Goal: Communication & Community: Participate in discussion

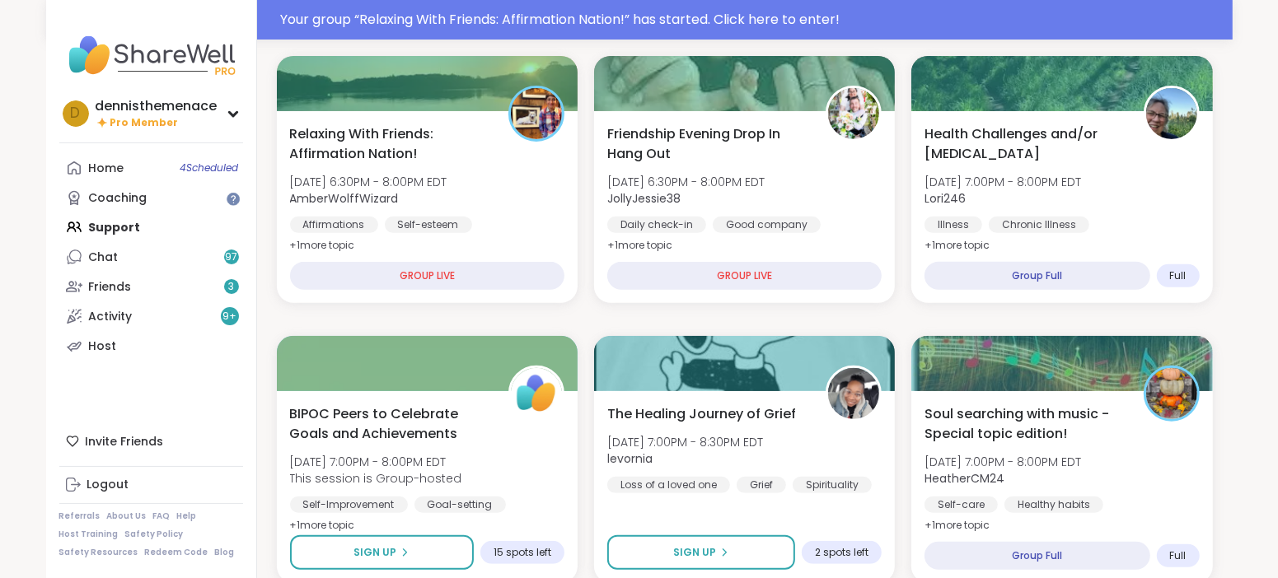
scroll to position [494, 0]
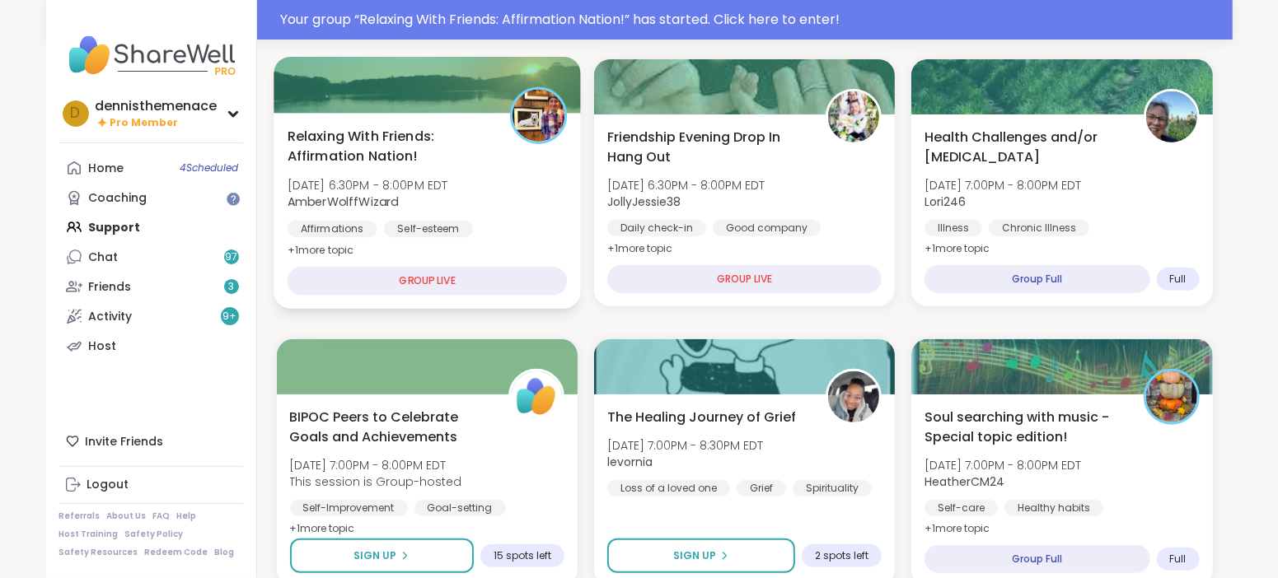
click at [458, 225] on div "Self-esteem" at bounding box center [427, 229] width 89 height 16
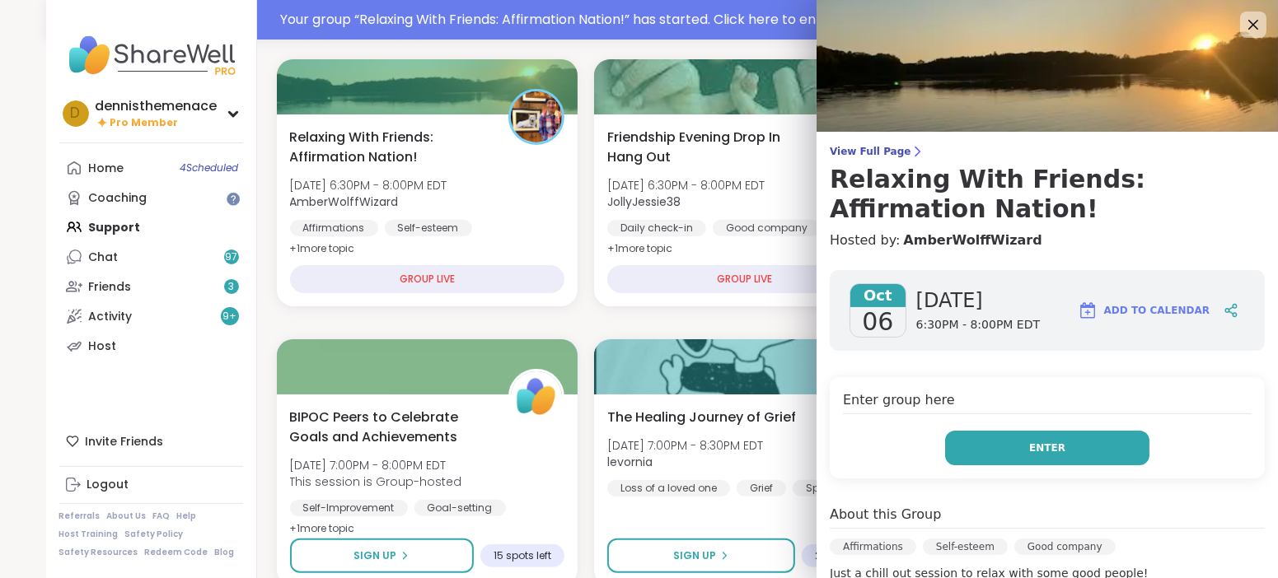
click at [1069, 442] on button "Enter" at bounding box center [1047, 448] width 204 height 35
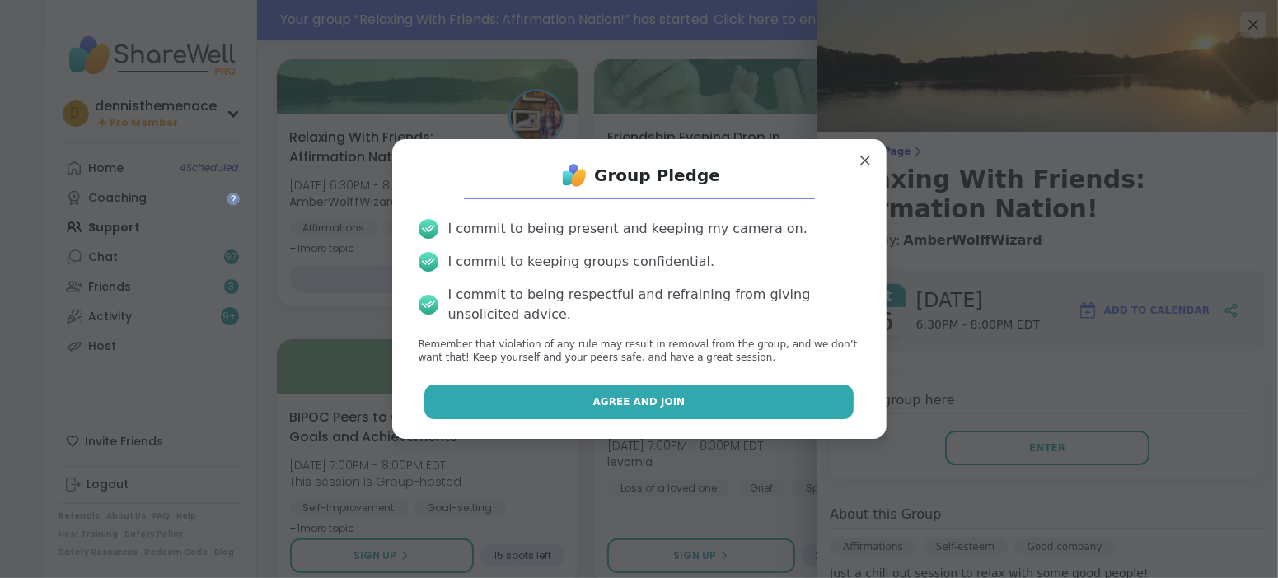
click at [686, 399] on button "Agree and Join" at bounding box center [638, 402] width 429 height 35
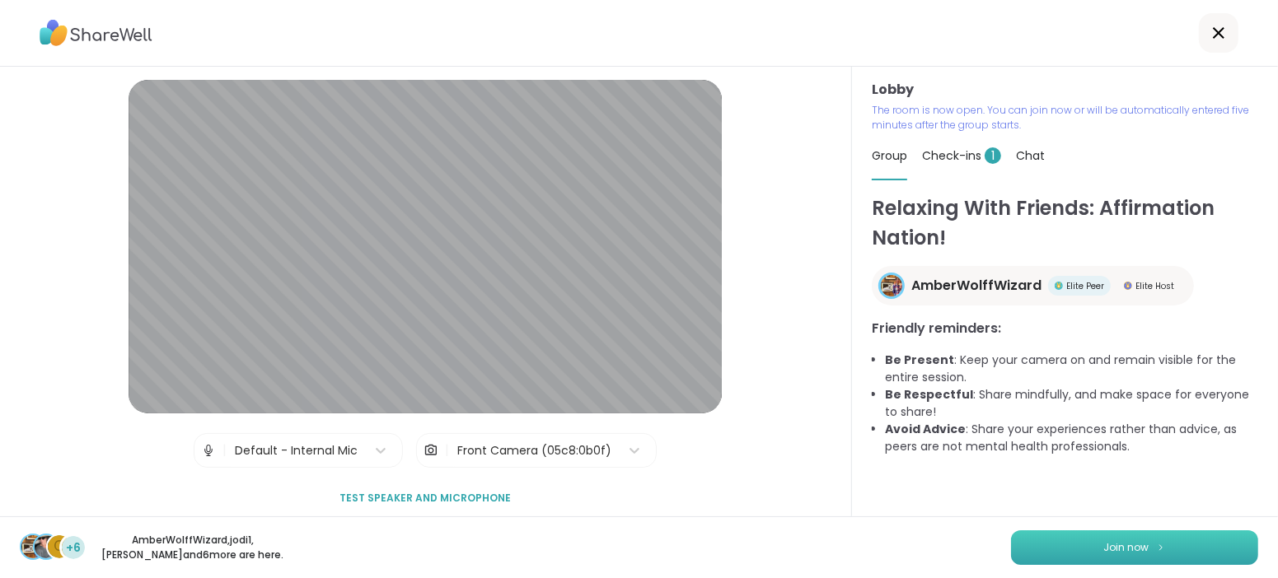
click at [1143, 550] on span "Join now" at bounding box center [1126, 548] width 45 height 15
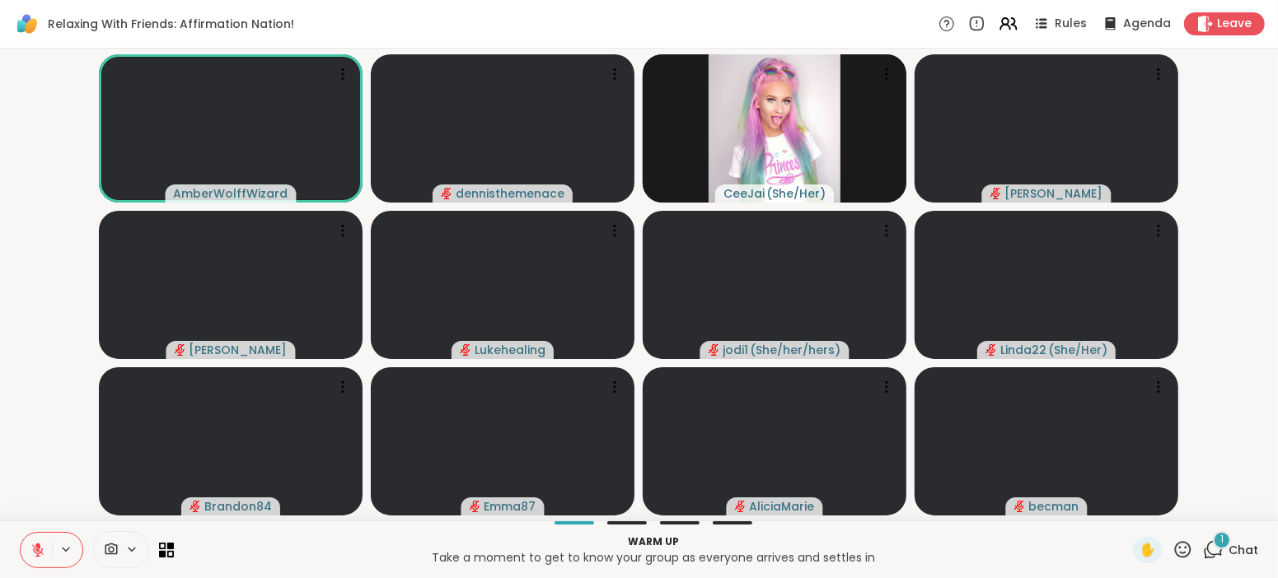
click at [39, 555] on icon at bounding box center [37, 550] width 15 height 15
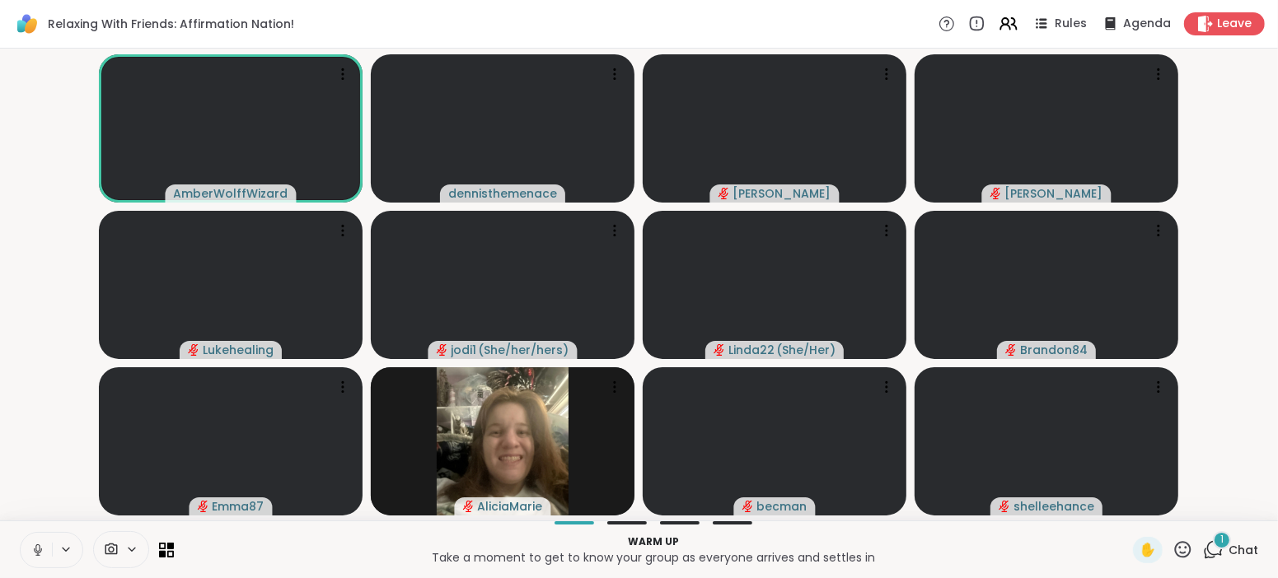
click at [39, 555] on icon at bounding box center [37, 555] width 4 height 1
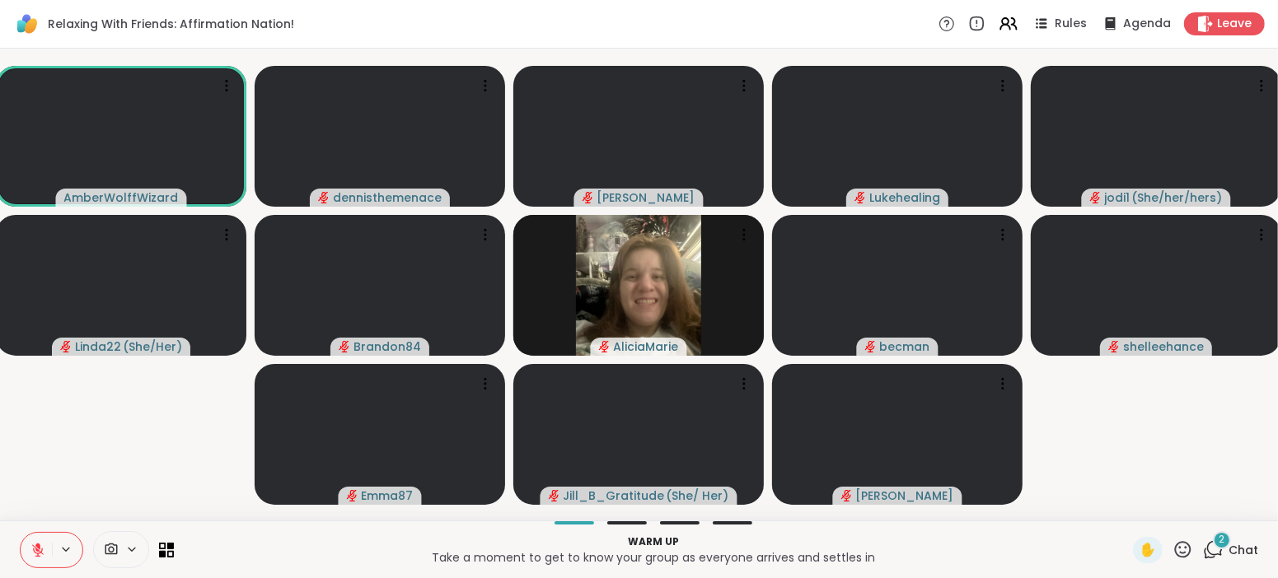
click at [39, 555] on icon at bounding box center [37, 550] width 15 height 15
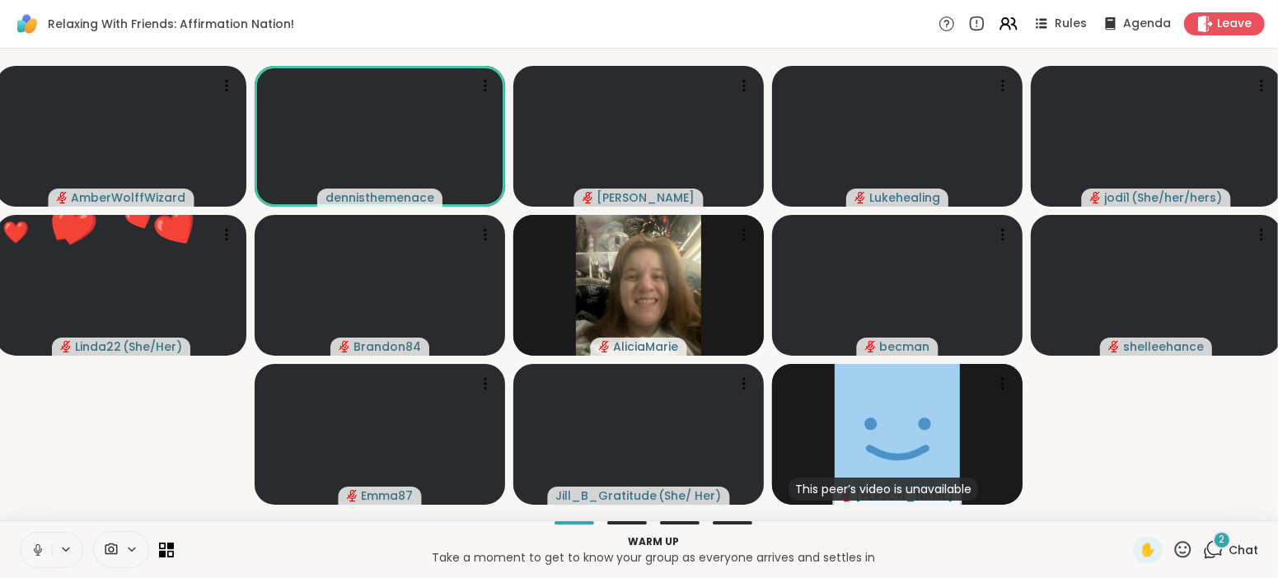
click at [39, 555] on icon at bounding box center [37, 555] width 4 height 1
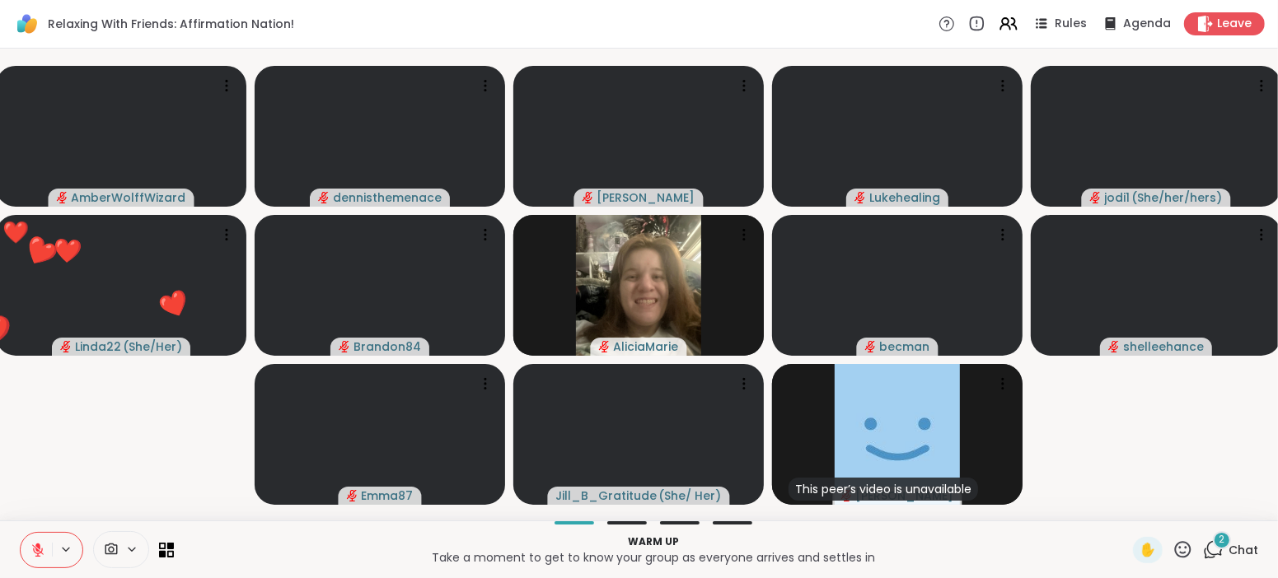
click at [39, 555] on icon at bounding box center [37, 550] width 15 height 15
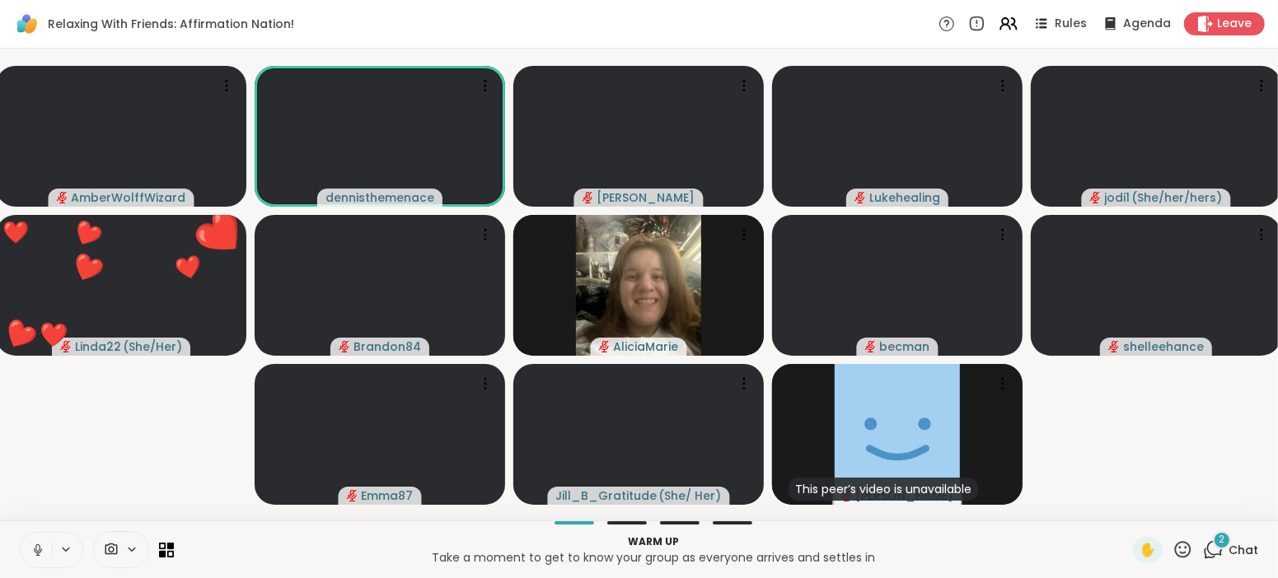
click at [39, 555] on icon at bounding box center [37, 555] width 4 height 1
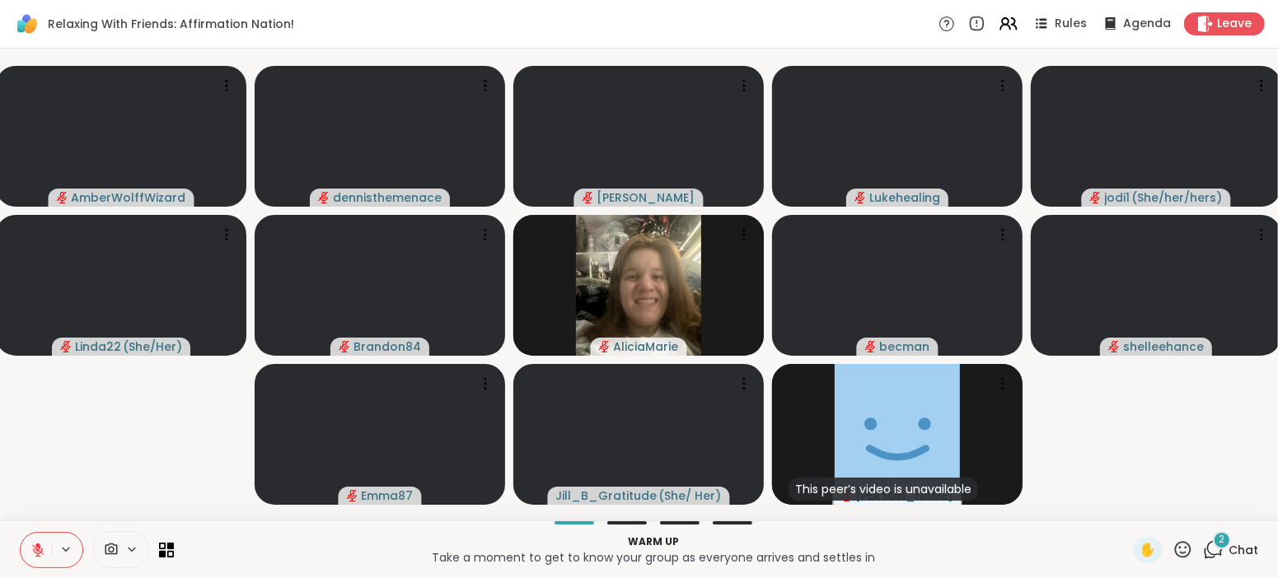
click at [39, 555] on icon at bounding box center [37, 550] width 15 height 15
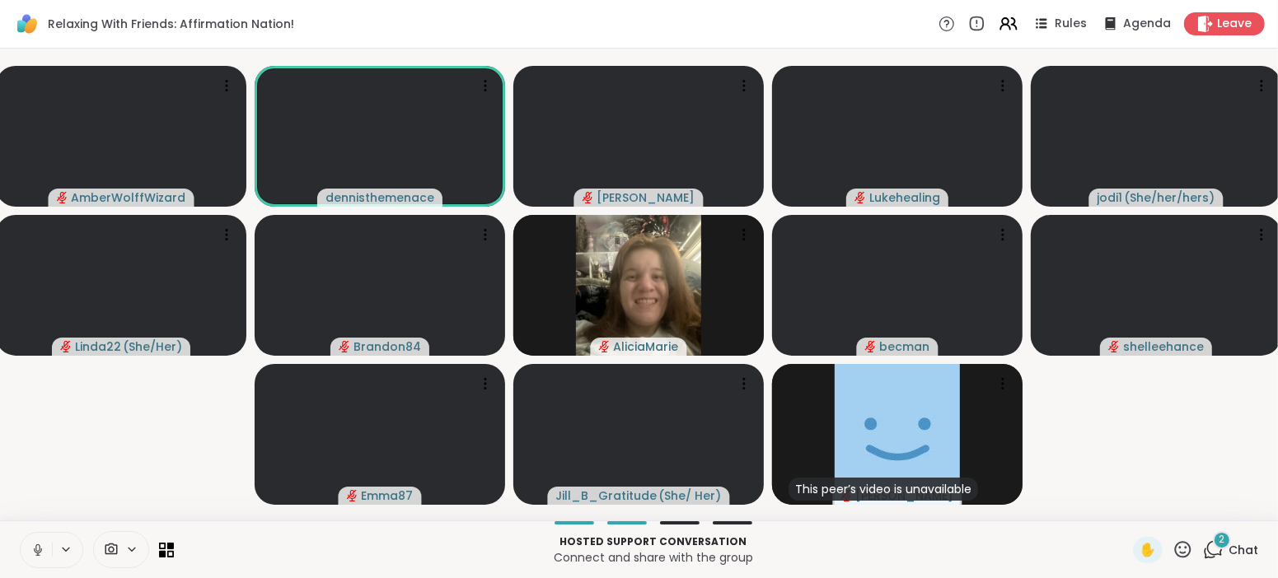
click at [41, 555] on icon at bounding box center [37, 550] width 15 height 15
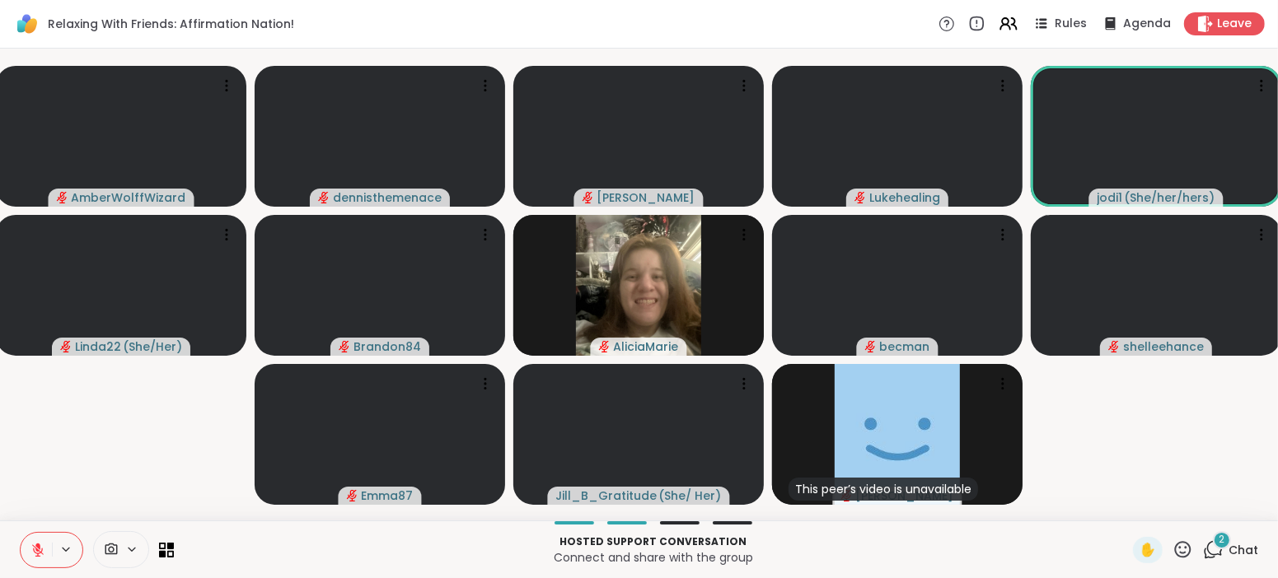
click at [42, 549] on icon at bounding box center [37, 550] width 15 height 15
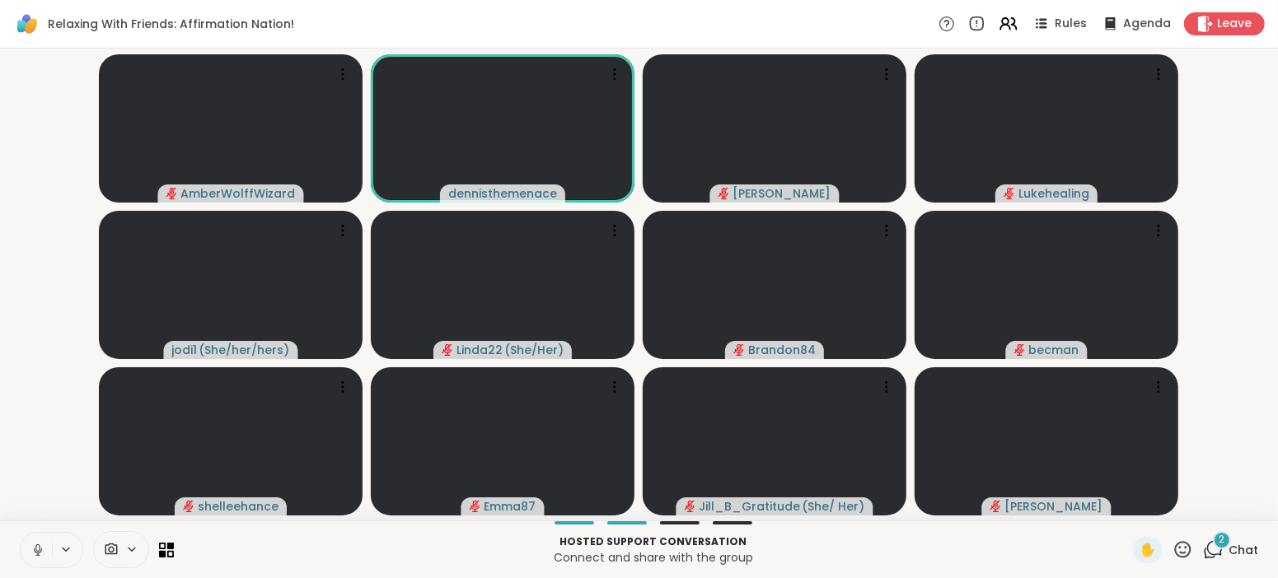
click at [42, 549] on icon at bounding box center [37, 550] width 15 height 15
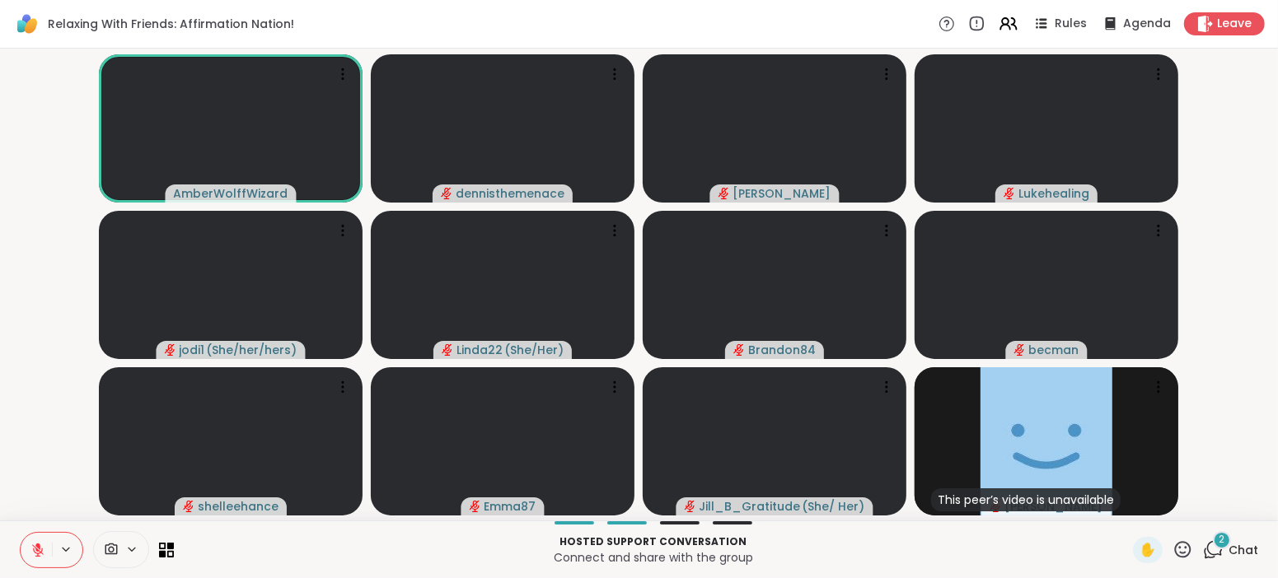
click at [46, 548] on button at bounding box center [36, 550] width 31 height 35
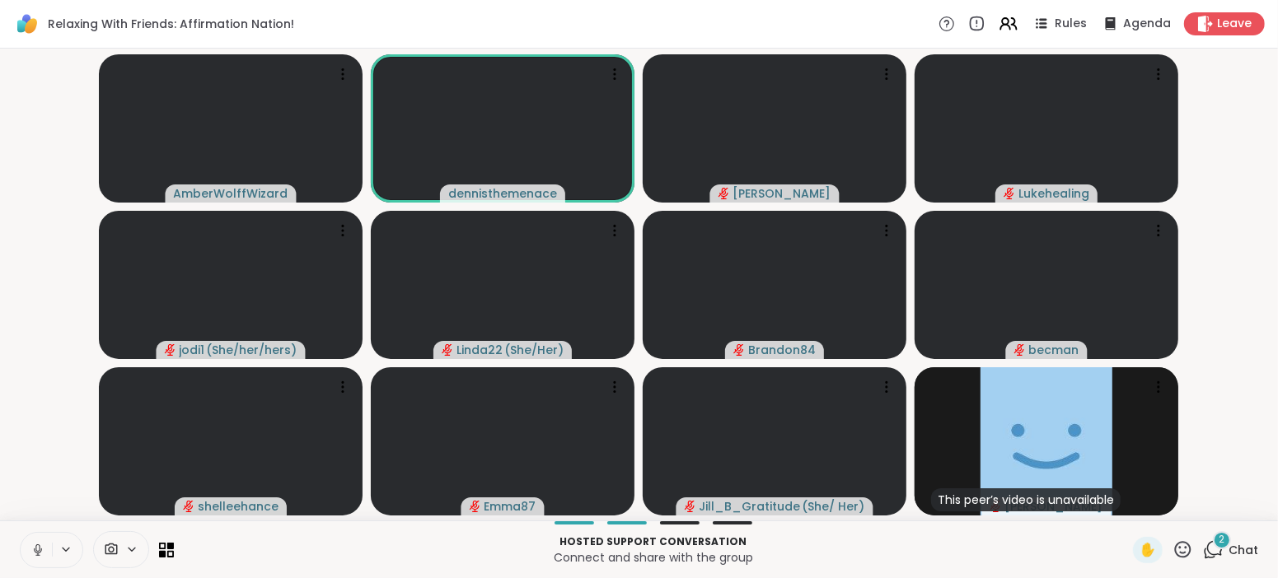
click at [46, 548] on button at bounding box center [36, 550] width 31 height 35
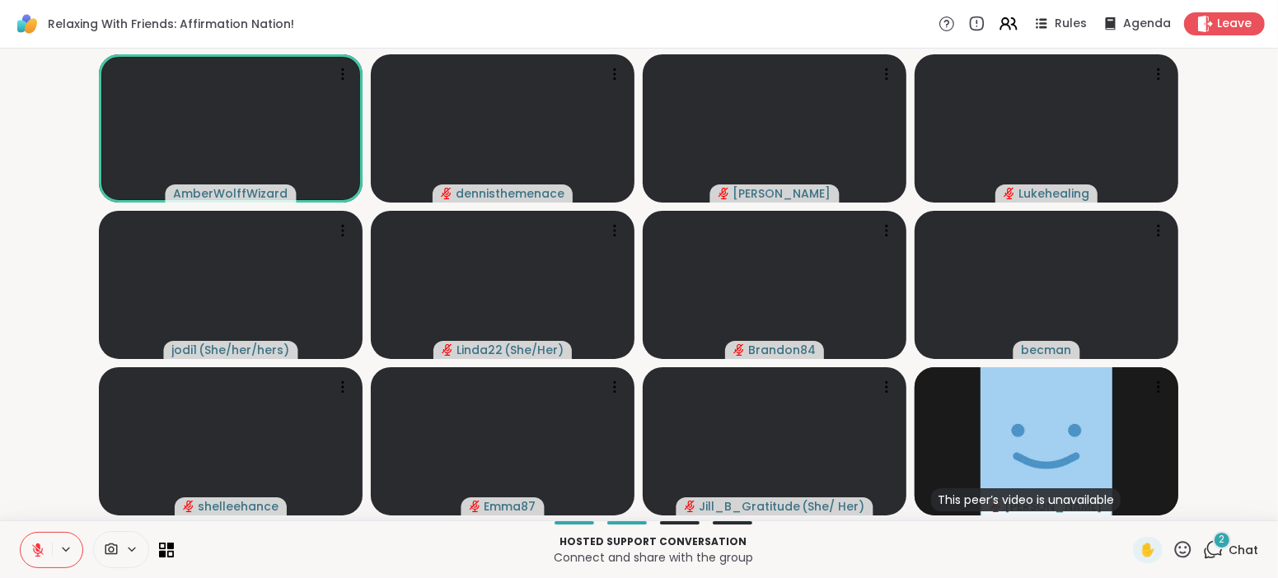
click at [46, 548] on button at bounding box center [36, 550] width 31 height 35
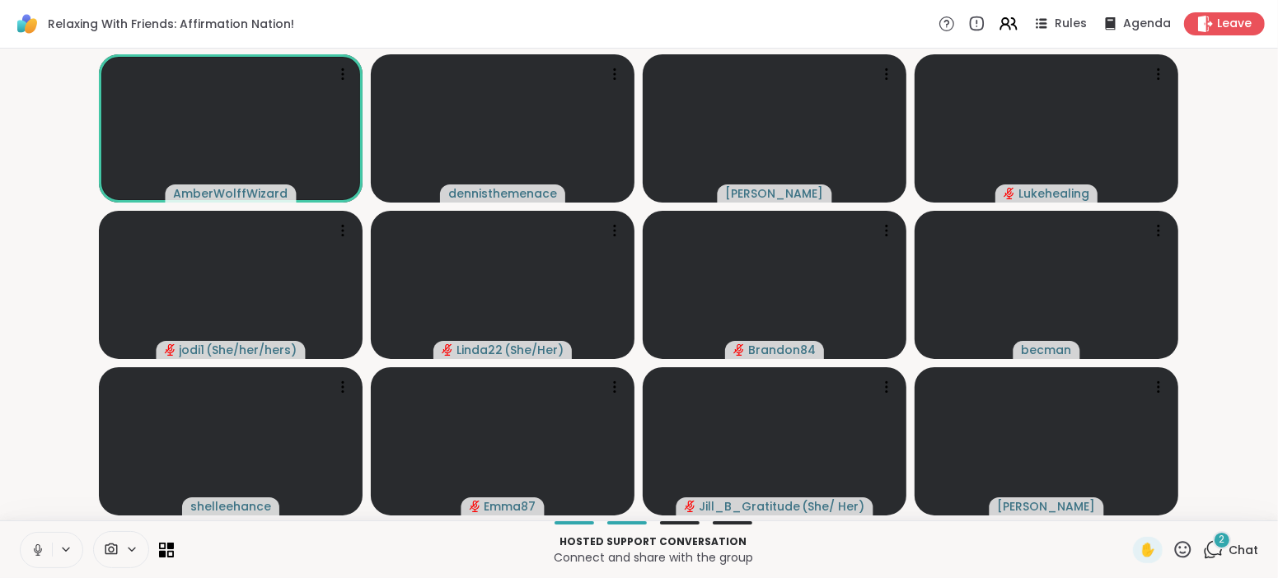
click at [46, 548] on button at bounding box center [36, 550] width 31 height 35
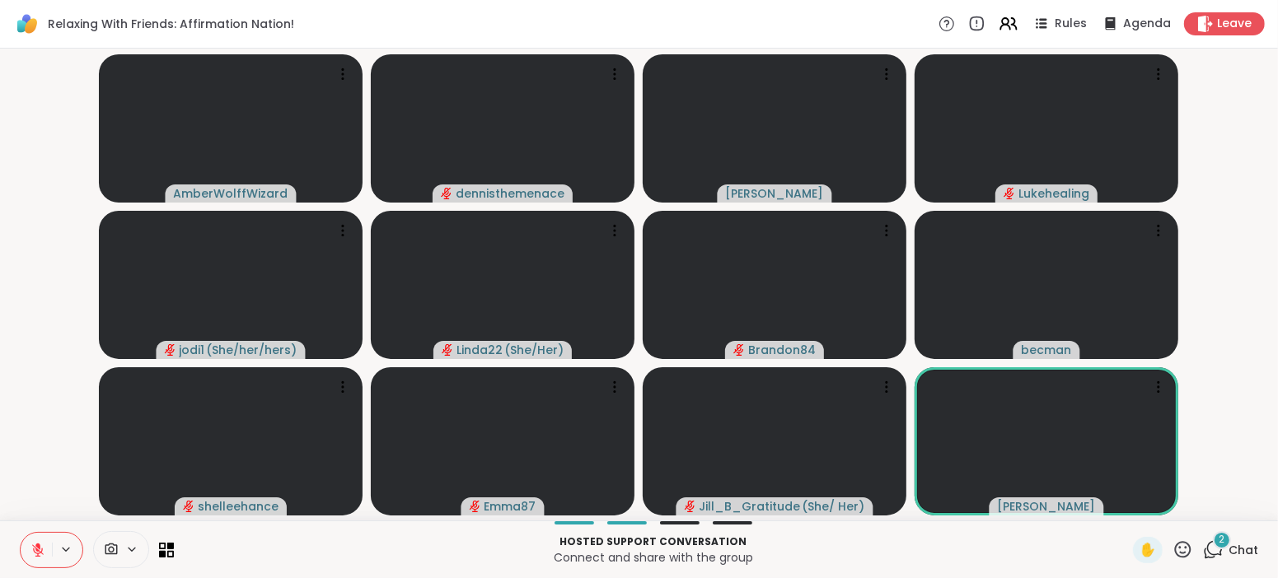
click at [1241, 547] on span "Chat" at bounding box center [1244, 550] width 30 height 16
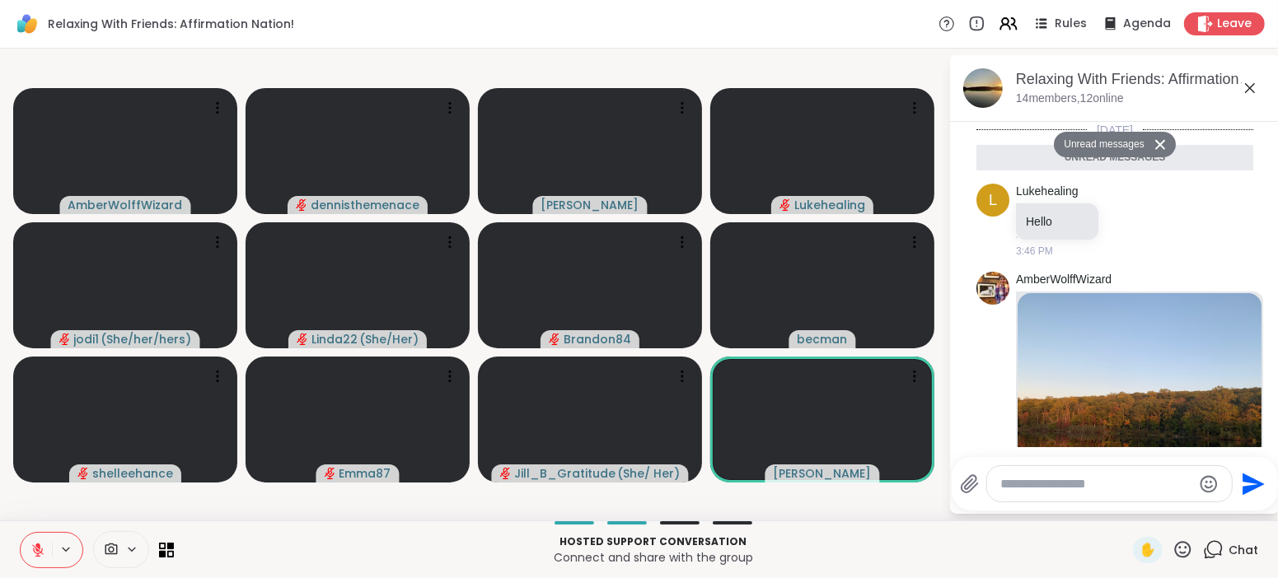
scroll to position [224, 0]
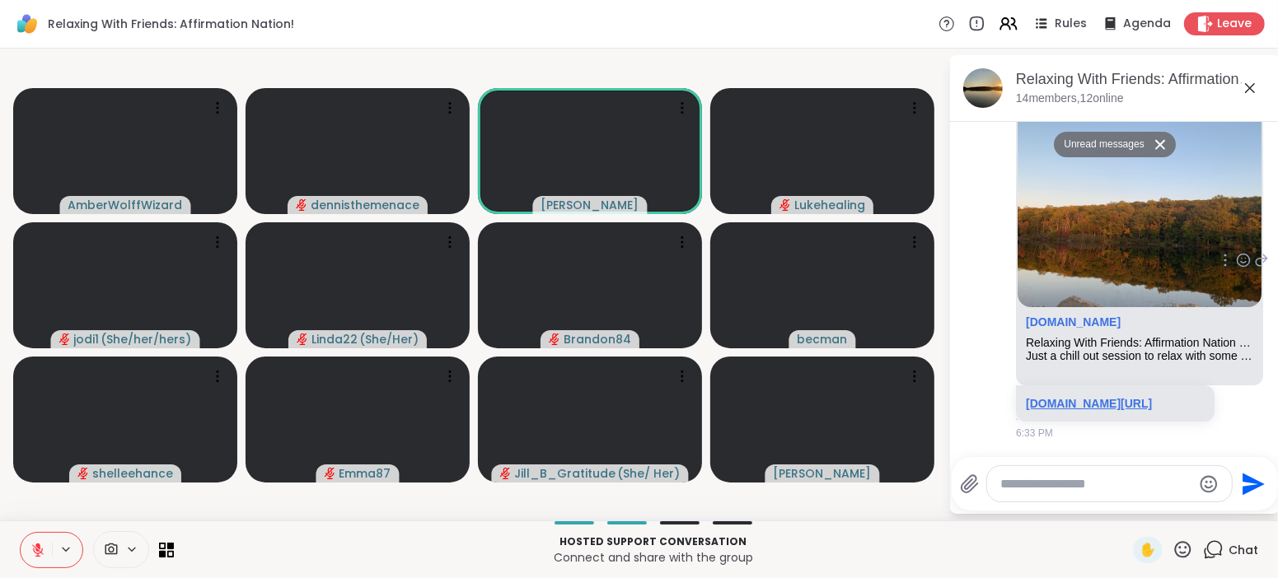
click at [1078, 397] on link "sharewellnow.com/session/ded6bd0a-430f-45d6-9b47-eef05291a0e3" at bounding box center [1089, 403] width 126 height 13
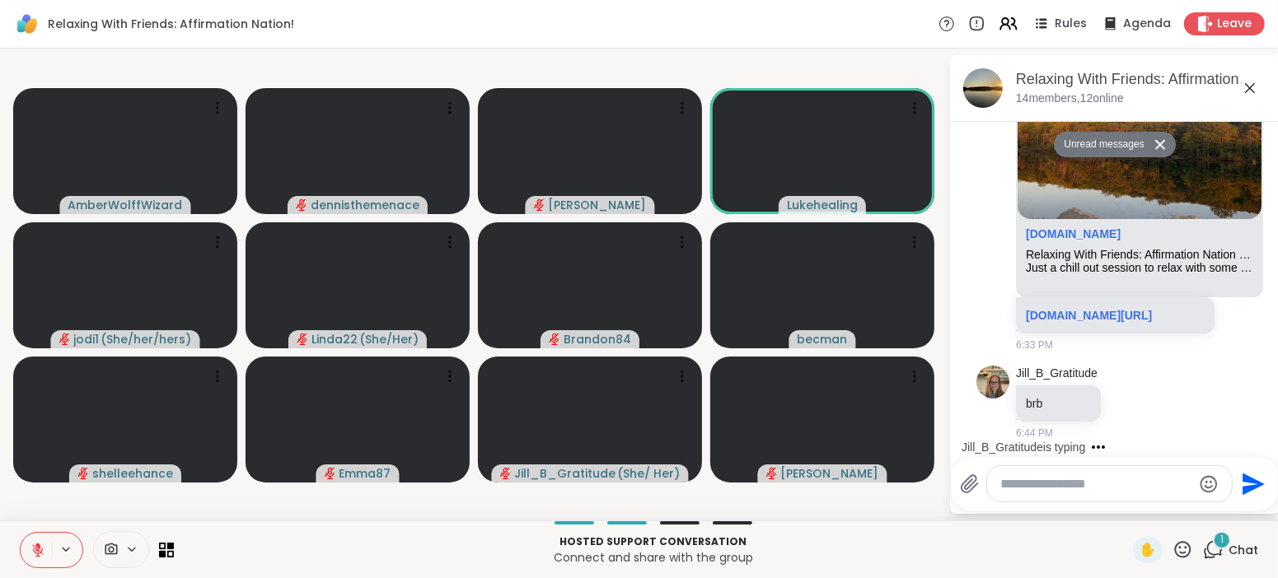
scroll to position [273, 0]
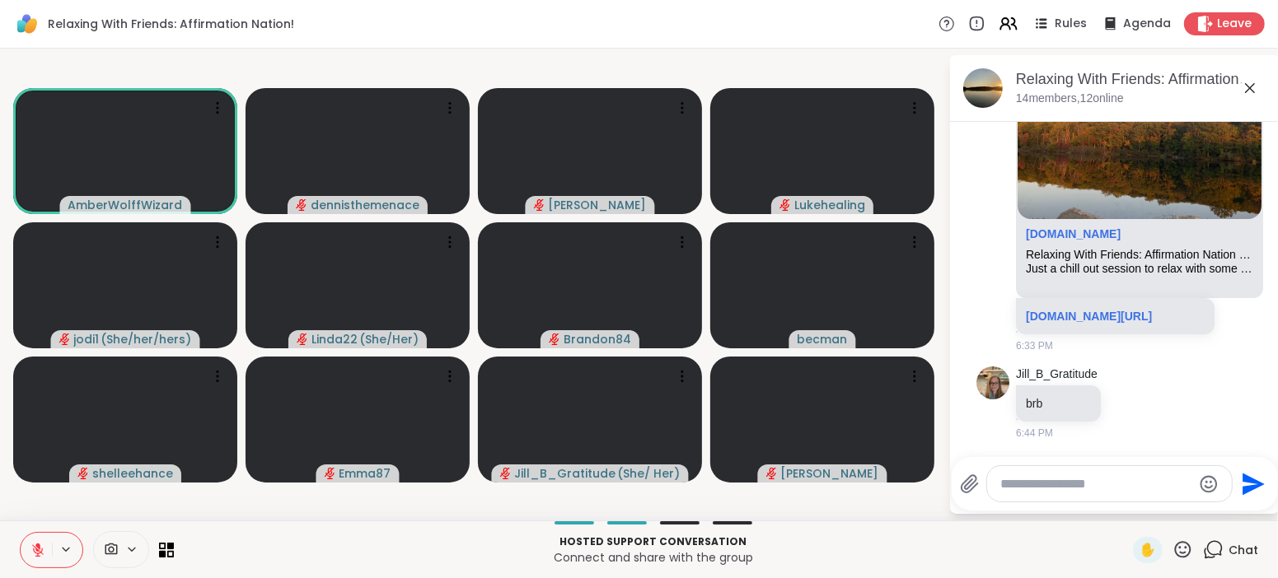
click at [41, 547] on icon at bounding box center [37, 550] width 15 height 15
drag, startPoint x: 24, startPoint y: 563, endPoint x: 32, endPoint y: 557, distance: 10.1
click at [32, 557] on button at bounding box center [36, 550] width 31 height 35
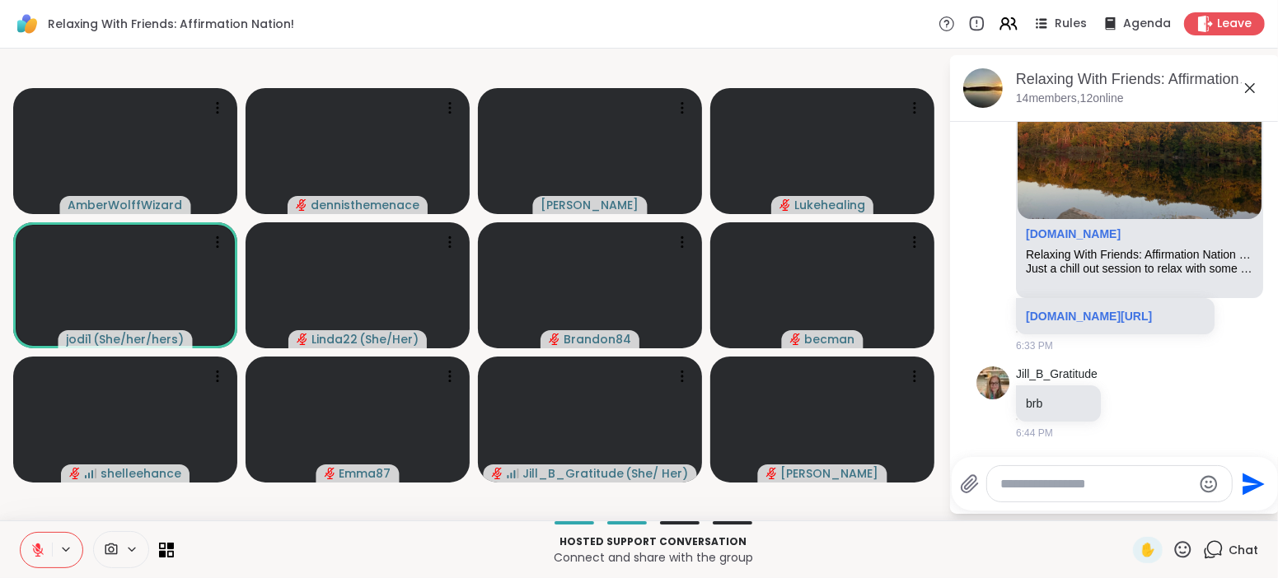
scroll to position [361, 0]
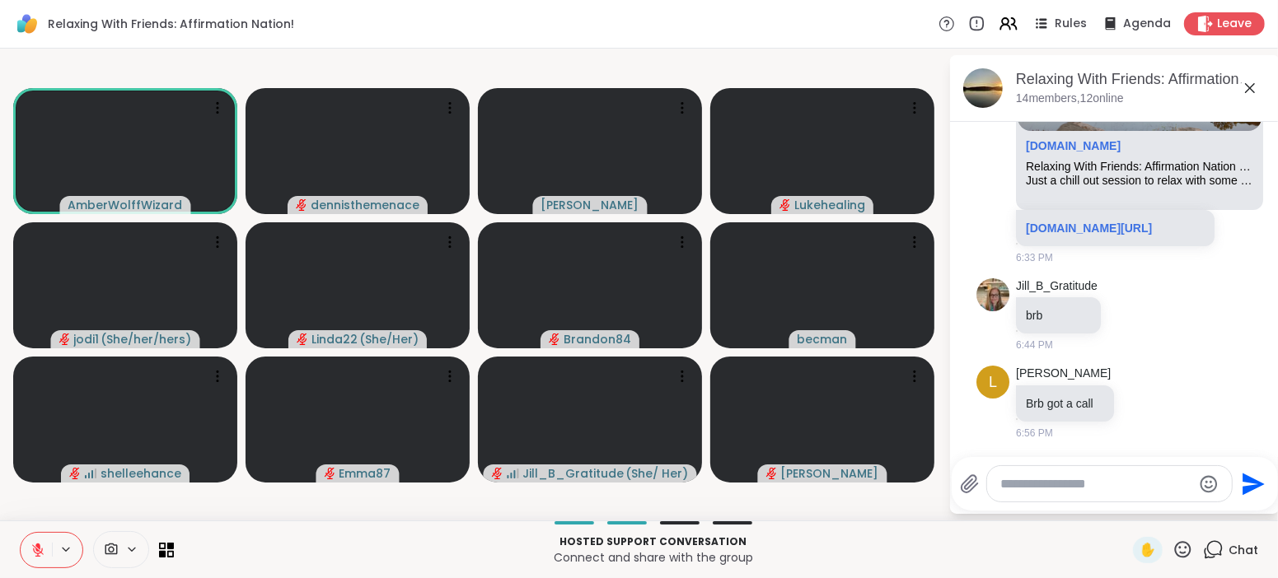
click at [21, 533] on button at bounding box center [36, 550] width 31 height 35
click at [36, 550] on icon at bounding box center [38, 551] width 12 height 12
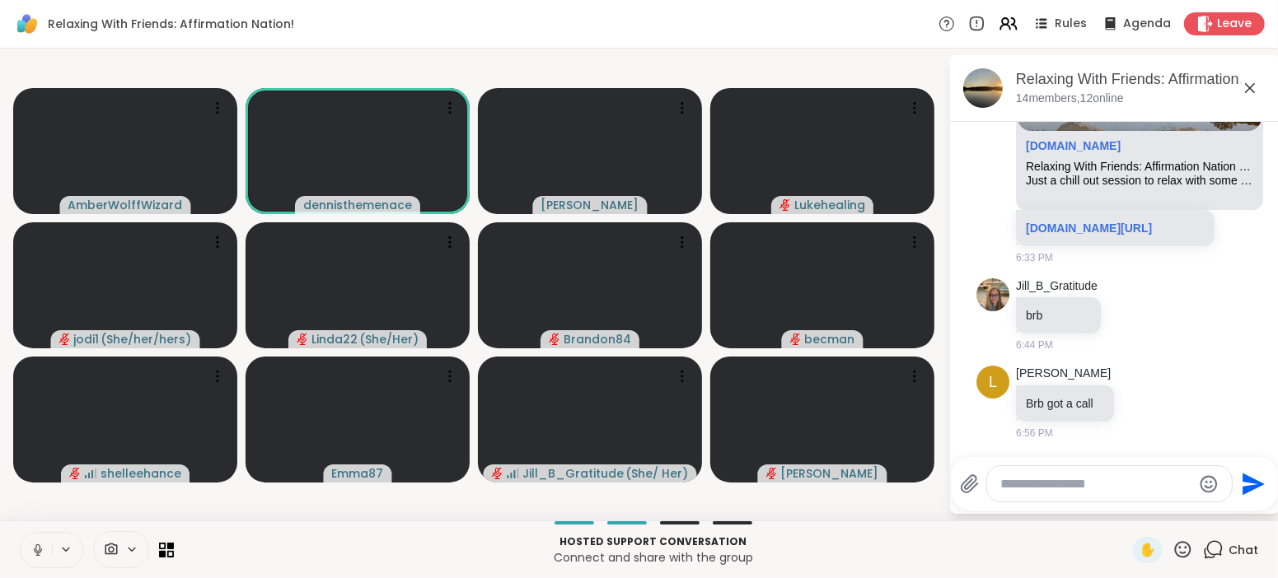
click at [37, 546] on icon at bounding box center [37, 550] width 15 height 15
click at [37, 546] on icon at bounding box center [37, 546] width 5 height 7
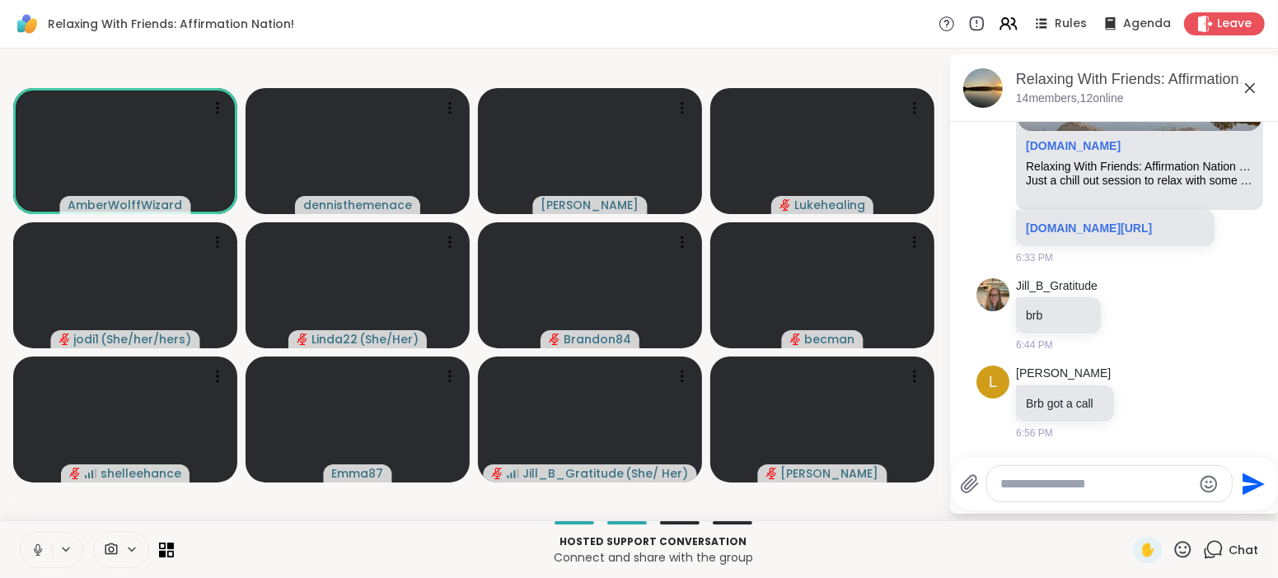
click at [37, 546] on icon at bounding box center [37, 550] width 15 height 15
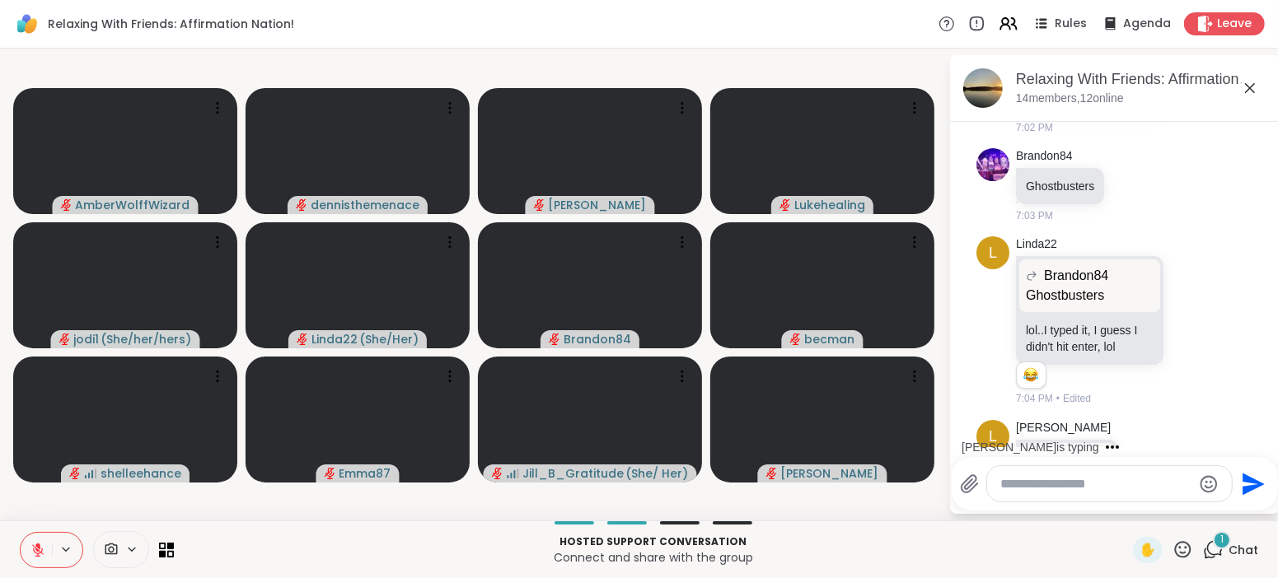
scroll to position [921, 0]
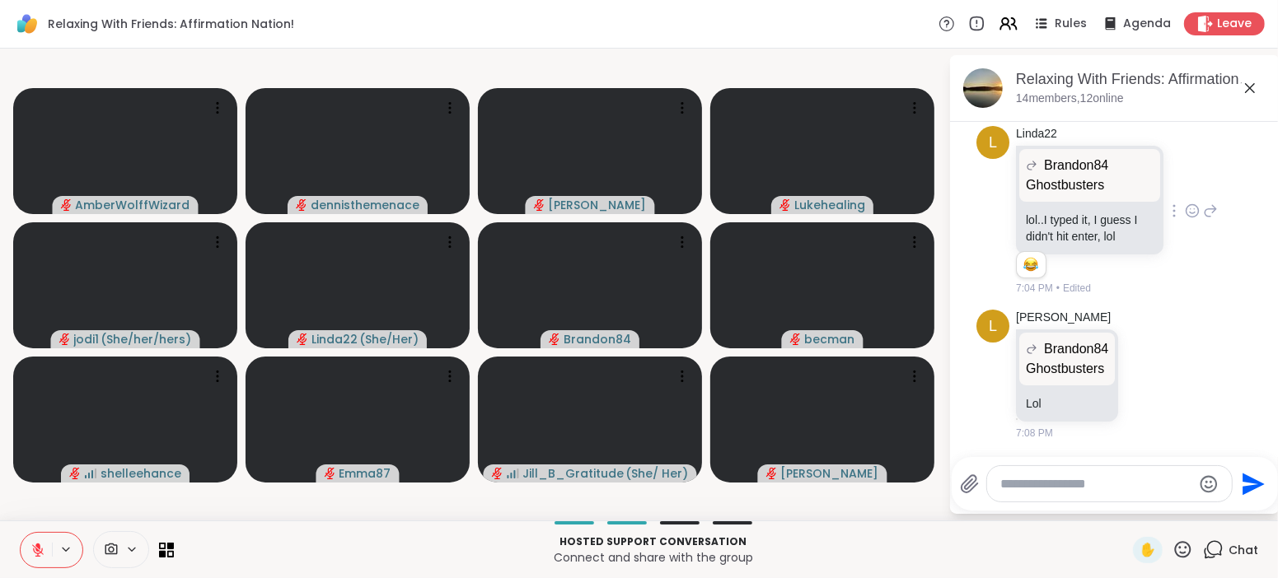
click at [1245, 283] on div "L Linda22 Brandon84 Ghostbusters Ghostbusters lol..I typed it, I guess I didn't…" at bounding box center [1114, 211] width 277 height 184
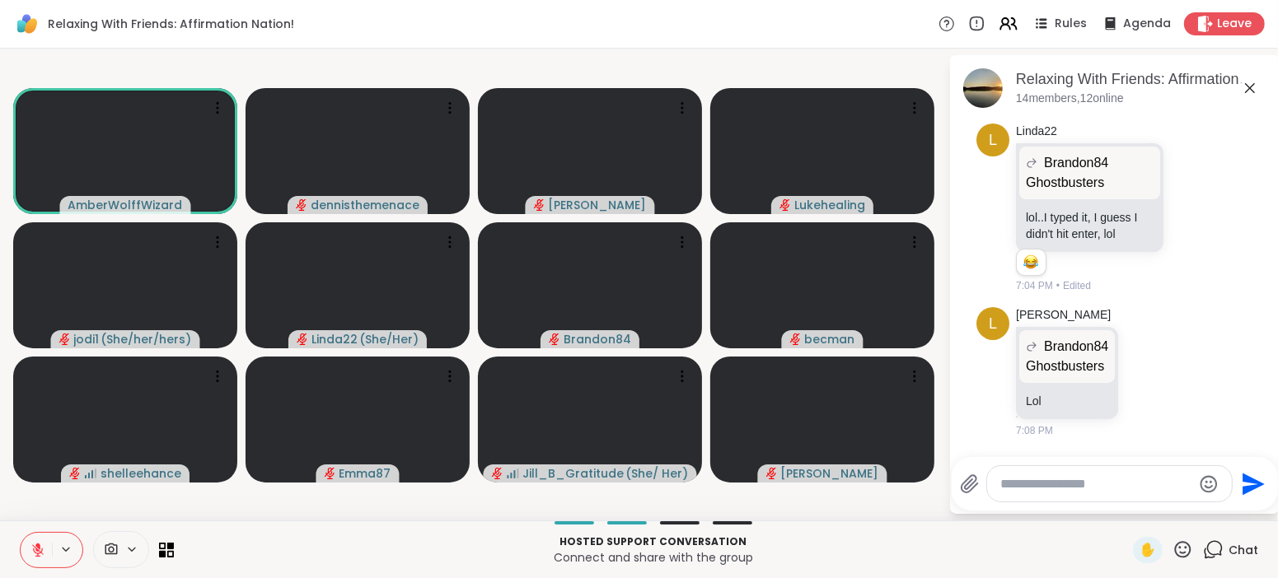
click at [49, 552] on button at bounding box center [36, 550] width 31 height 35
click at [39, 547] on icon at bounding box center [37, 548] width 4 height 7
click at [39, 547] on icon at bounding box center [37, 546] width 5 height 7
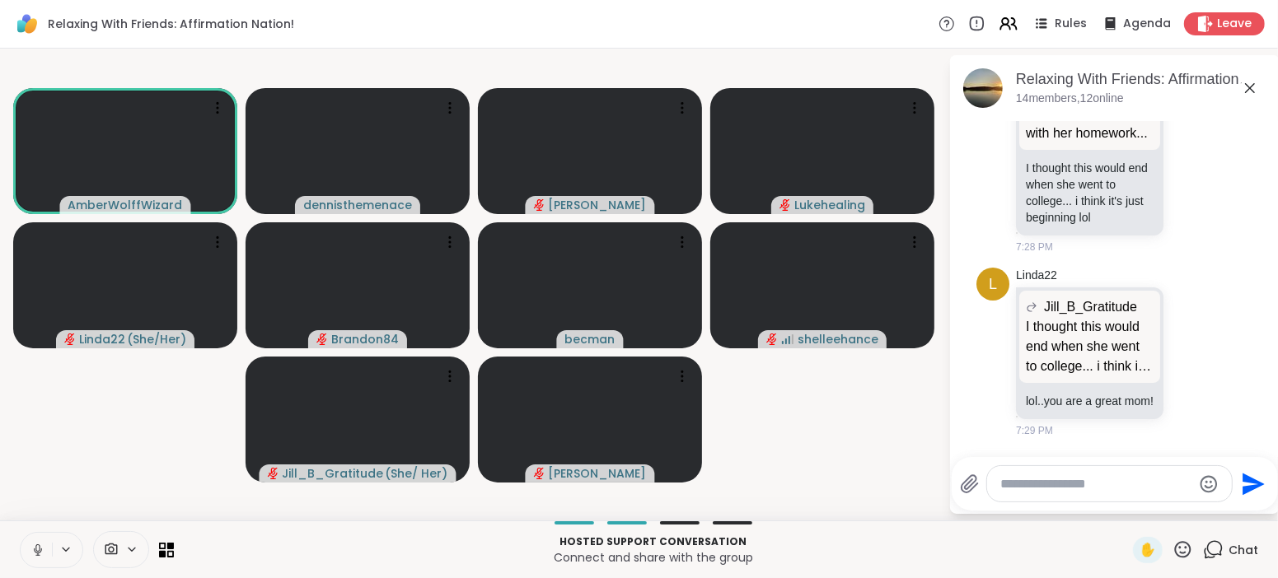
scroll to position [1610, 0]
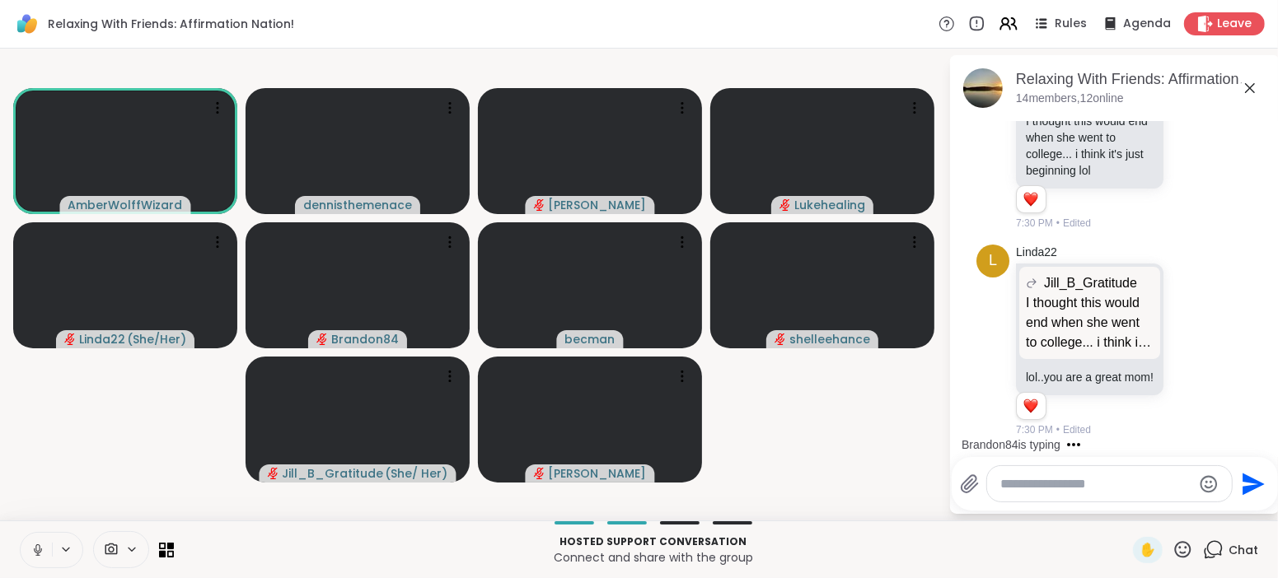
click at [38, 553] on icon at bounding box center [37, 554] width 1 height 3
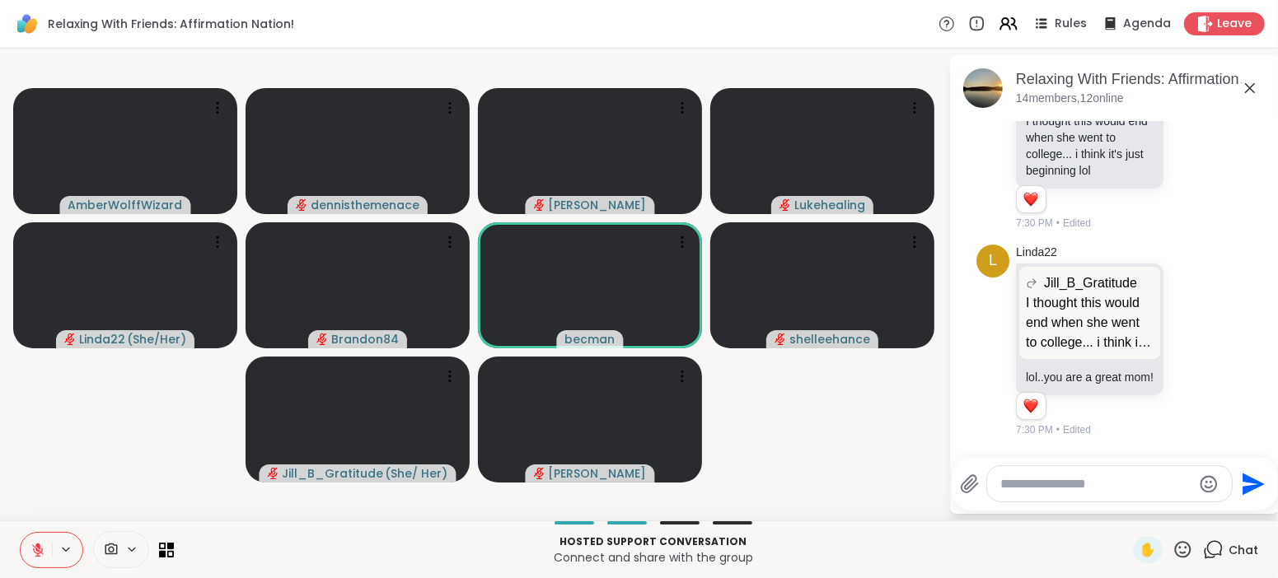
scroll to position [1797, 0]
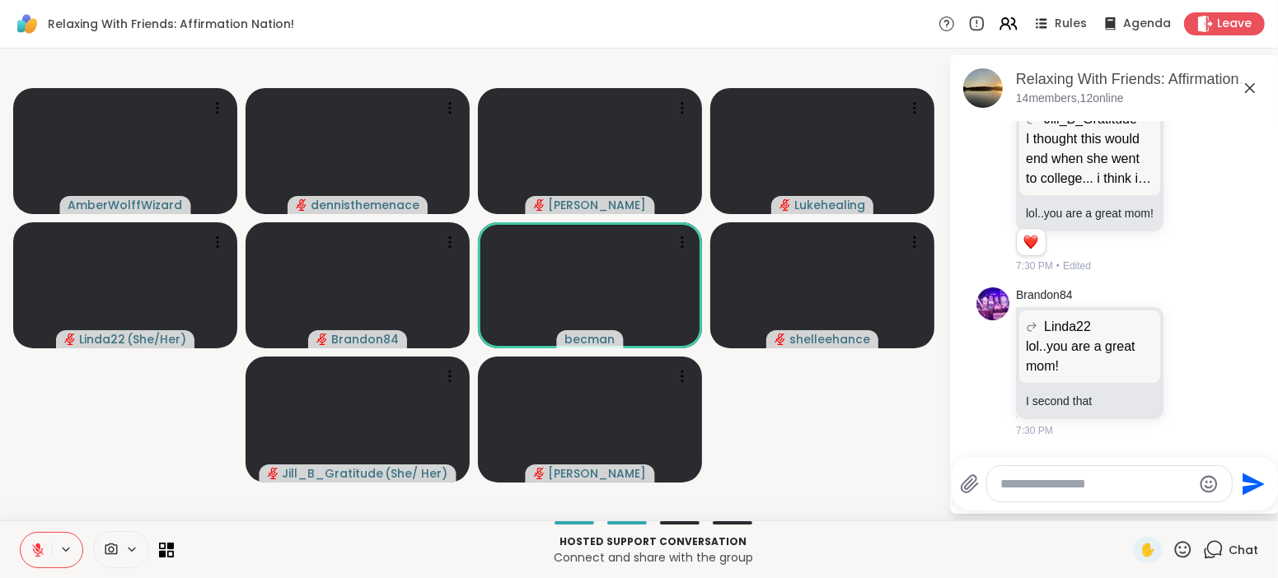
click at [38, 553] on icon at bounding box center [37, 550] width 15 height 15
click at [38, 553] on icon at bounding box center [37, 554] width 1 height 3
click at [38, 553] on icon at bounding box center [37, 550] width 15 height 15
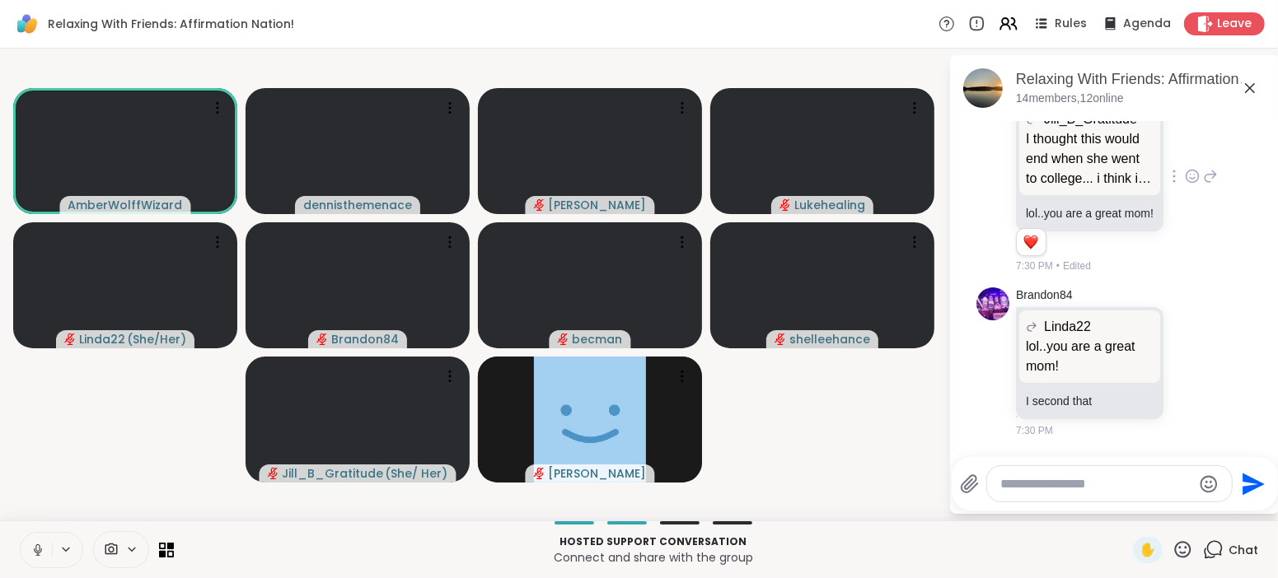
click at [1221, 222] on div "L Linda22 Jill_B_Gratitude I thought this would end when she went to college...…" at bounding box center [1114, 177] width 277 height 207
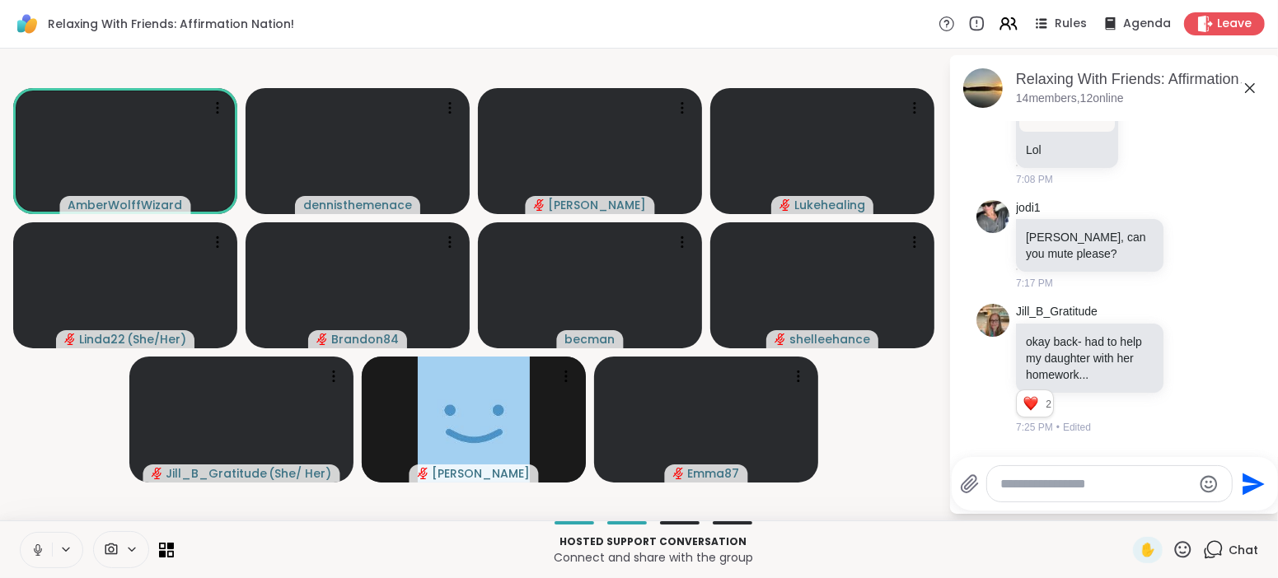
scroll to position [1098, 0]
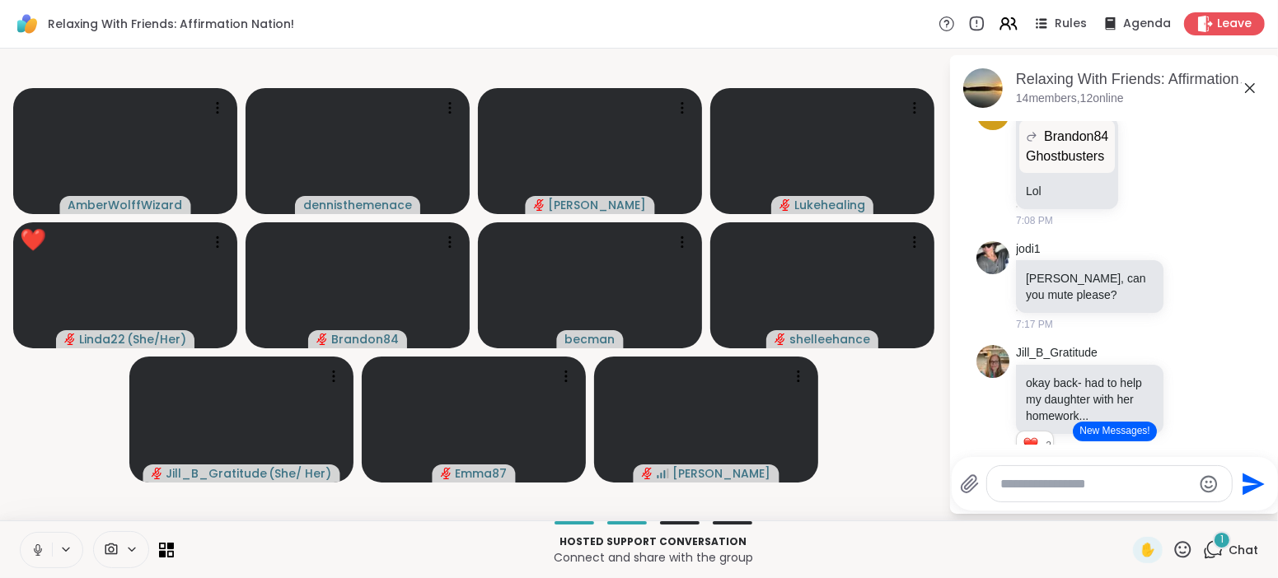
click at [1115, 429] on button "New Messages!" at bounding box center [1114, 432] width 83 height 20
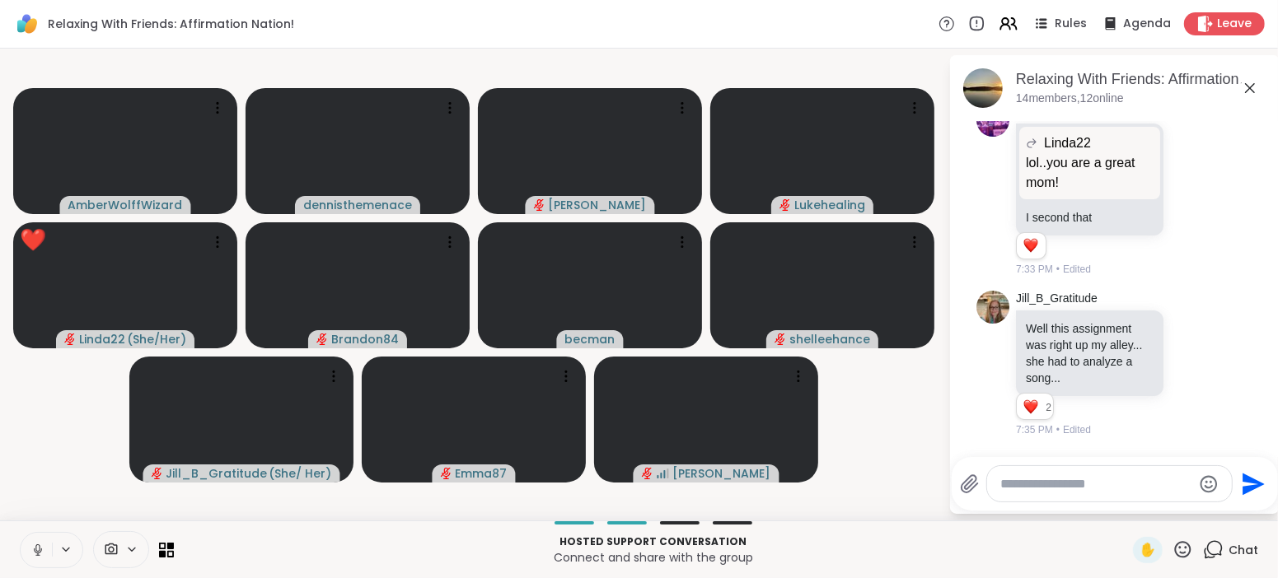
scroll to position [1983, 0]
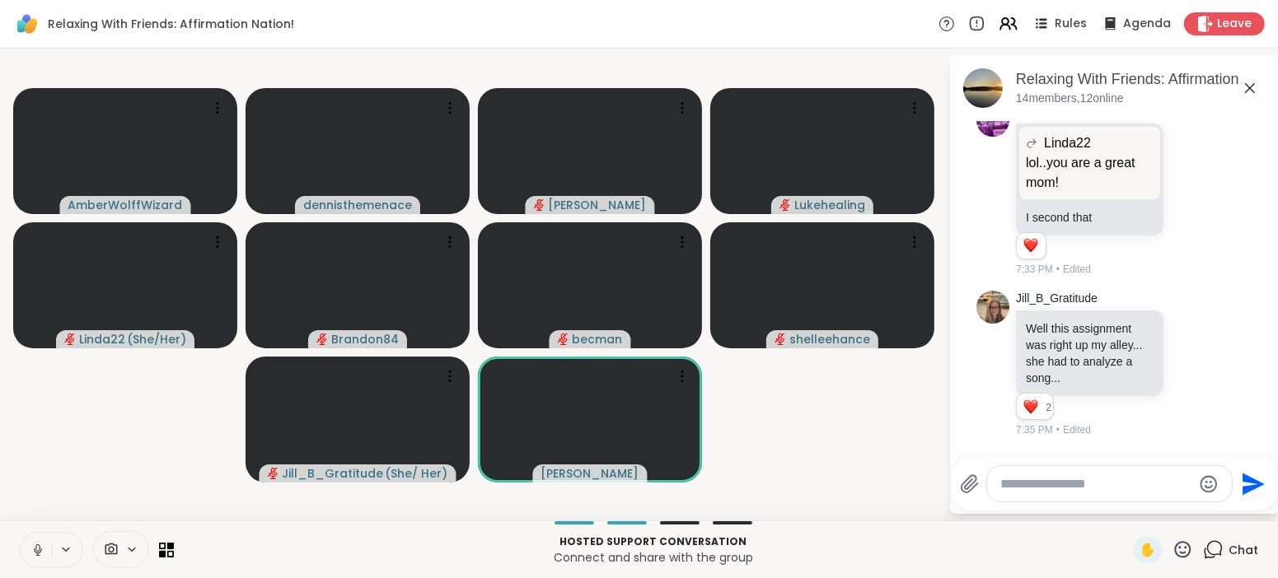
click at [35, 550] on icon at bounding box center [37, 550] width 15 height 15
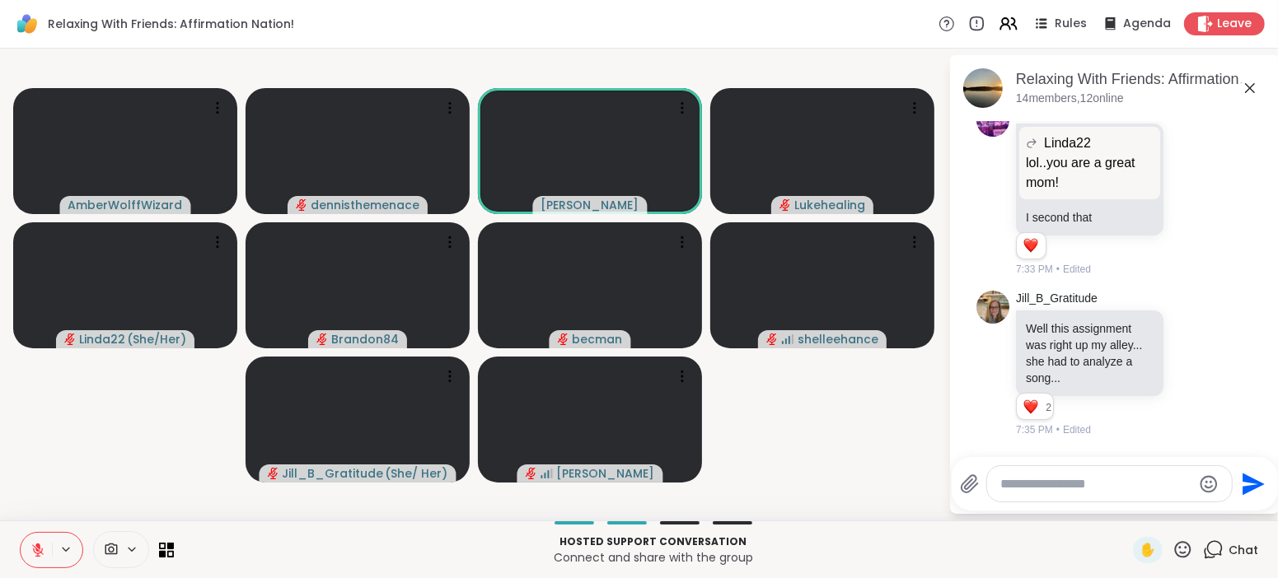
click at [35, 550] on icon at bounding box center [37, 550] width 15 height 15
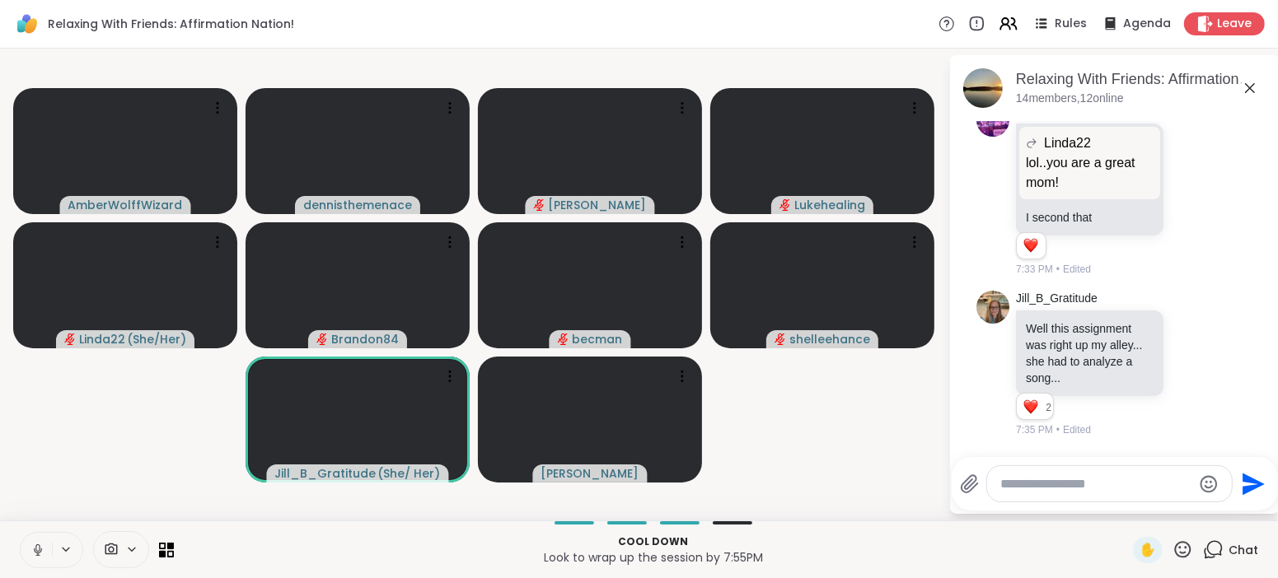
click at [1093, 485] on textarea "Type your message" at bounding box center [1096, 484] width 192 height 16
type textarea "****"
click at [1098, 472] on div "****" at bounding box center [1110, 483] width 247 height 35
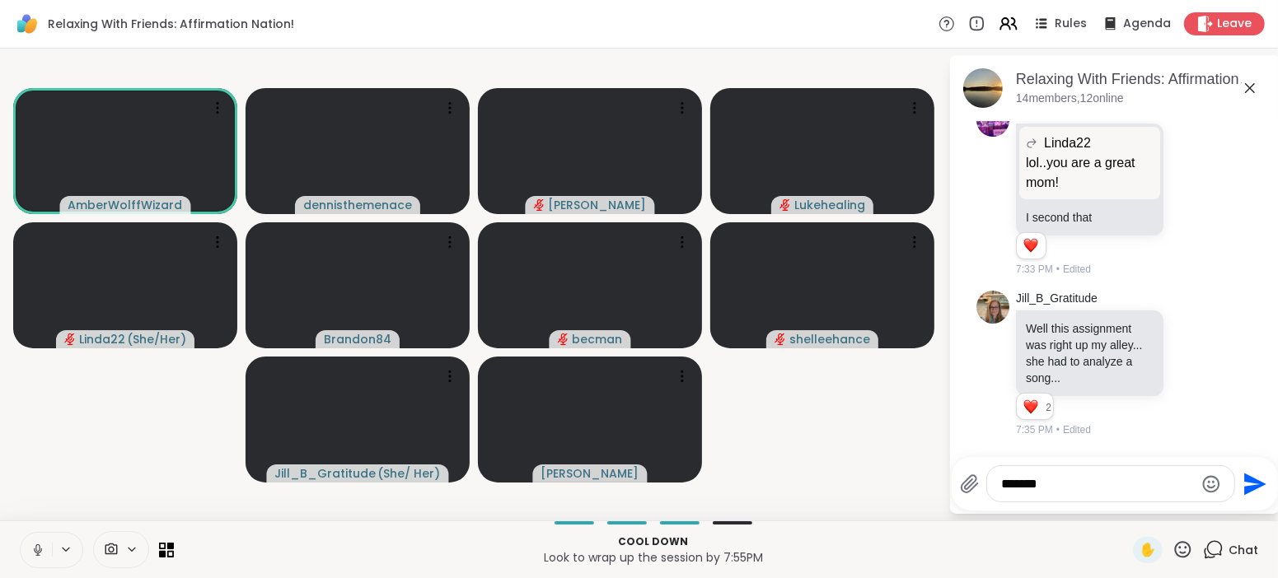
click at [1248, 485] on icon "Send" at bounding box center [1253, 484] width 26 height 26
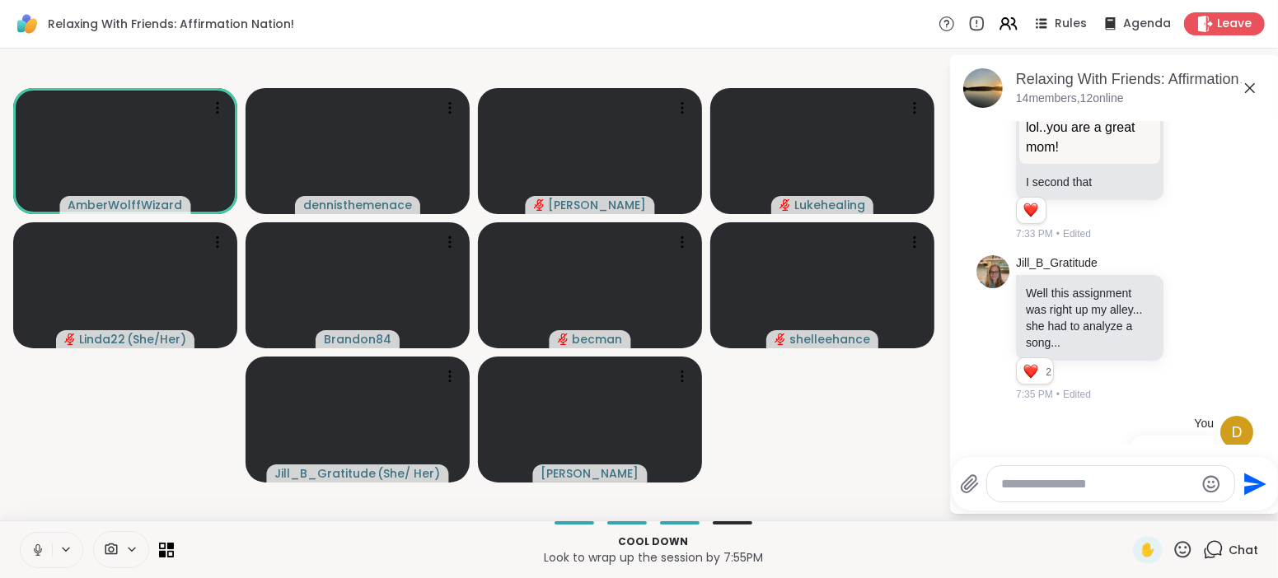
scroll to position [2071, 0]
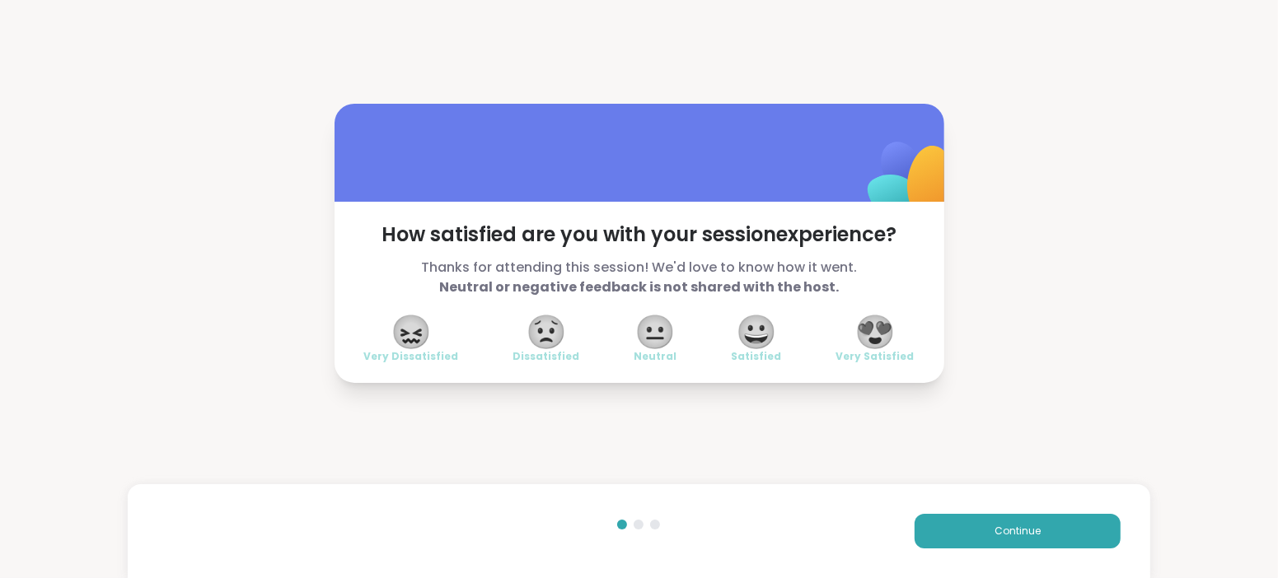
click at [883, 333] on span "😍" at bounding box center [874, 332] width 41 height 30
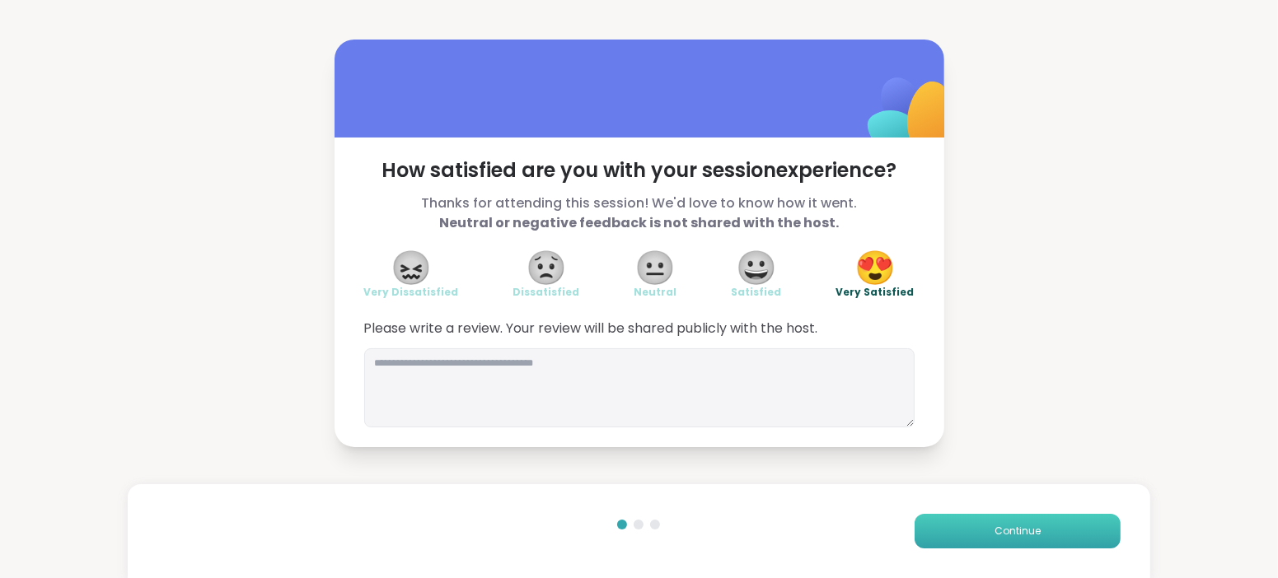
click at [1023, 530] on span "Continue" at bounding box center [1018, 531] width 46 height 15
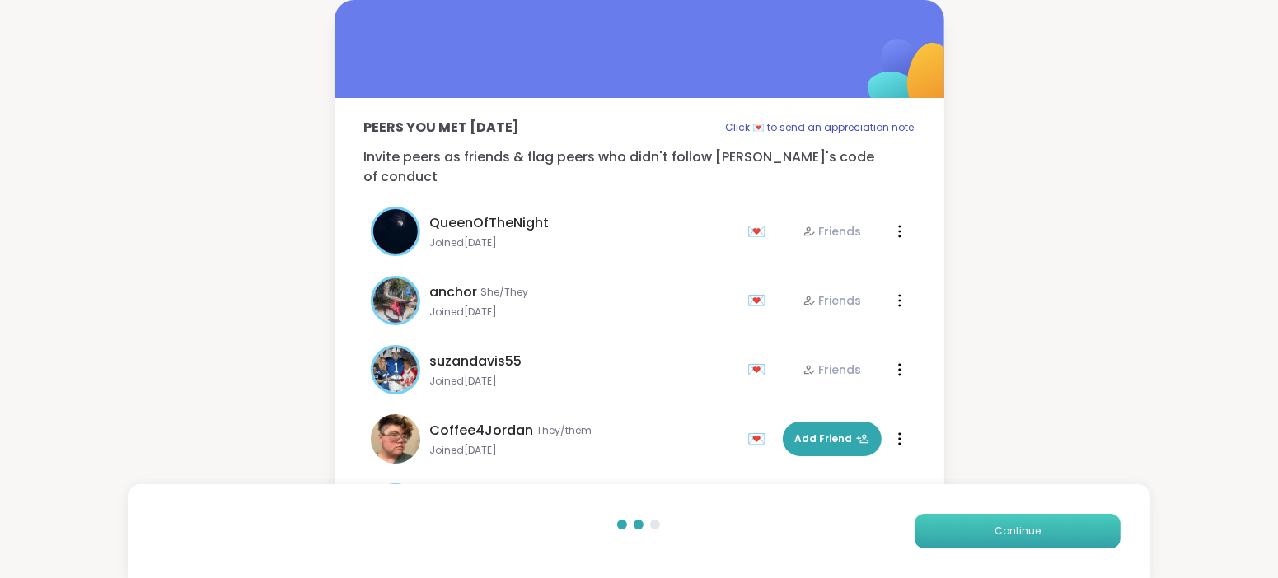
click at [1028, 531] on span "Continue" at bounding box center [1018, 531] width 46 height 15
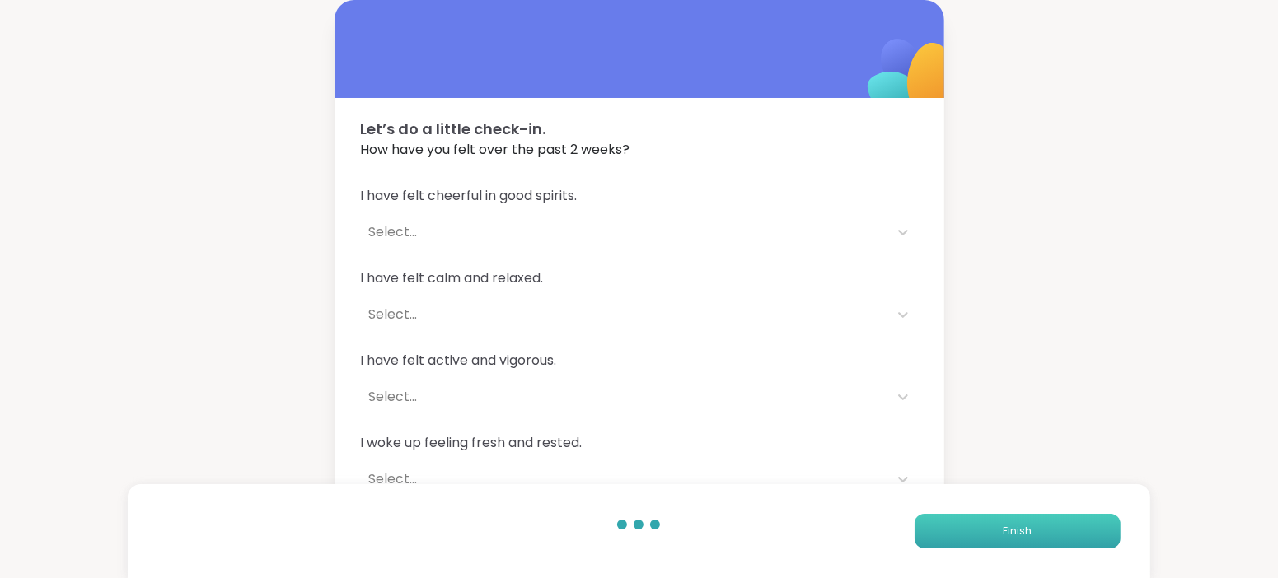
click at [1028, 531] on span "Finish" at bounding box center [1017, 531] width 29 height 15
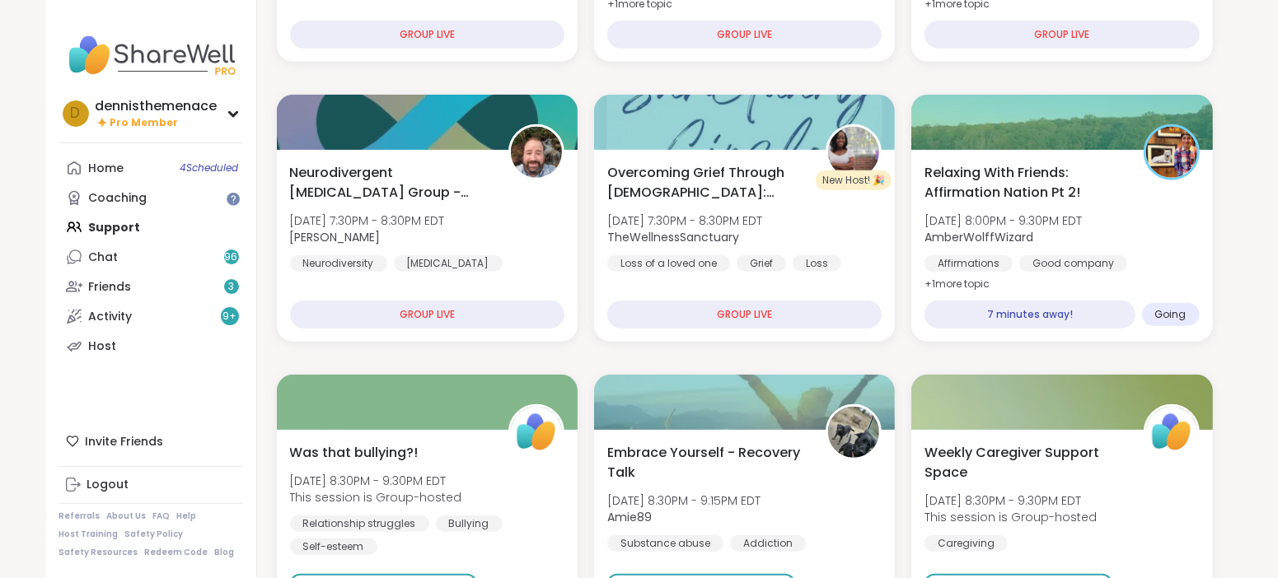
scroll to position [700, 0]
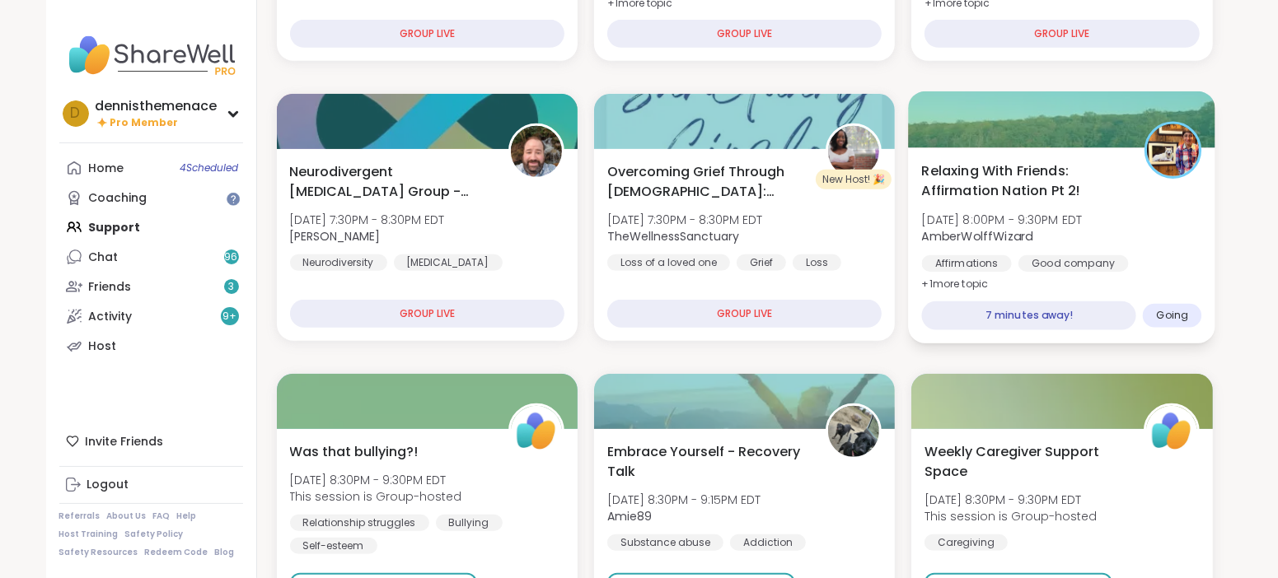
click at [1071, 240] on span "AmberWolffWizard" at bounding box center [1002, 236] width 161 height 16
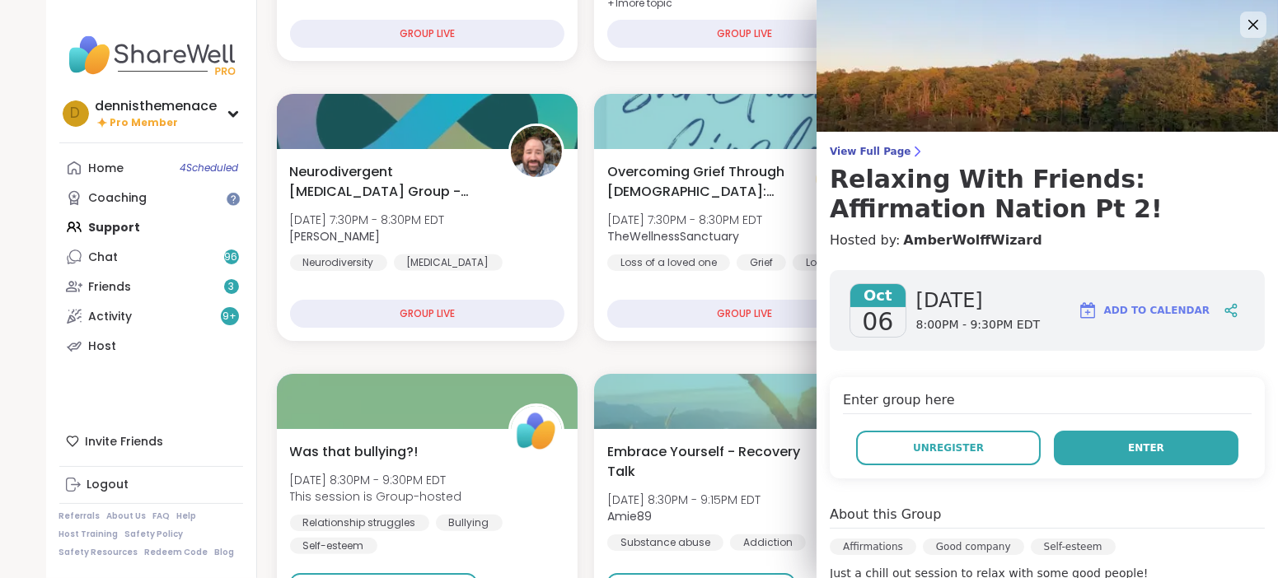
click at [1145, 449] on span "Enter" at bounding box center [1146, 448] width 36 height 15
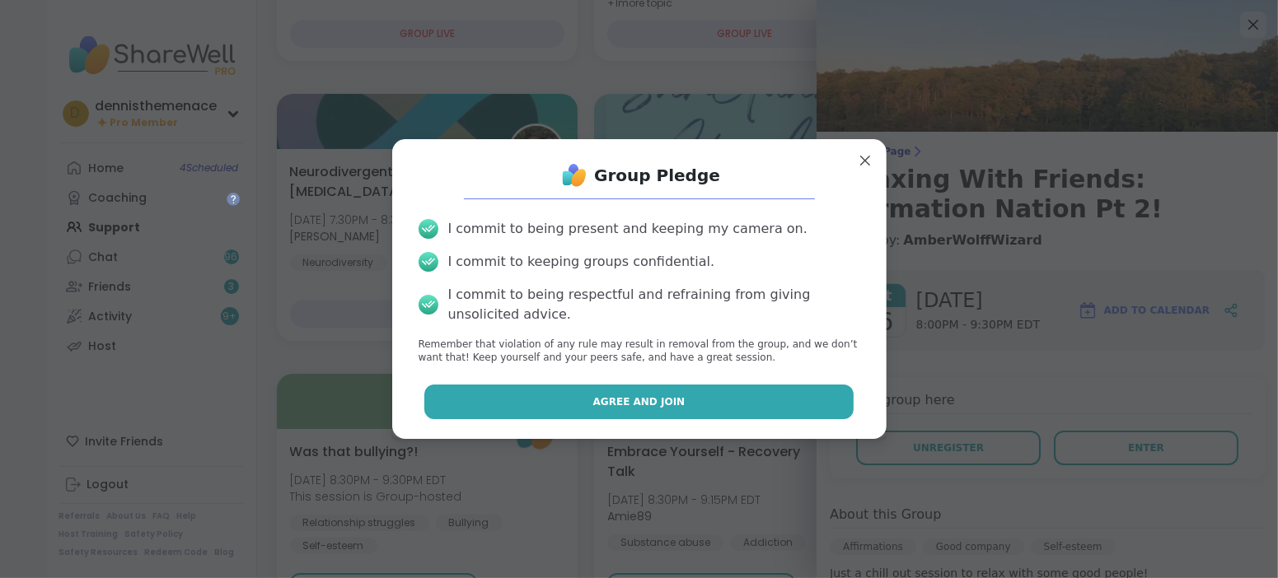
click at [765, 391] on button "Agree and Join" at bounding box center [638, 402] width 429 height 35
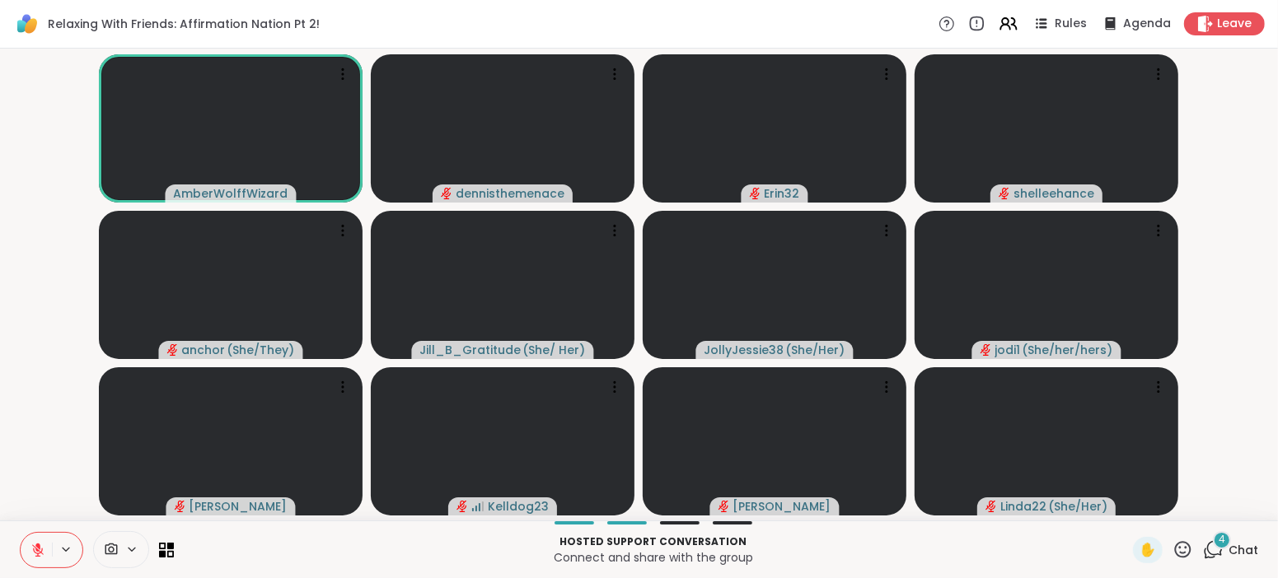
click at [29, 550] on button at bounding box center [36, 550] width 31 height 35
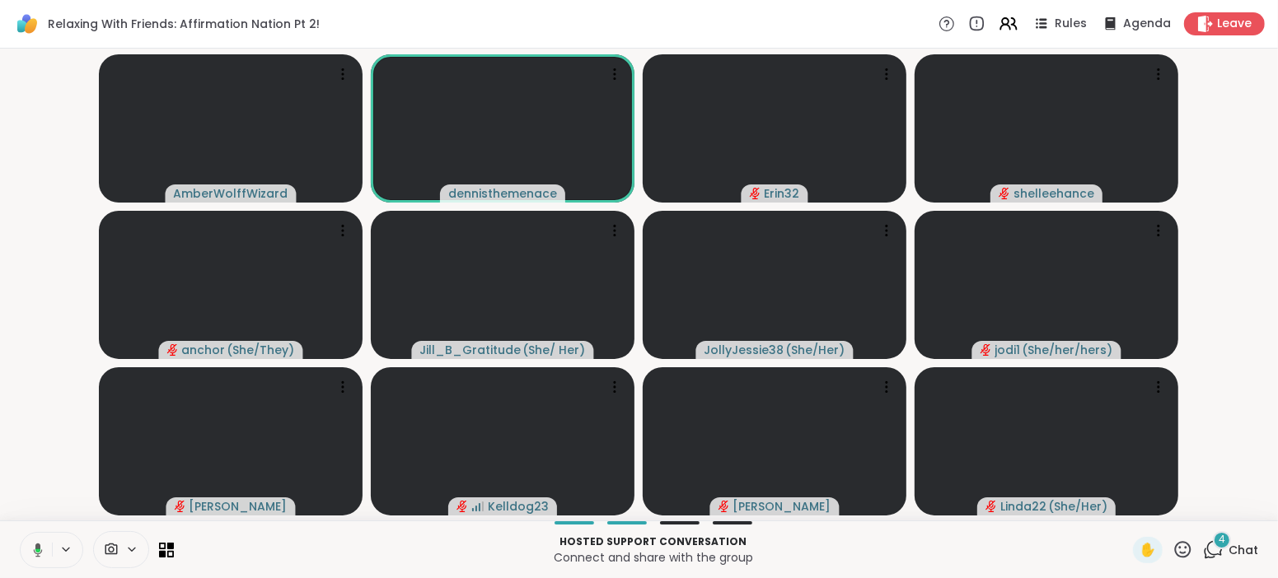
click at [29, 550] on button at bounding box center [35, 550] width 34 height 35
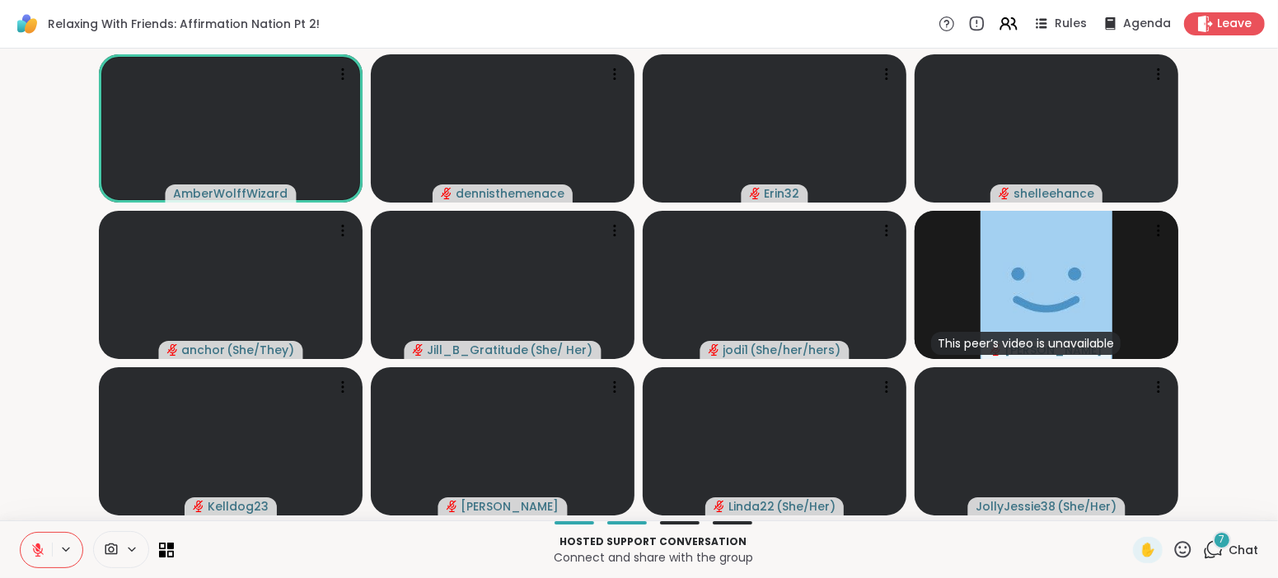
click at [35, 555] on icon at bounding box center [37, 550] width 15 height 15
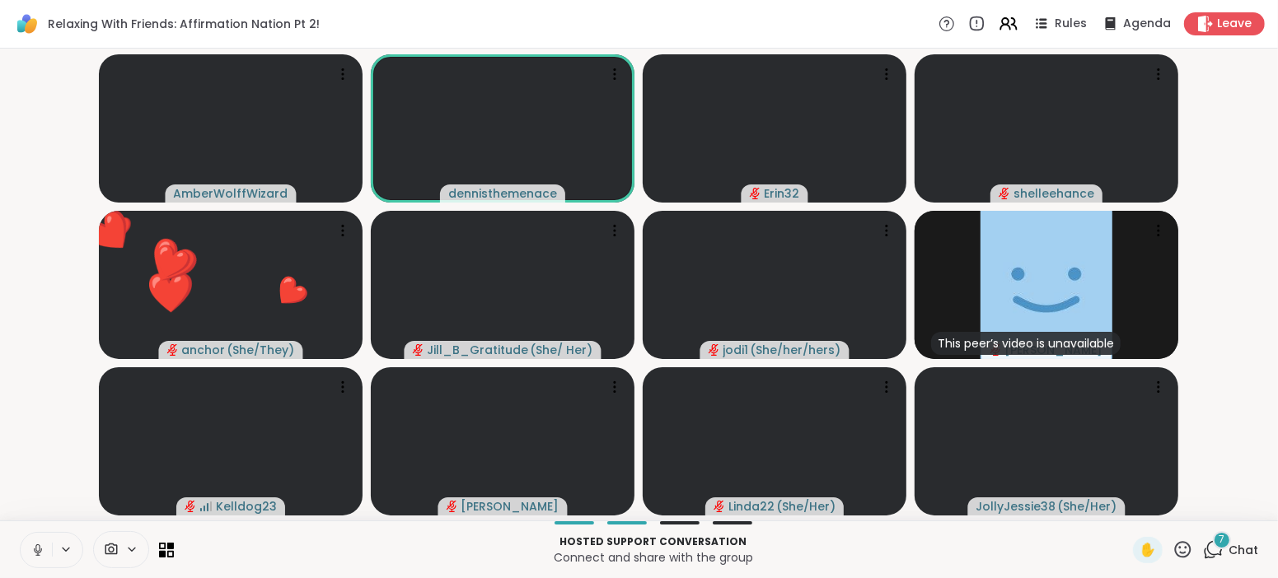
click at [35, 555] on icon at bounding box center [37, 550] width 15 height 15
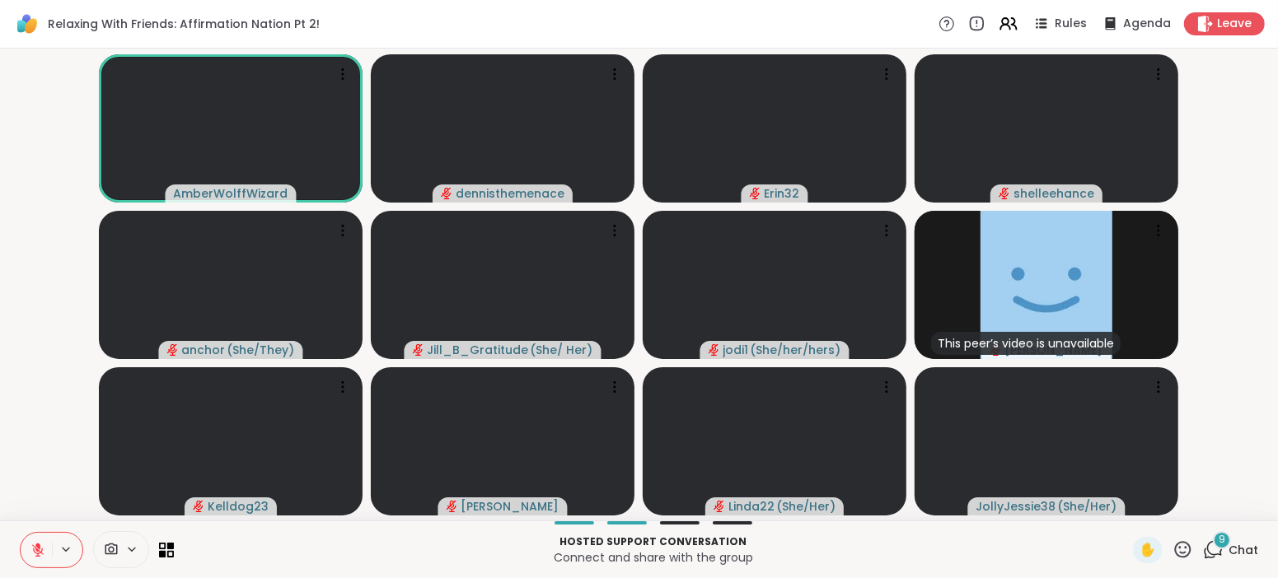
click at [1237, 545] on span "Chat" at bounding box center [1244, 550] width 30 height 16
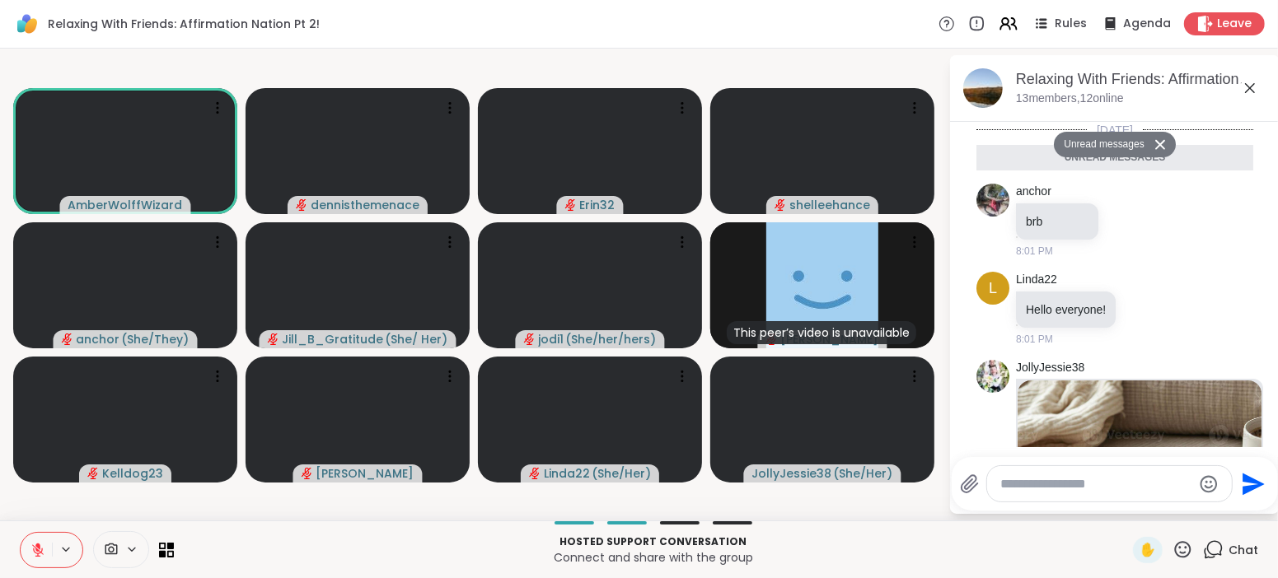
scroll to position [1453, 0]
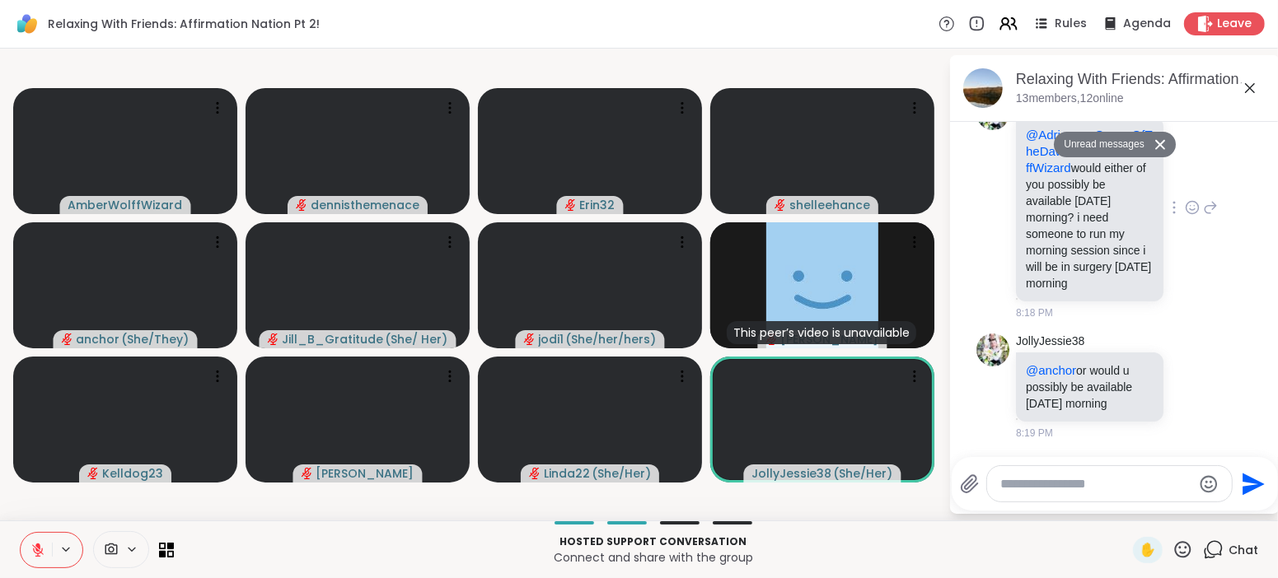
click at [1216, 323] on div "JollyJessie38 @Adrienne_QueenOfTheDawn or @AmberWolffWizard would either of you…" at bounding box center [1114, 209] width 277 height 236
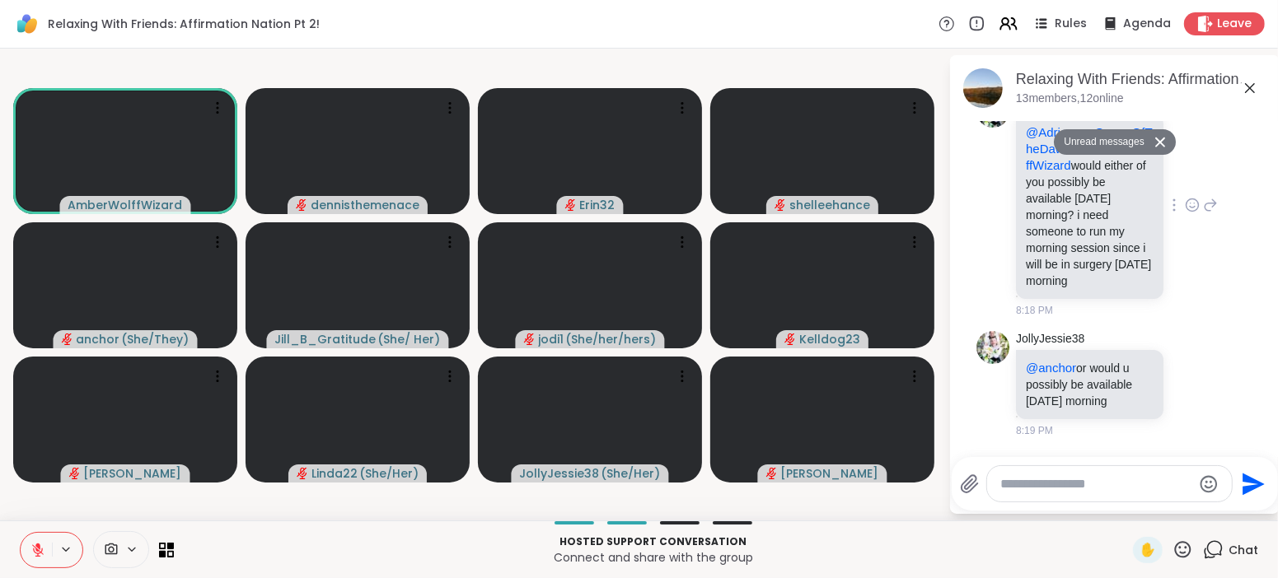
click at [1205, 249] on div "JollyJessie38 @Adrienne_QueenOfTheDawn or @AmberWolffWizard would either of you…" at bounding box center [1117, 206] width 202 height 223
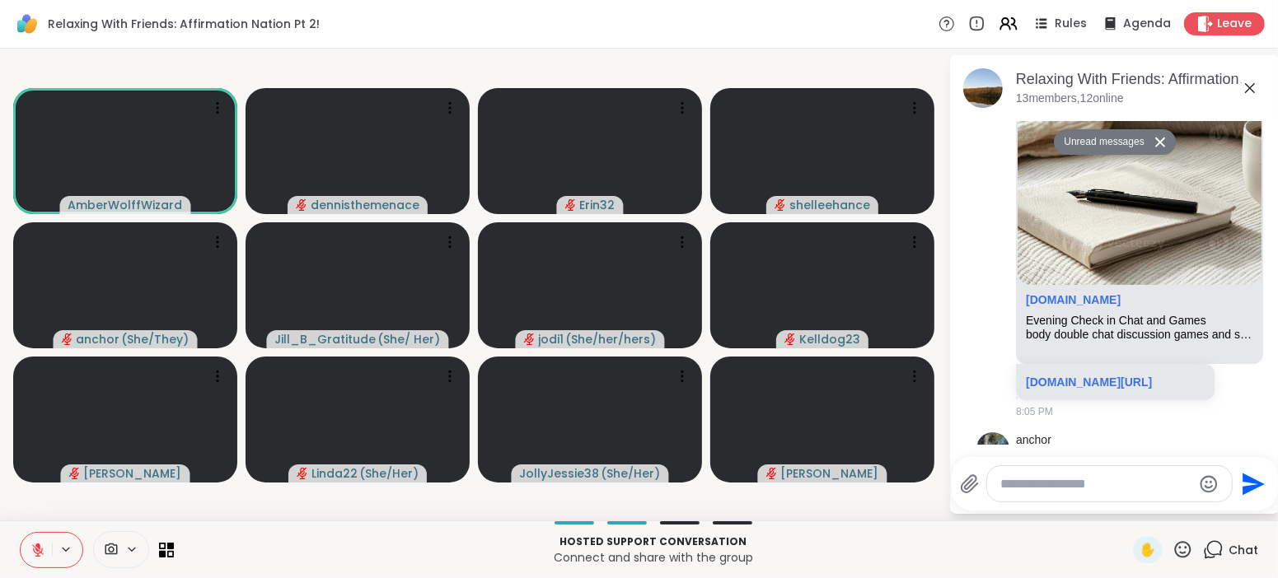
scroll to position [259, 0]
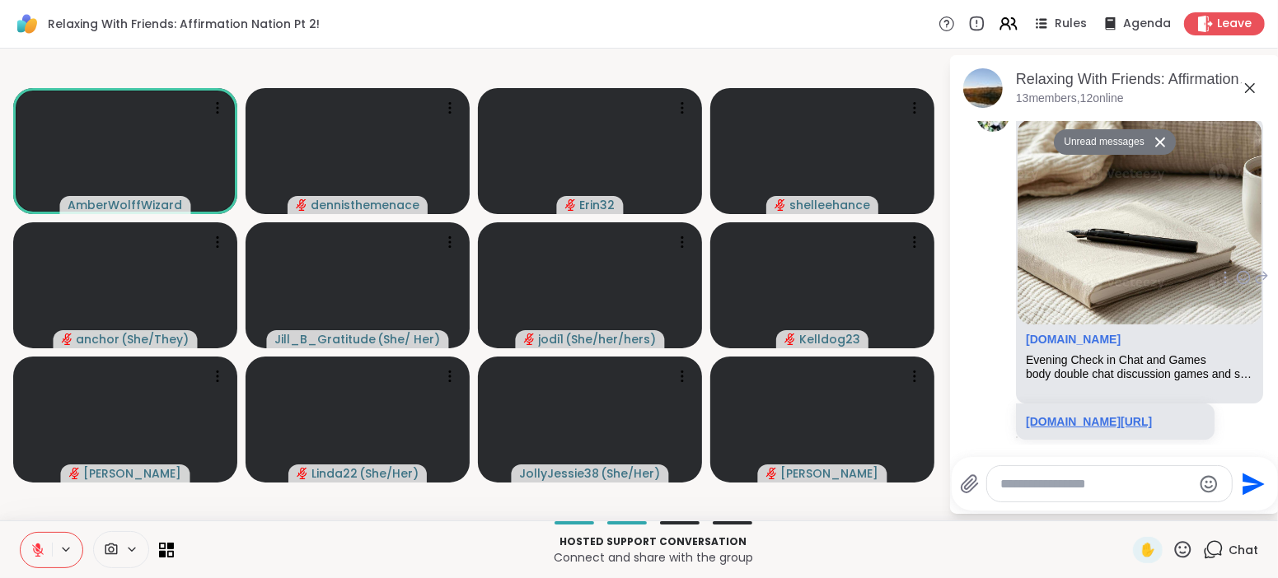
click at [1125, 428] on link "sharewellnow.com/session/4170d70b-c275-4546-b4a4-35b2130f8e97" at bounding box center [1089, 421] width 126 height 13
click at [1117, 428] on button "New Messages!" at bounding box center [1114, 432] width 83 height 20
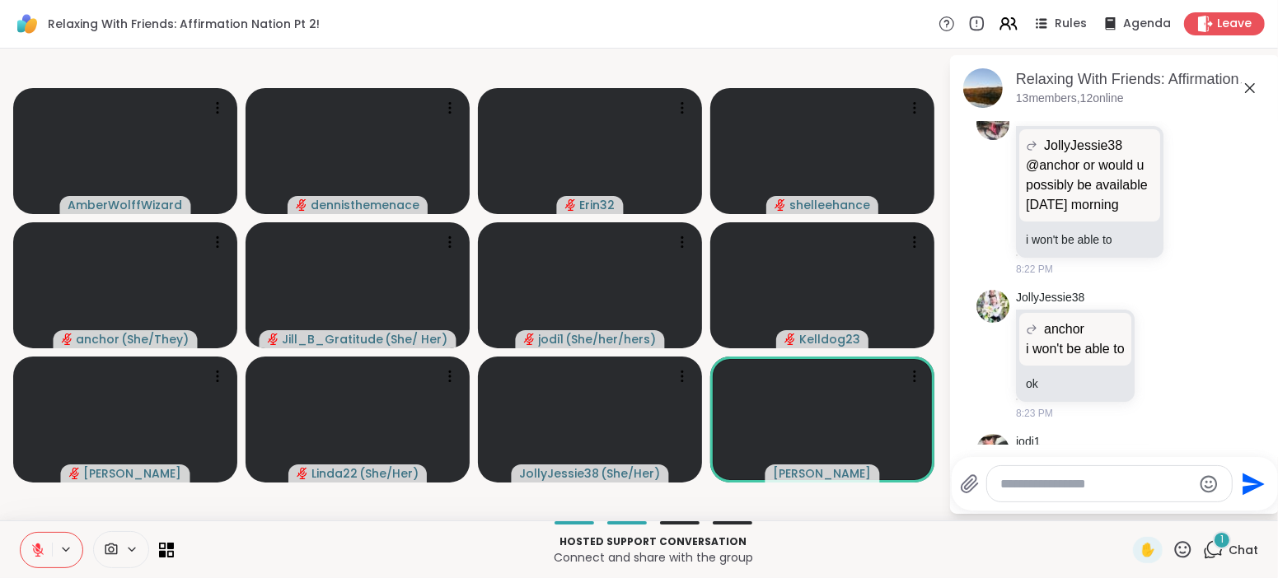
scroll to position [1846, 0]
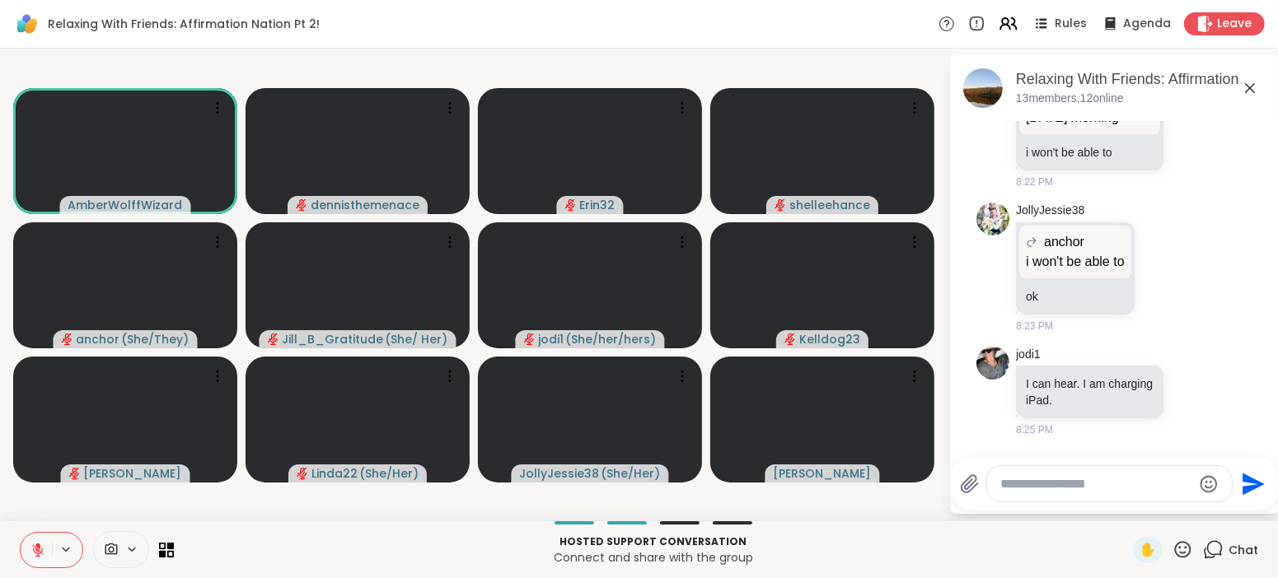
click at [43, 554] on icon at bounding box center [37, 550] width 15 height 15
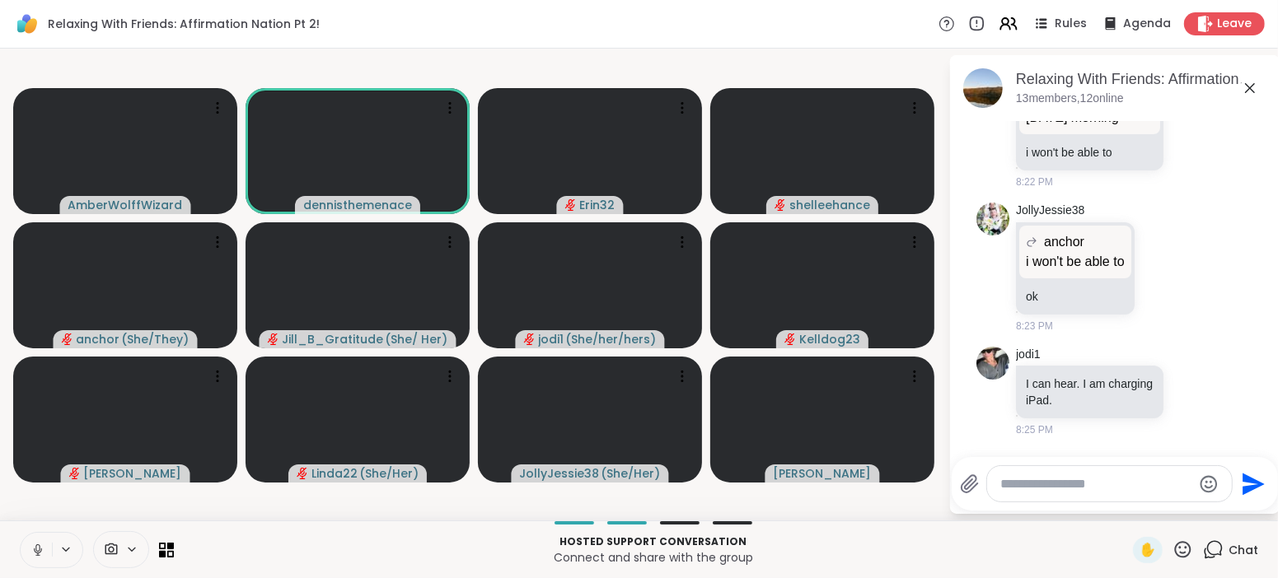
click at [43, 554] on icon at bounding box center [37, 550] width 15 height 15
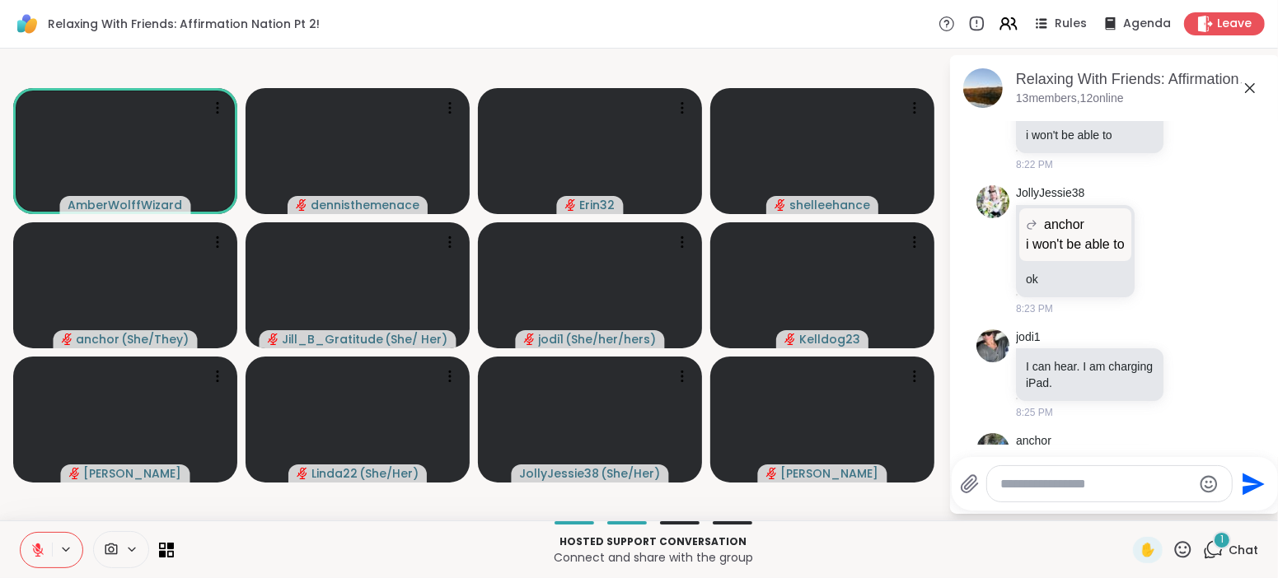
scroll to position [1934, 0]
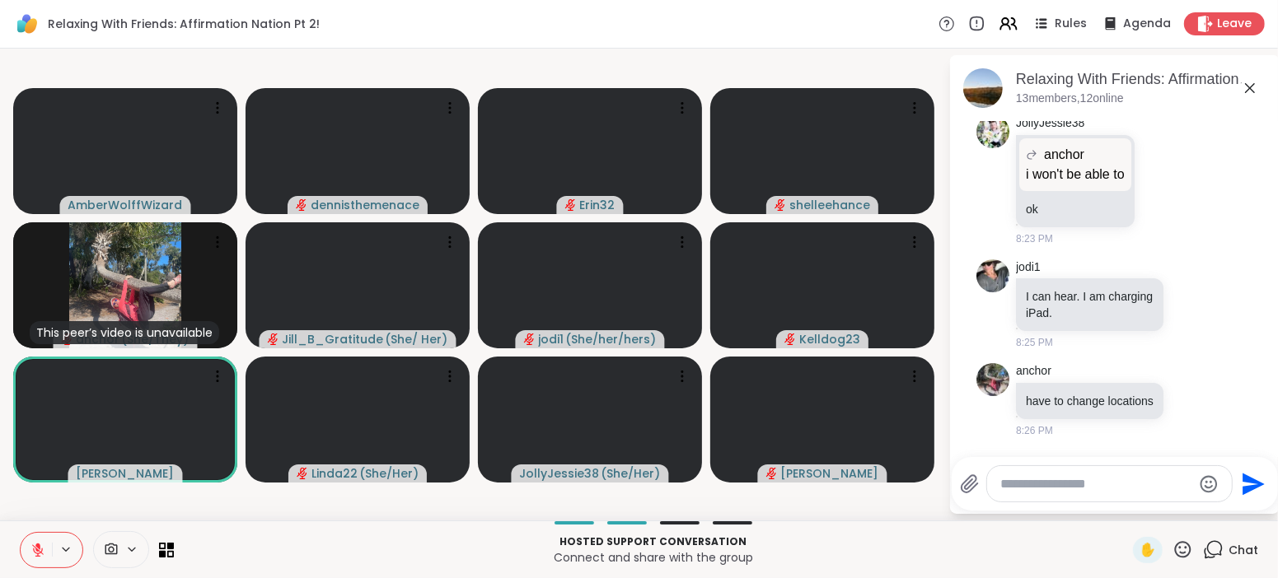
click at [241, 569] on div "Hosted support conversation Connect and share with the group ✋ Chat" at bounding box center [639, 550] width 1278 height 58
click at [44, 549] on icon at bounding box center [37, 550] width 15 height 15
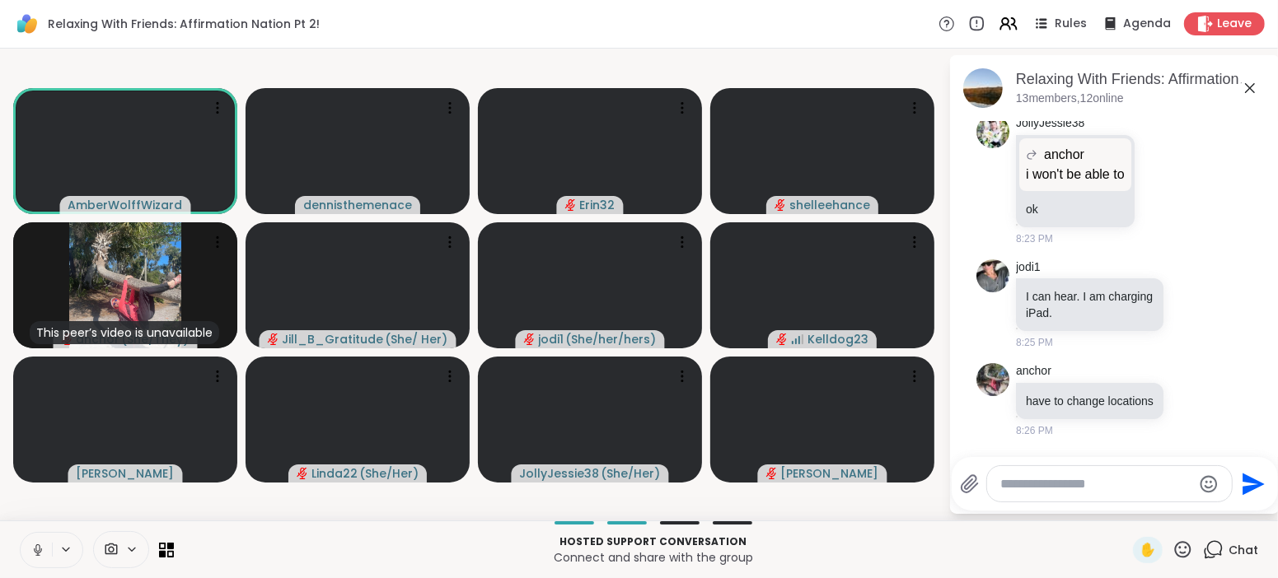
click at [44, 549] on icon at bounding box center [37, 550] width 15 height 15
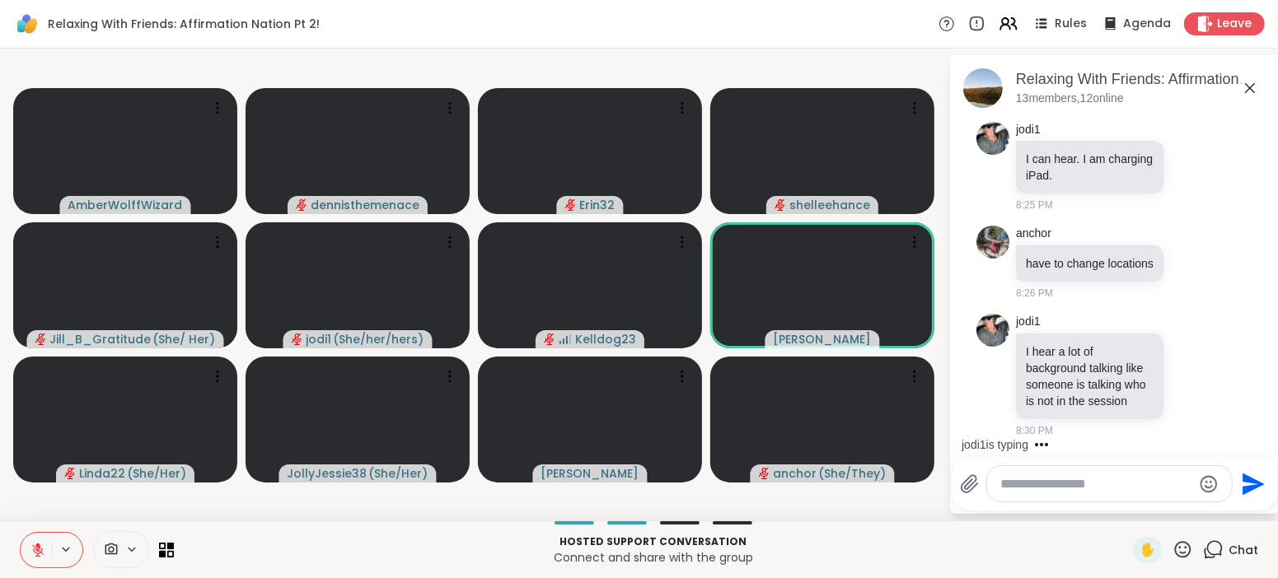
scroll to position [2159, 0]
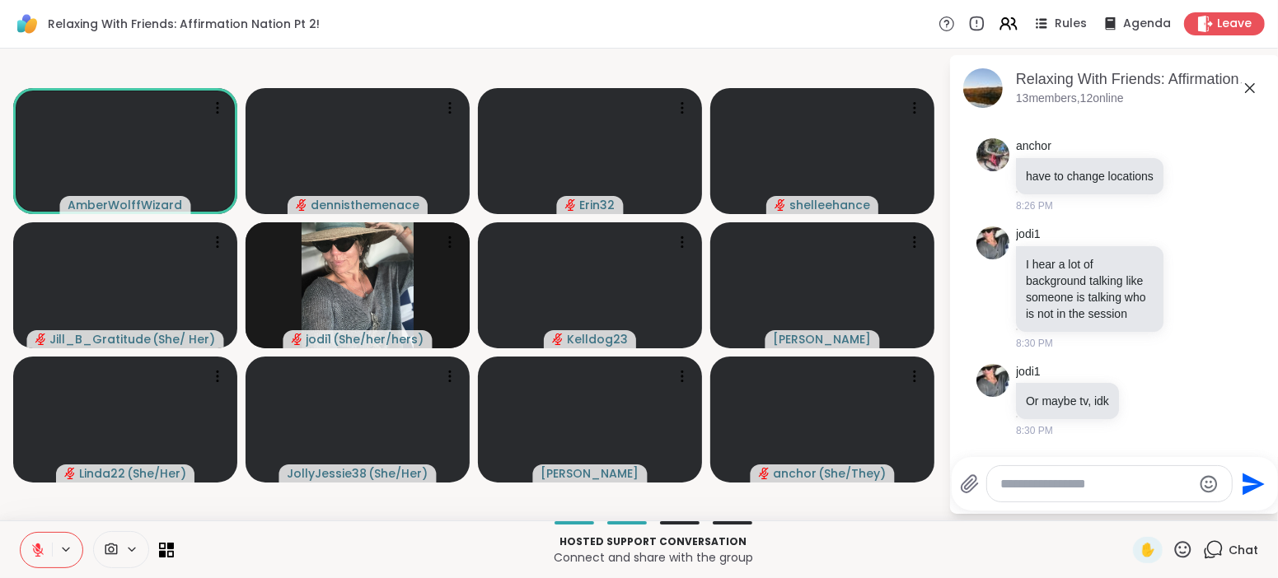
click at [39, 551] on icon at bounding box center [38, 551] width 12 height 12
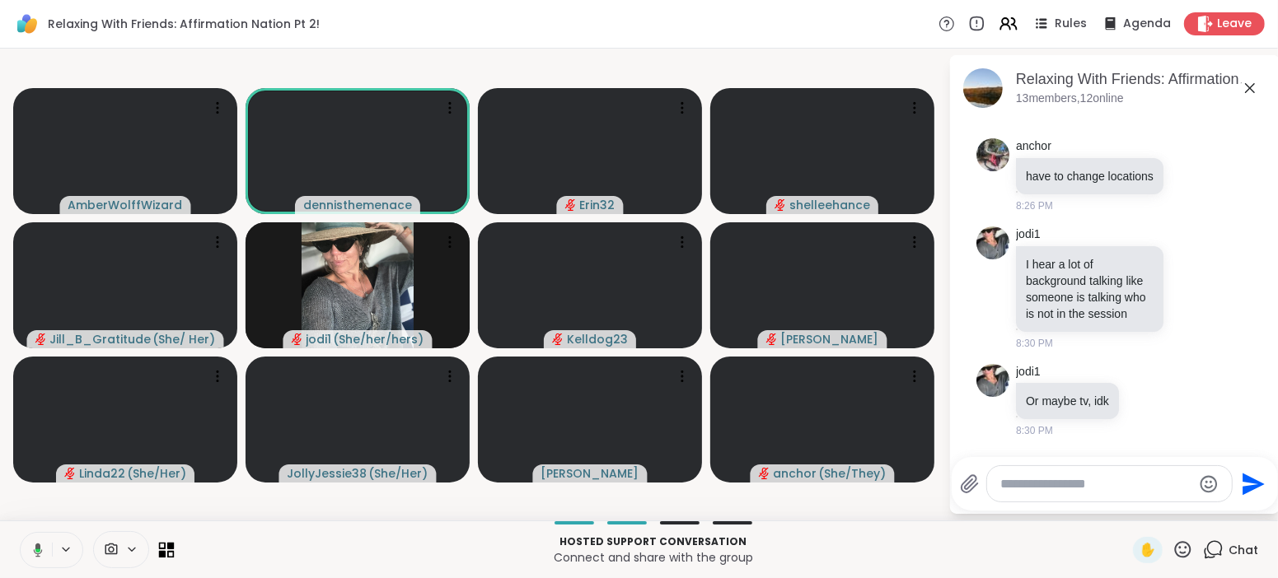
click at [159, 551] on icon at bounding box center [167, 550] width 16 height 16
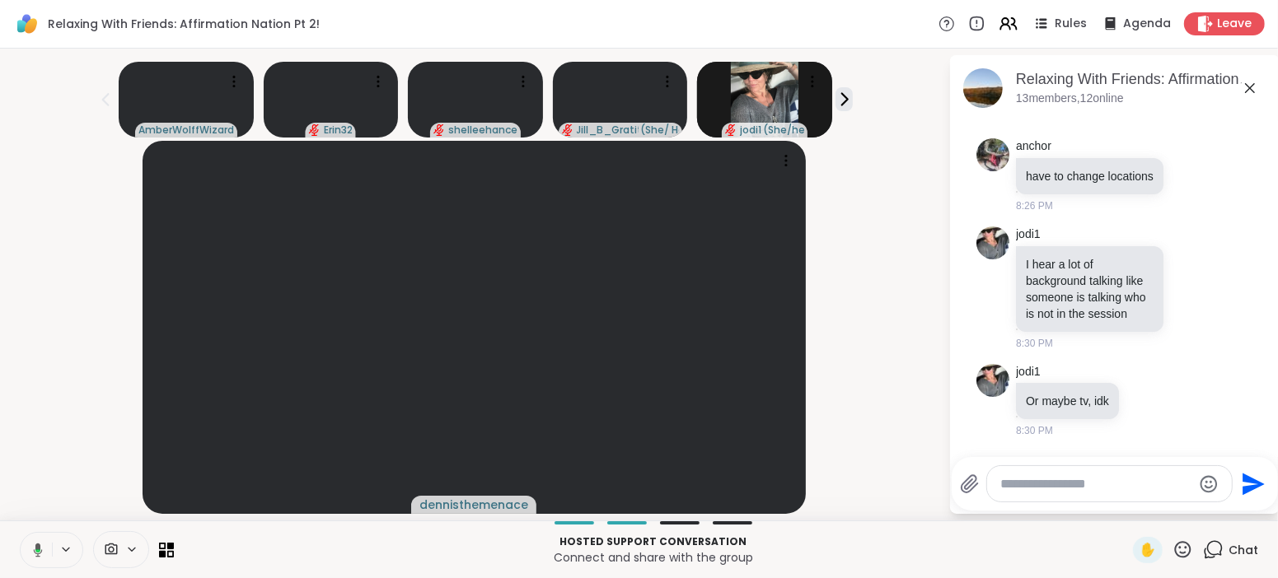
click at [917, 269] on div "dennisthemenace" at bounding box center [474, 327] width 929 height 373
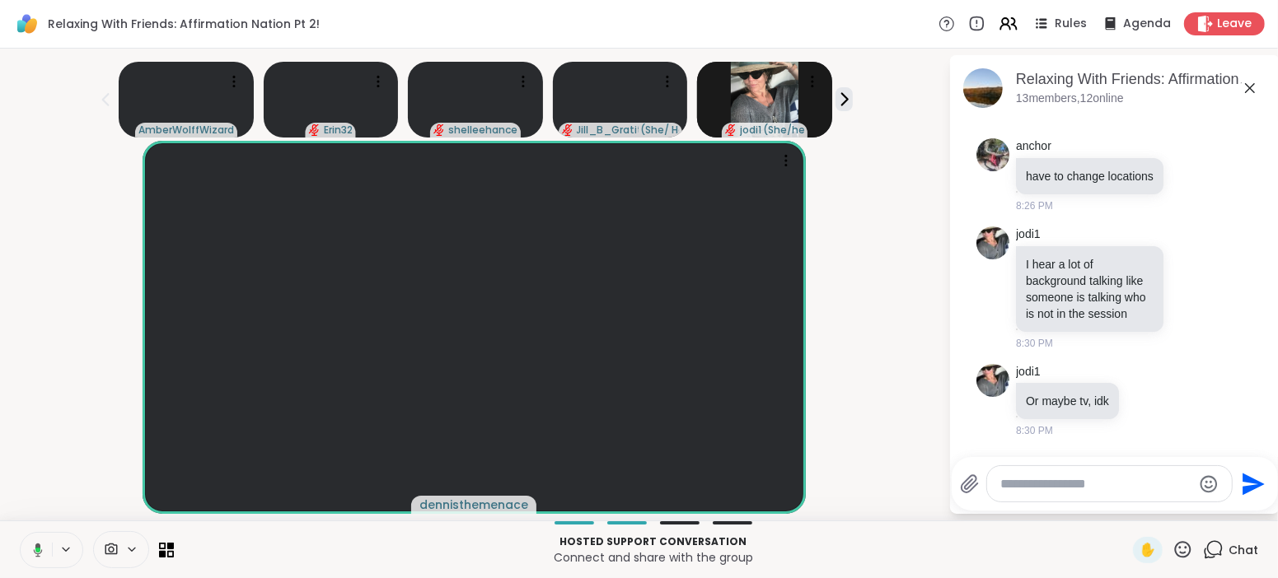
click at [892, 249] on div "dennisthemenace" at bounding box center [474, 327] width 929 height 373
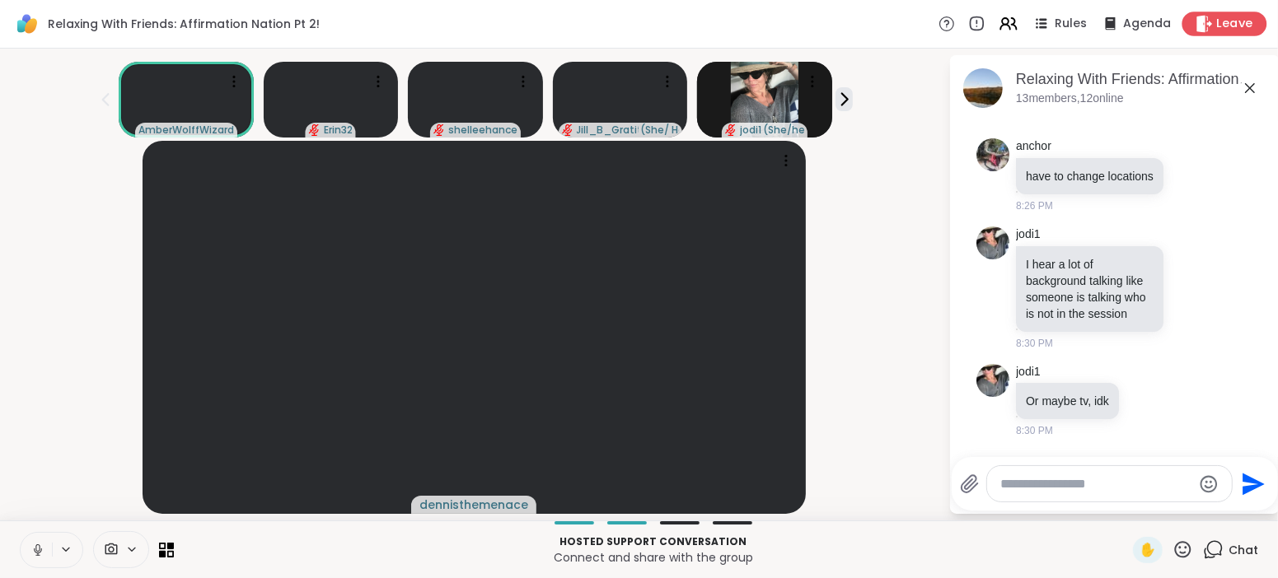
click at [1233, 23] on span "Leave" at bounding box center [1235, 24] width 36 height 17
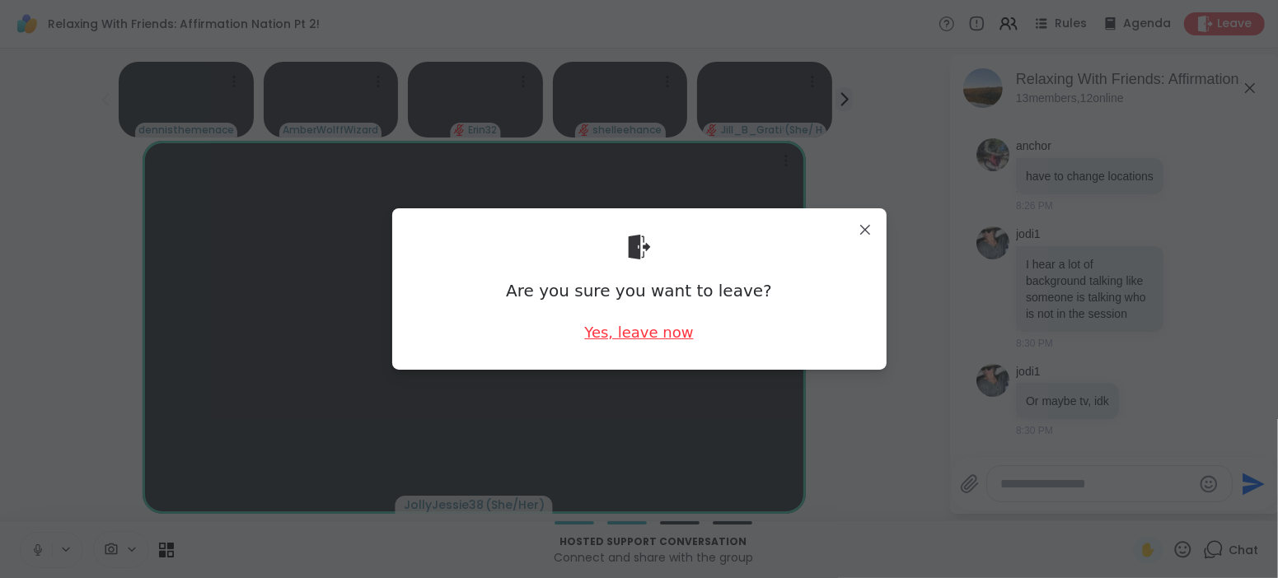
click at [630, 335] on div "Yes, leave now" at bounding box center [638, 332] width 109 height 21
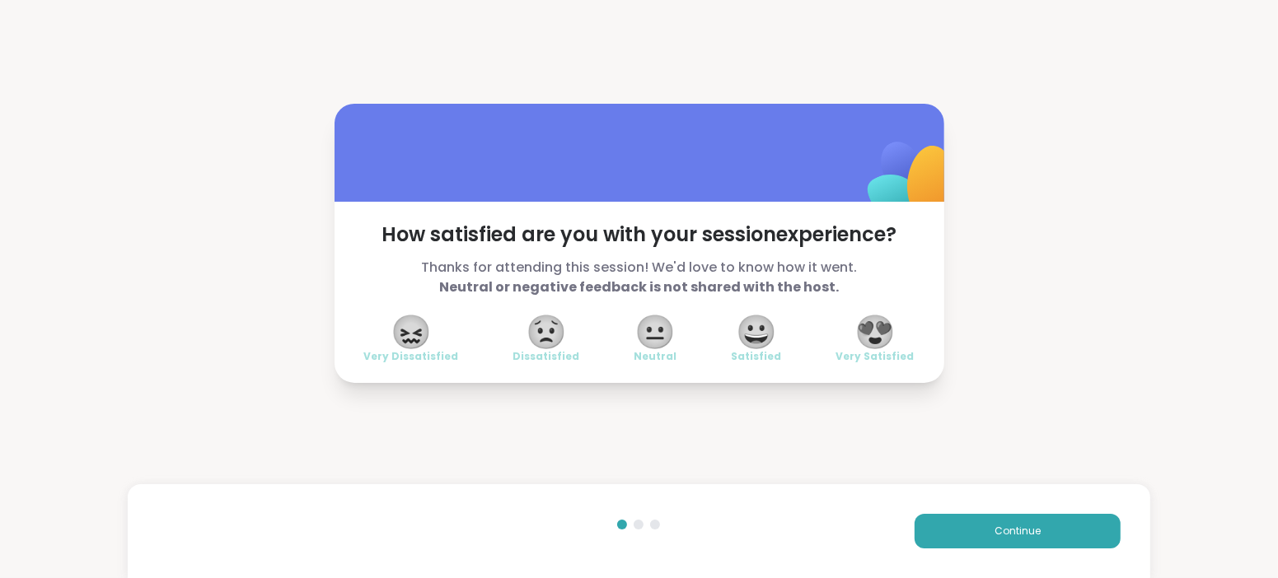
click at [699, 477] on div "How satisfied are you with your session experience? Thanks for attending this s…" at bounding box center [639, 243] width 1278 height 486
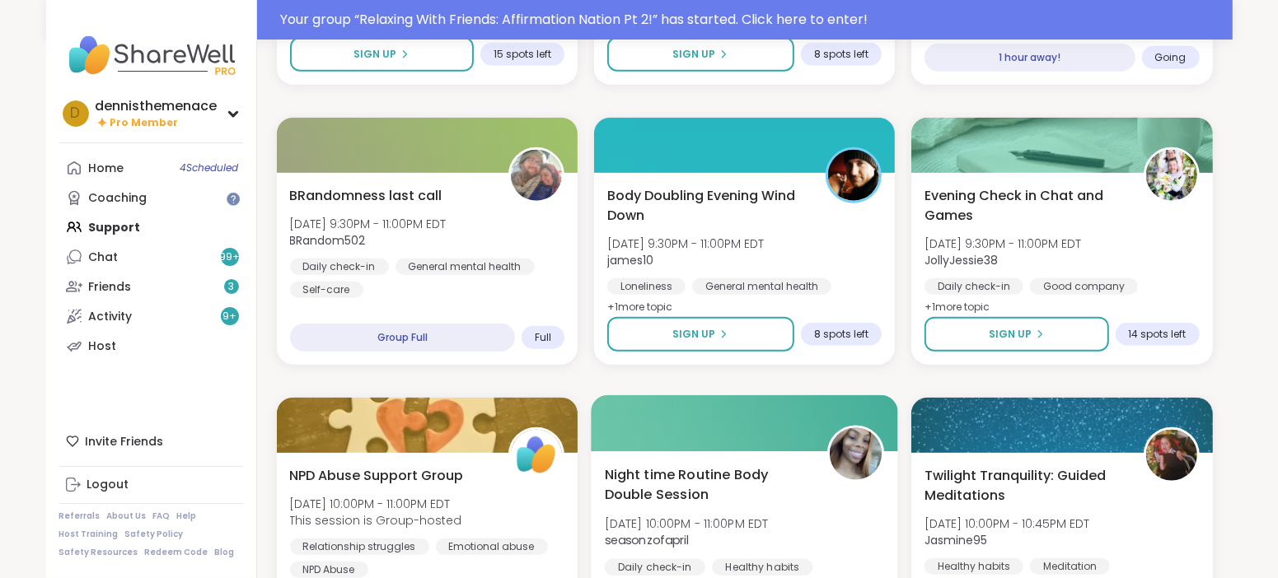
scroll to position [1266, 0]
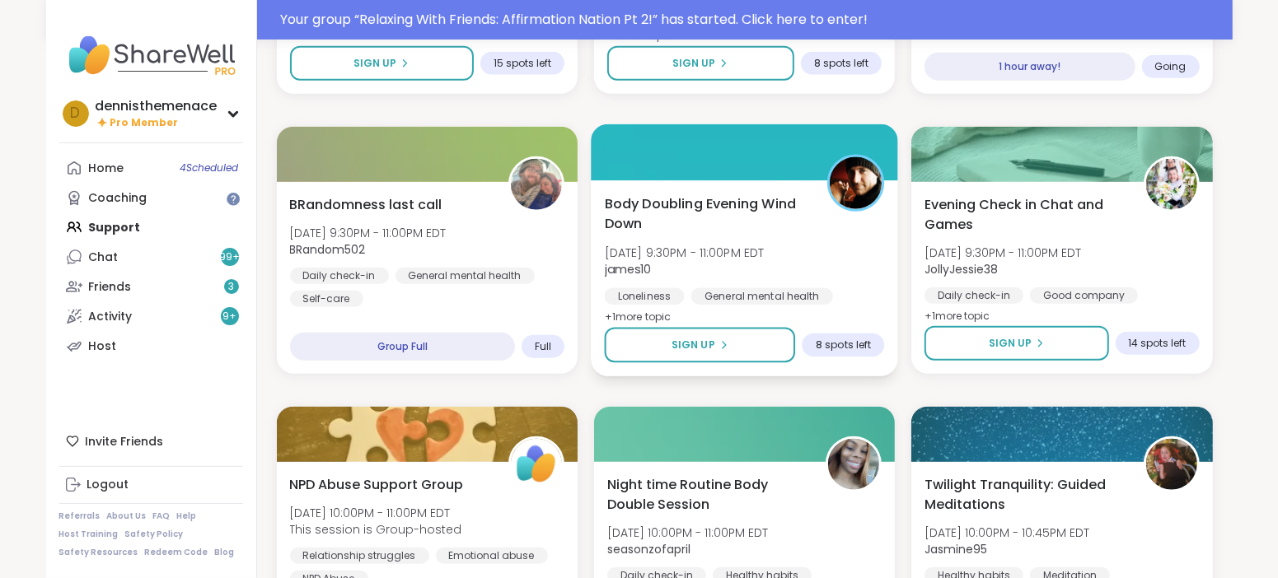
click at [698, 297] on div "General mental health" at bounding box center [762, 296] width 142 height 16
click at [694, 349] on span "Sign Up" at bounding box center [694, 345] width 44 height 15
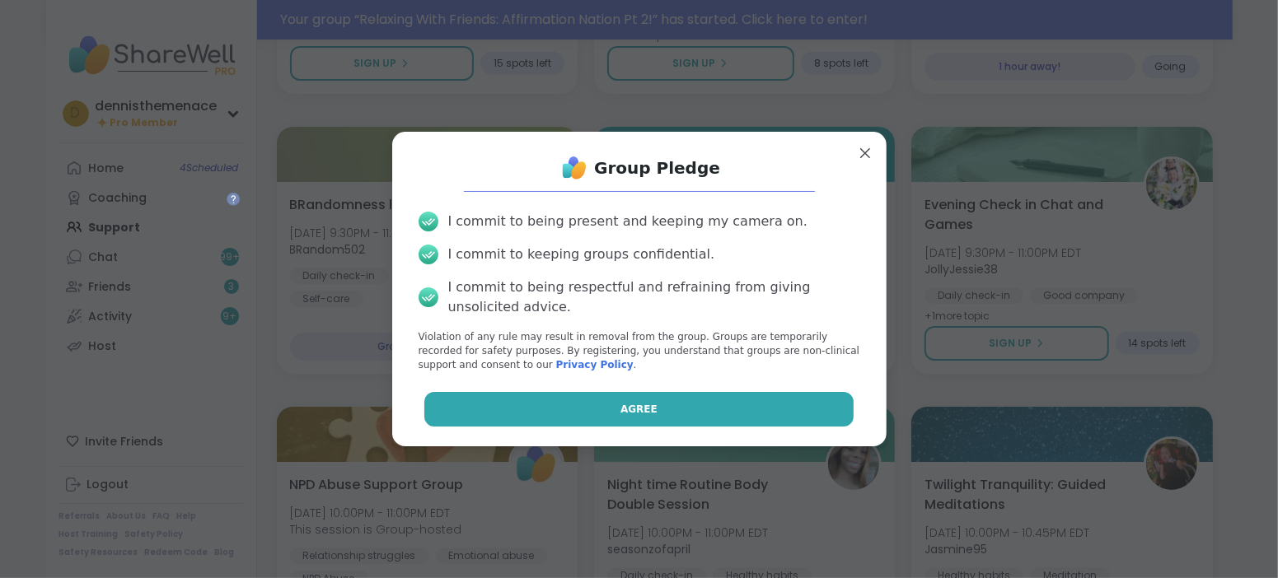
click at [669, 403] on button "Agree" at bounding box center [638, 409] width 429 height 35
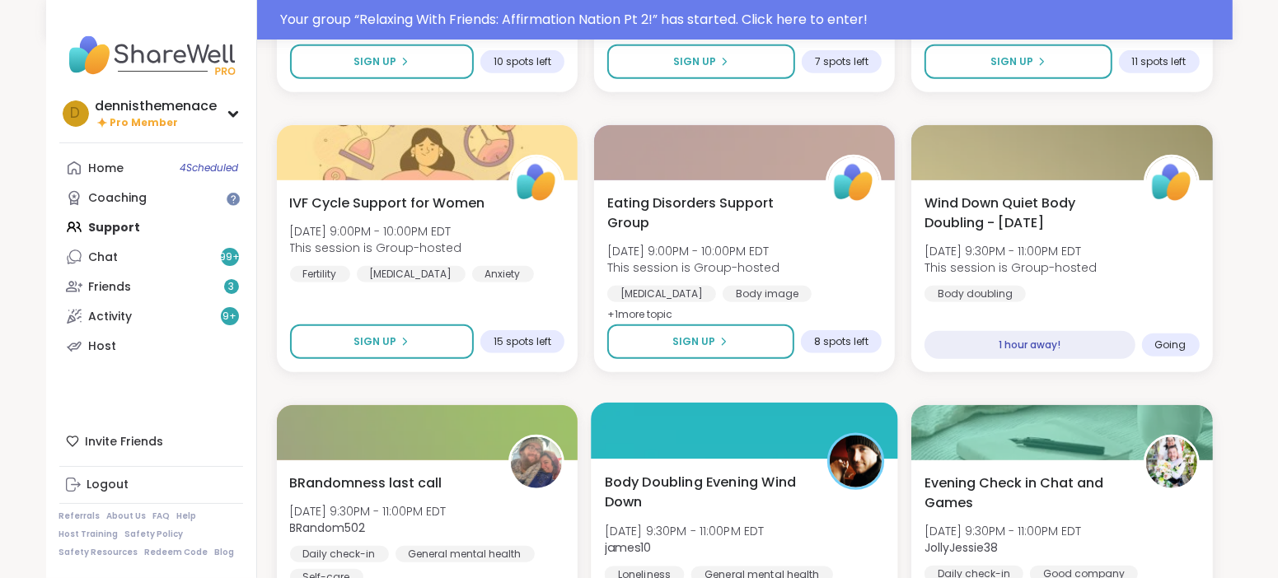
scroll to position [978, 0]
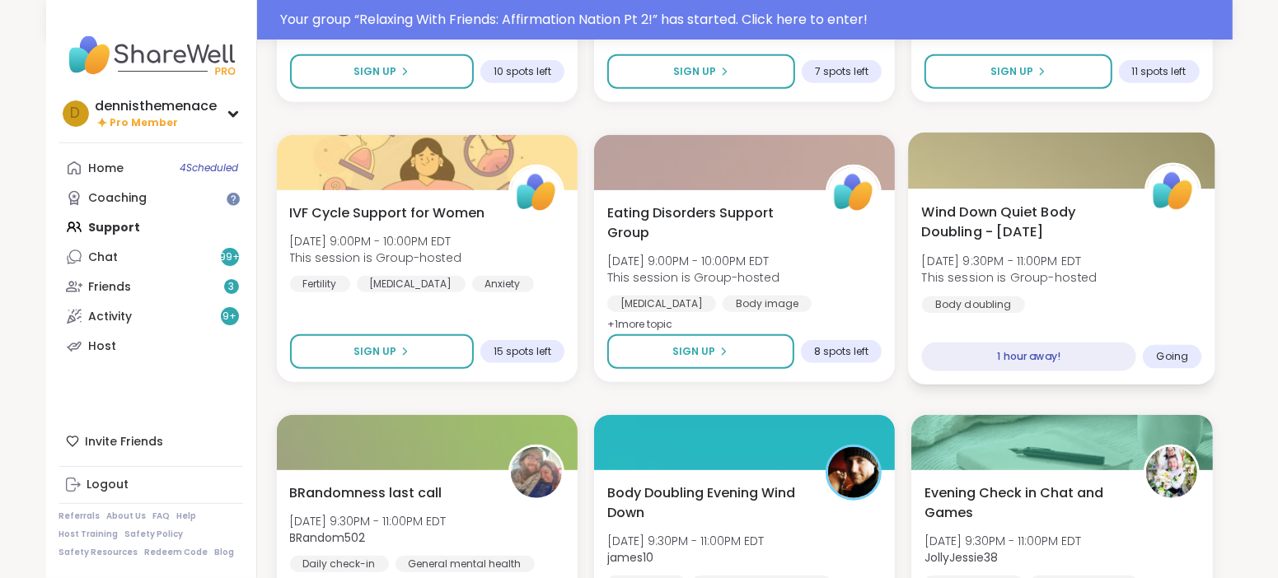
click at [1070, 277] on span "This session is Group-hosted" at bounding box center [1010, 277] width 176 height 16
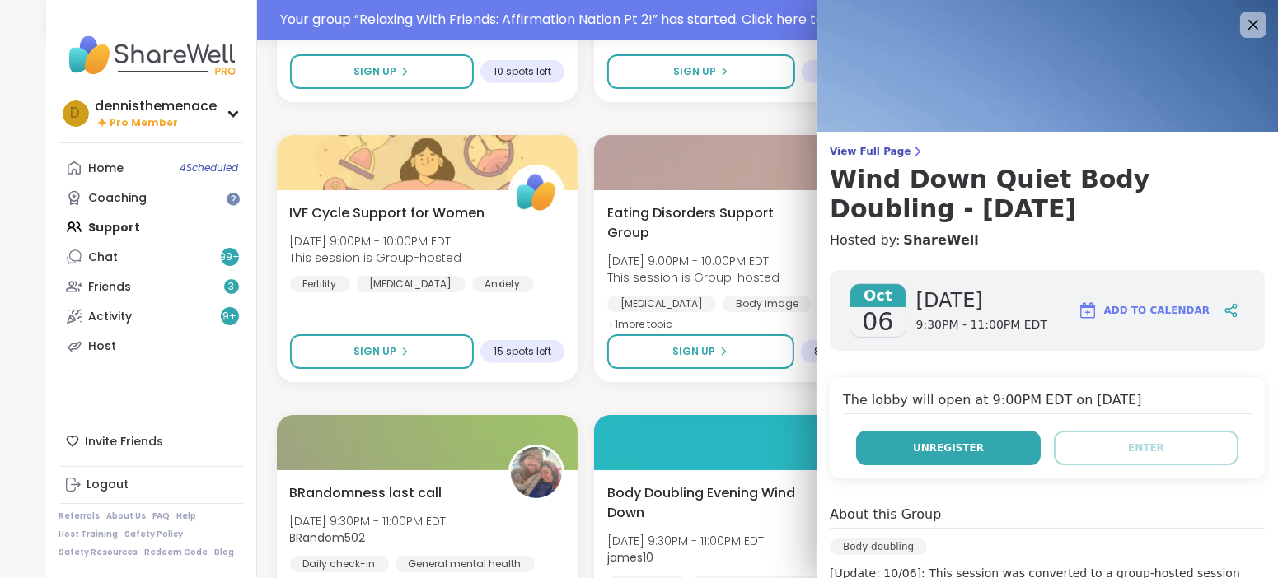
click at [970, 454] on span "Unregister" at bounding box center [948, 448] width 71 height 15
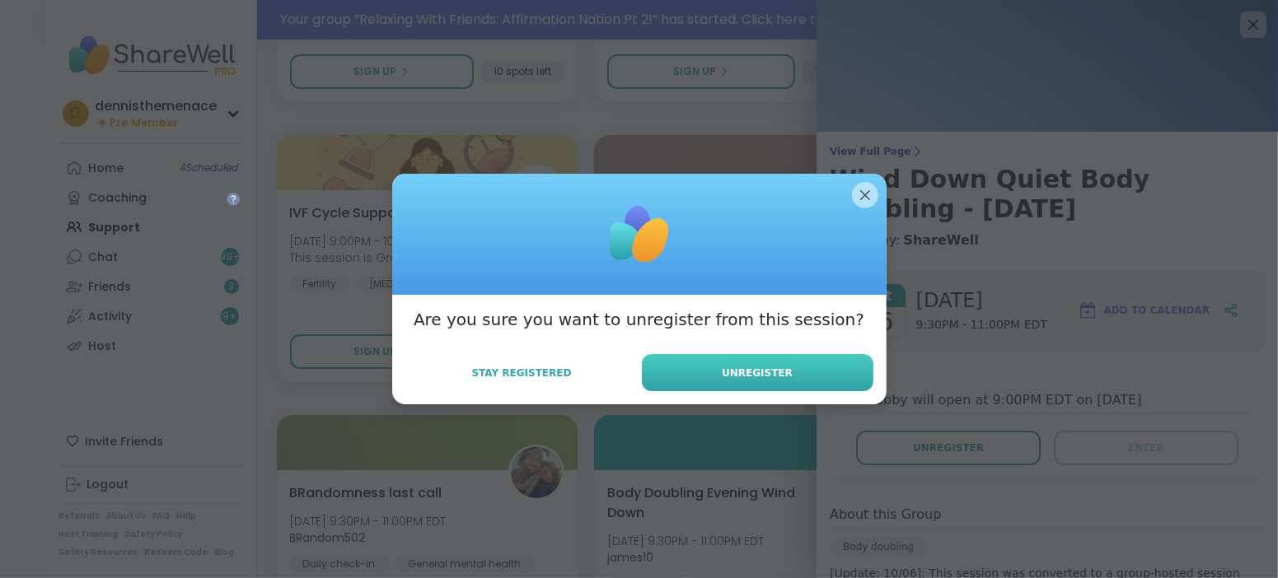
click at [757, 364] on button "Unregister" at bounding box center [758, 372] width 232 height 37
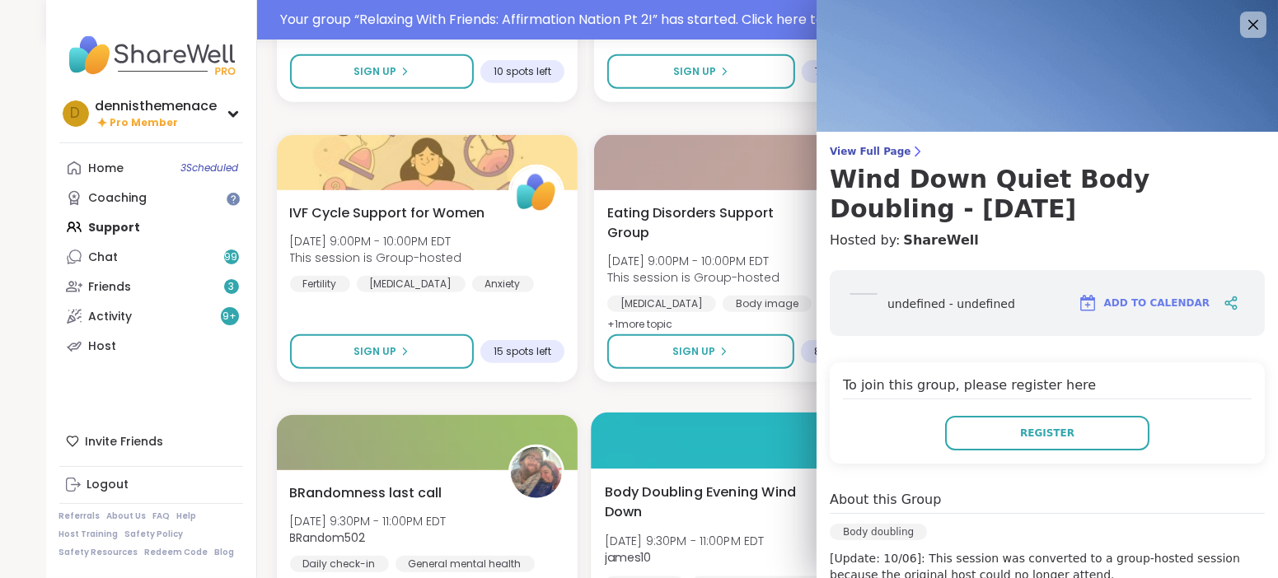
click at [677, 547] on span "Mon, Oct 06 | 9:30PM - 11:00PM EDT" at bounding box center [684, 541] width 160 height 16
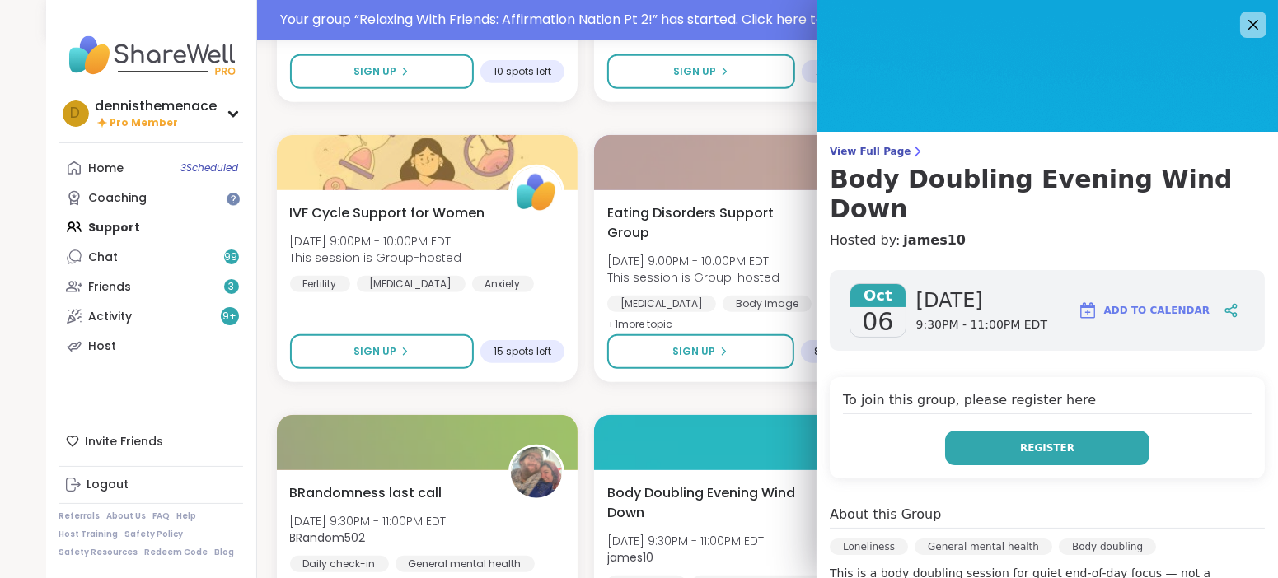
click at [1052, 441] on span "Register" at bounding box center [1047, 448] width 54 height 15
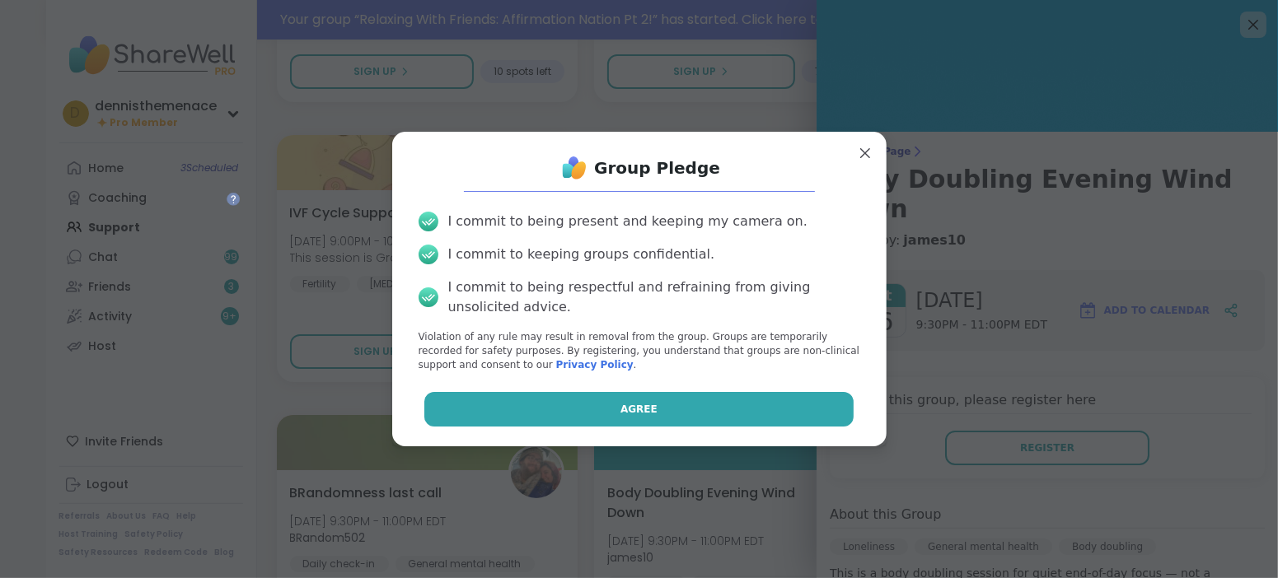
click at [756, 412] on button "Agree" at bounding box center [638, 409] width 429 height 35
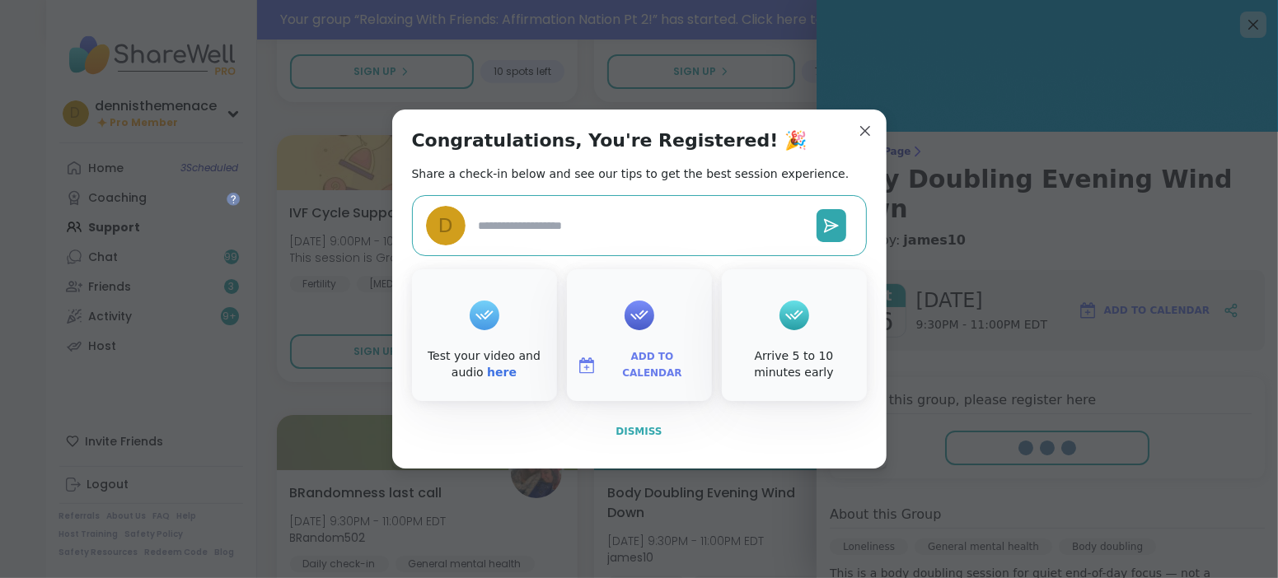
type textarea "*"
click at [644, 431] on span "Dismiss" at bounding box center [639, 432] width 46 height 12
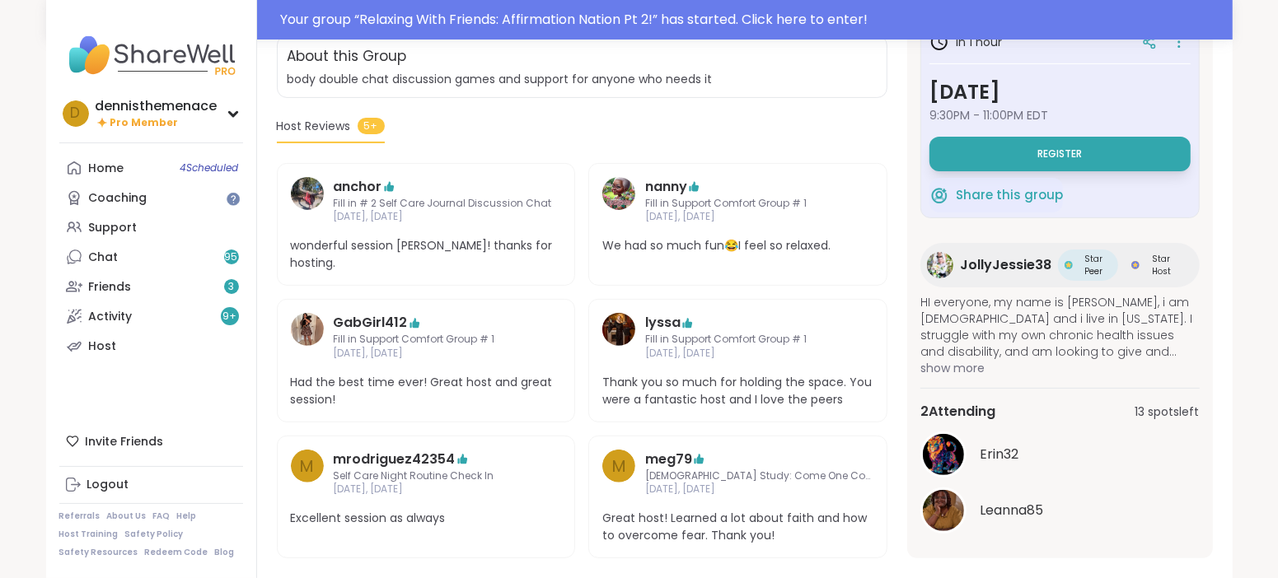
scroll to position [358, 0]
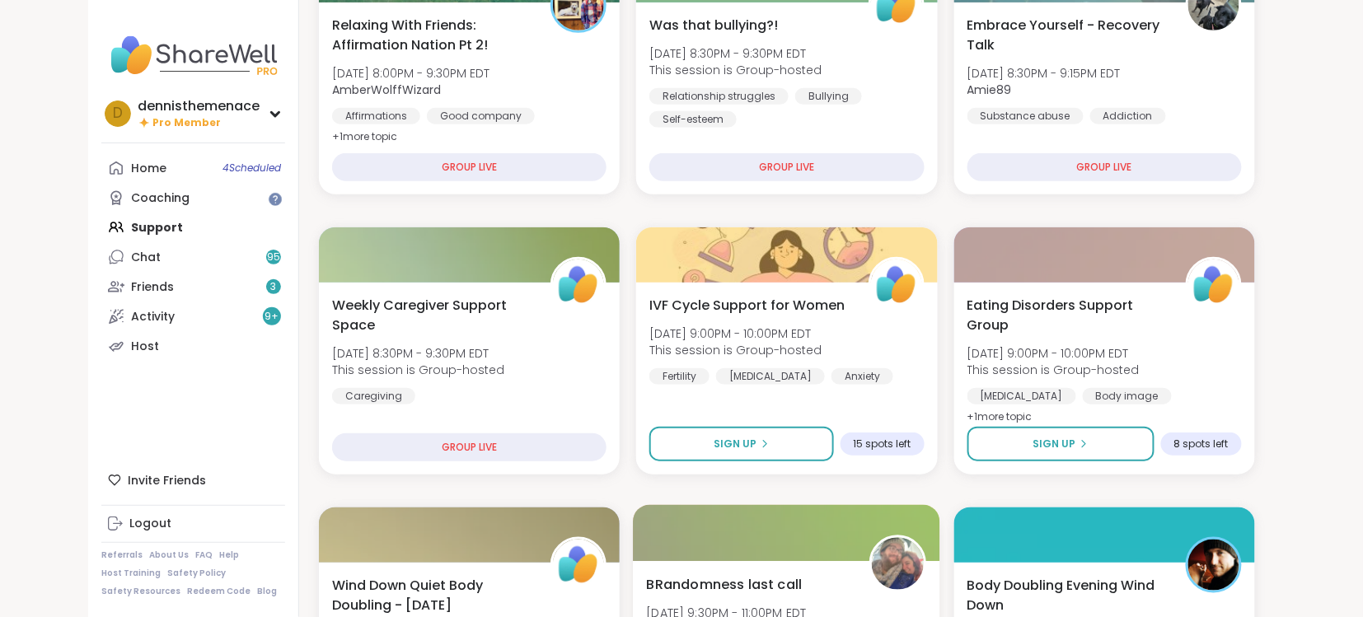
scroll to position [121, 0]
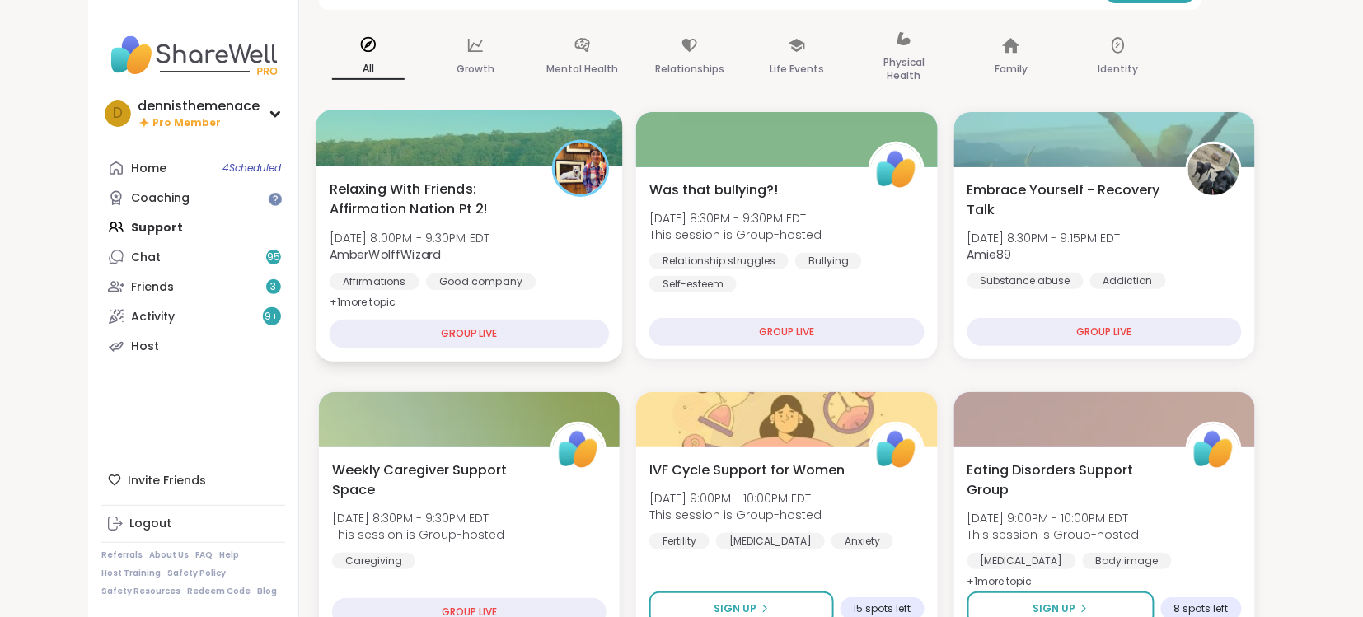
click at [461, 230] on span "[DATE] 8:00PM - 9:30PM EDT" at bounding box center [410, 238] width 161 height 16
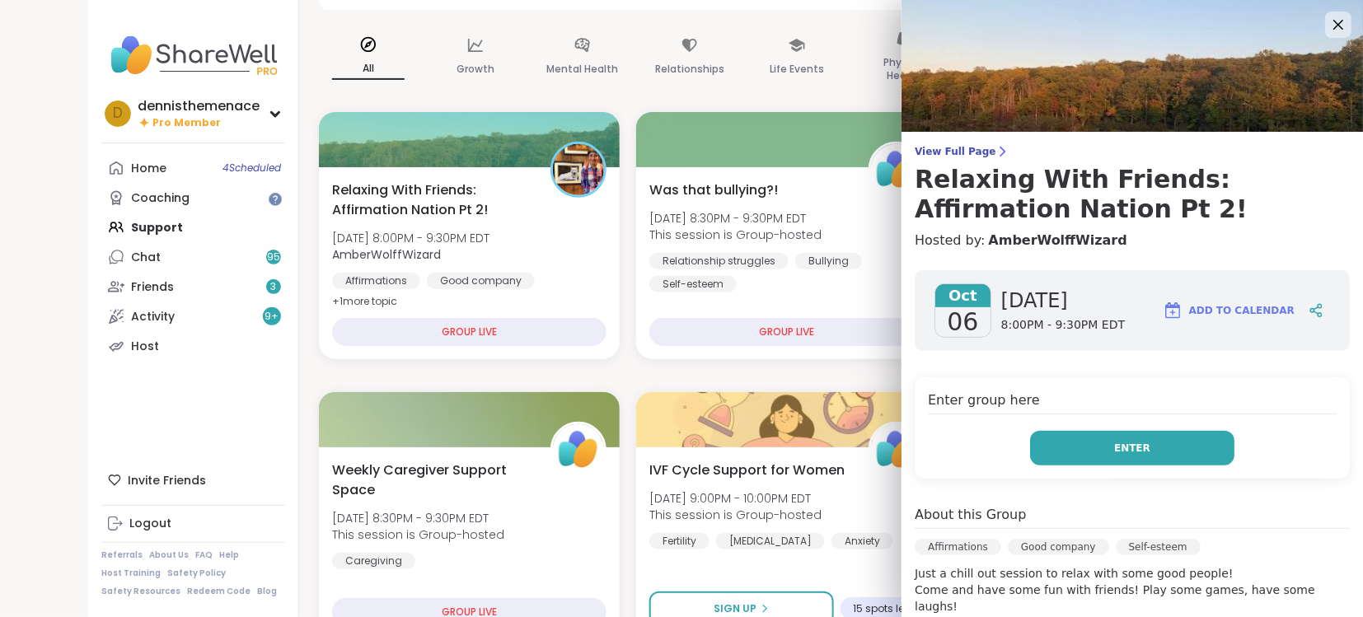
click at [1136, 443] on span "Enter" at bounding box center [1132, 448] width 36 height 15
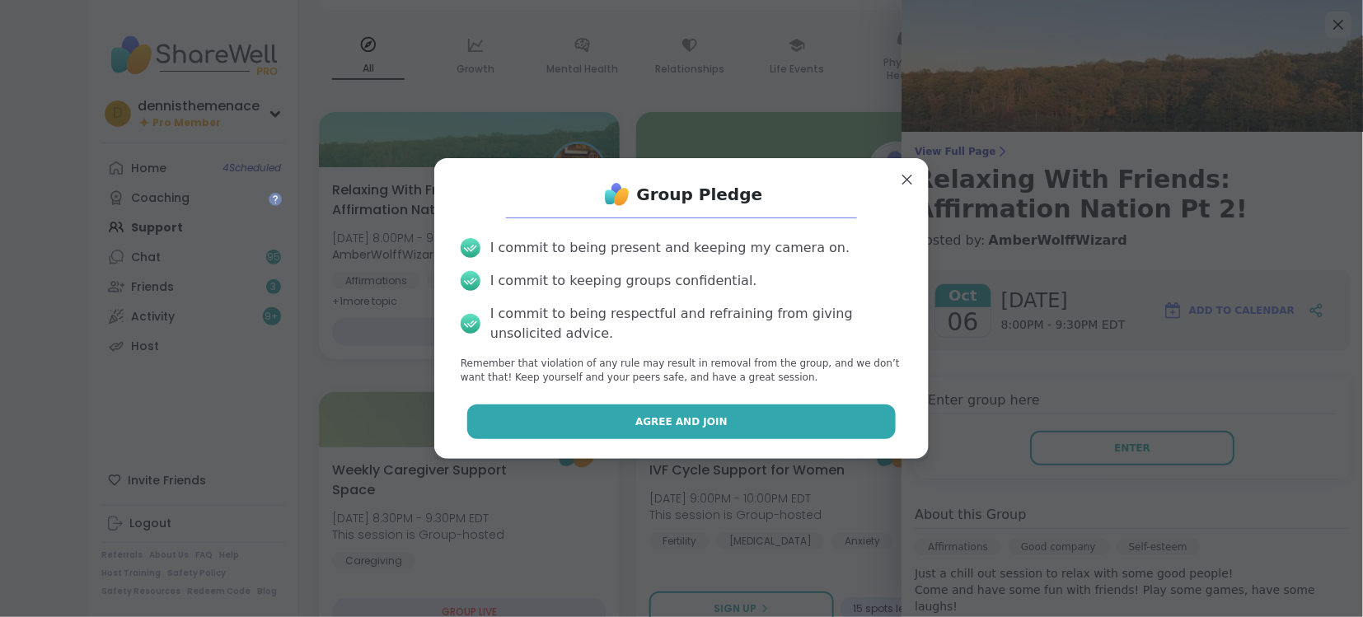
click at [748, 427] on button "Agree and Join" at bounding box center [681, 422] width 429 height 35
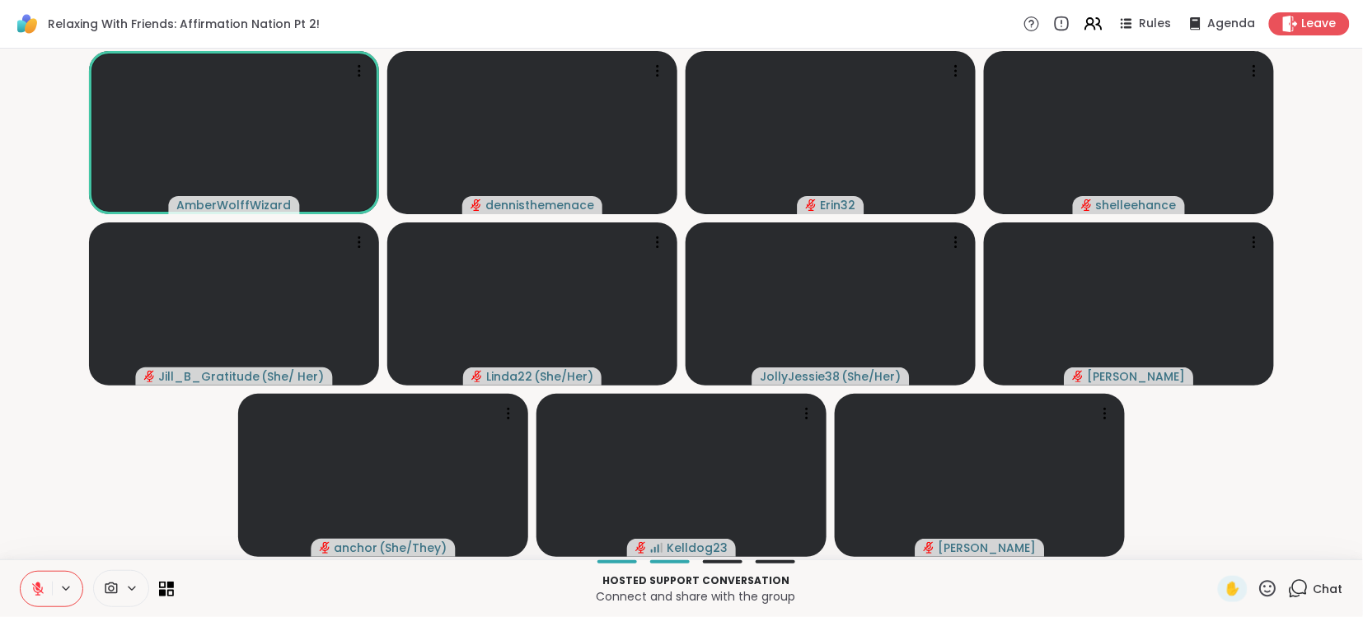
click at [35, 588] on icon at bounding box center [37, 589] width 15 height 15
click at [854, 602] on p "Connect and share with the group" at bounding box center [696, 596] width 1024 height 16
click at [41, 591] on icon at bounding box center [37, 589] width 15 height 15
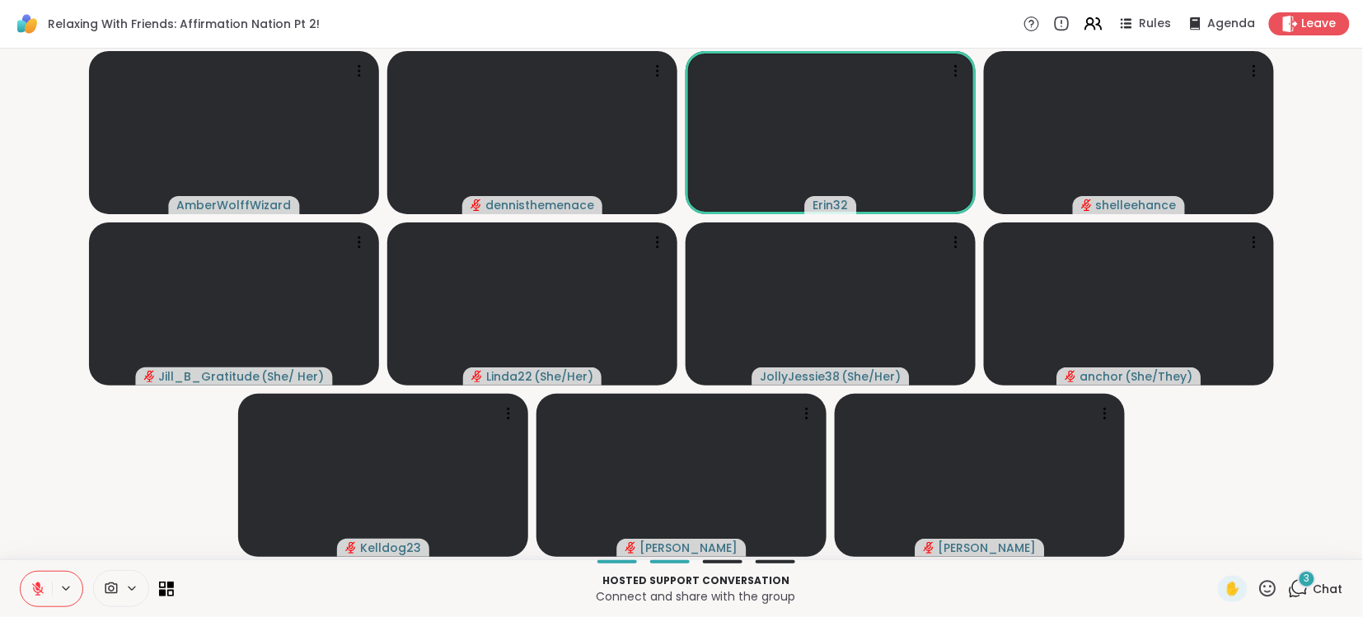
click at [41, 591] on icon at bounding box center [38, 589] width 12 height 12
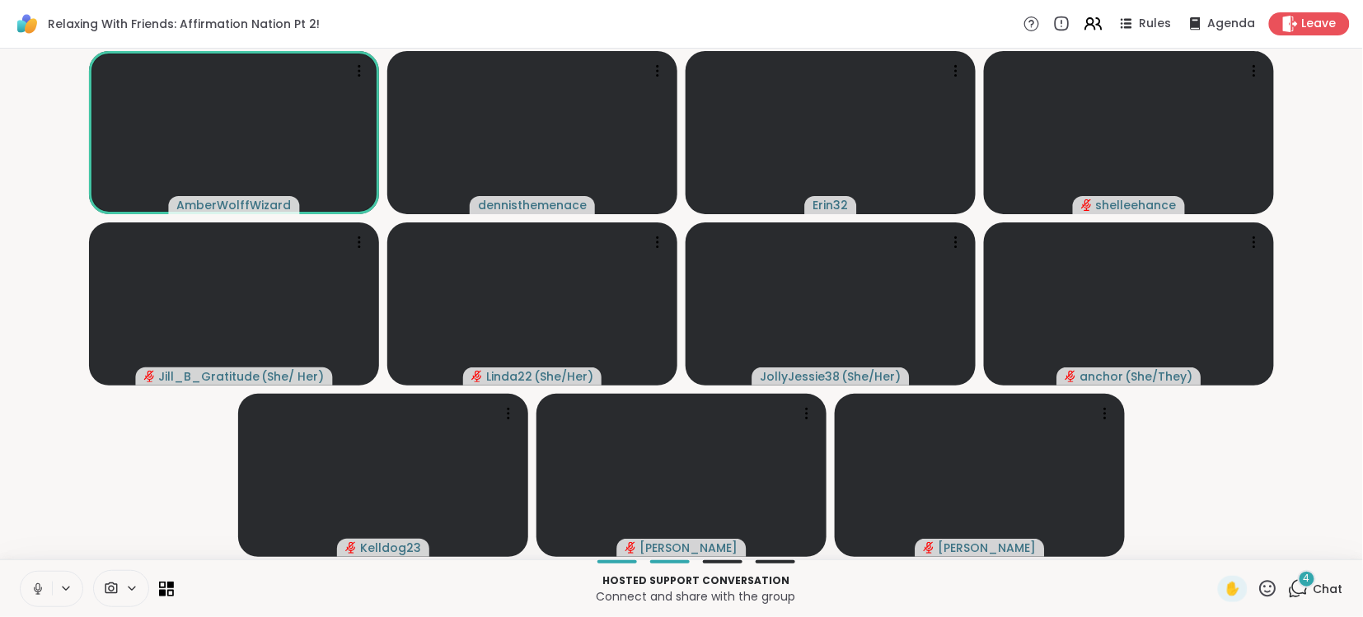
click at [41, 591] on icon at bounding box center [37, 589] width 15 height 15
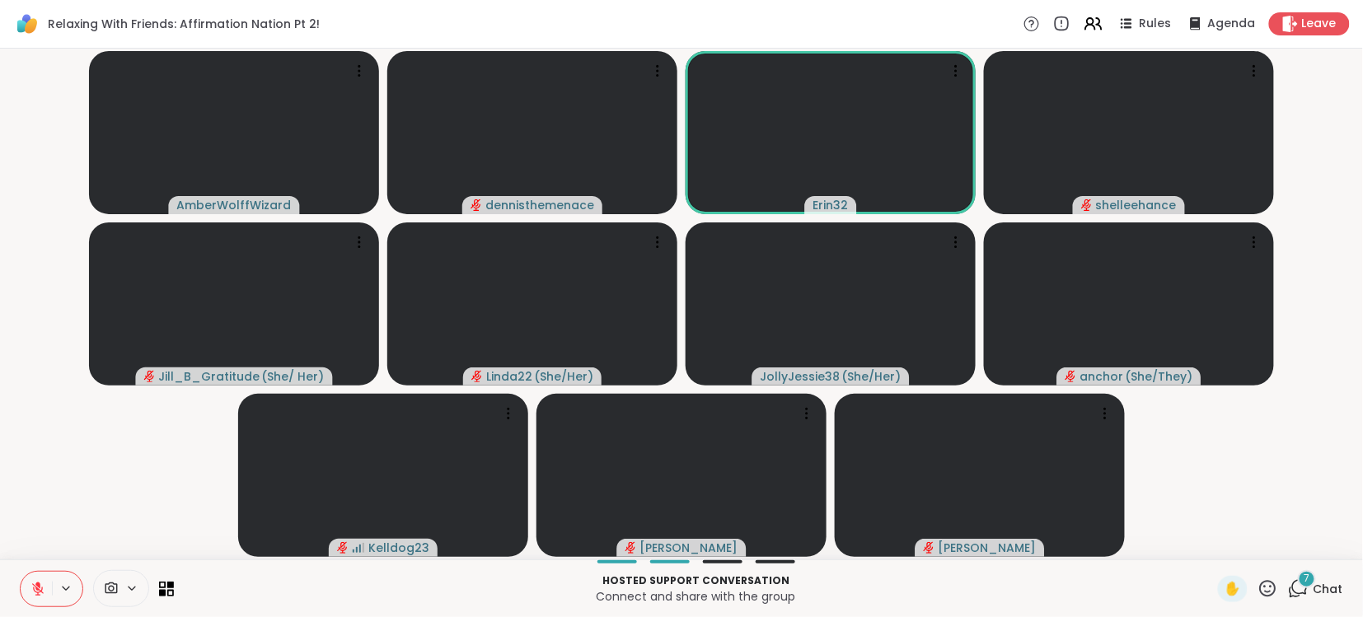
click at [41, 591] on icon at bounding box center [38, 589] width 12 height 12
click at [41, 590] on icon at bounding box center [37, 589] width 15 height 15
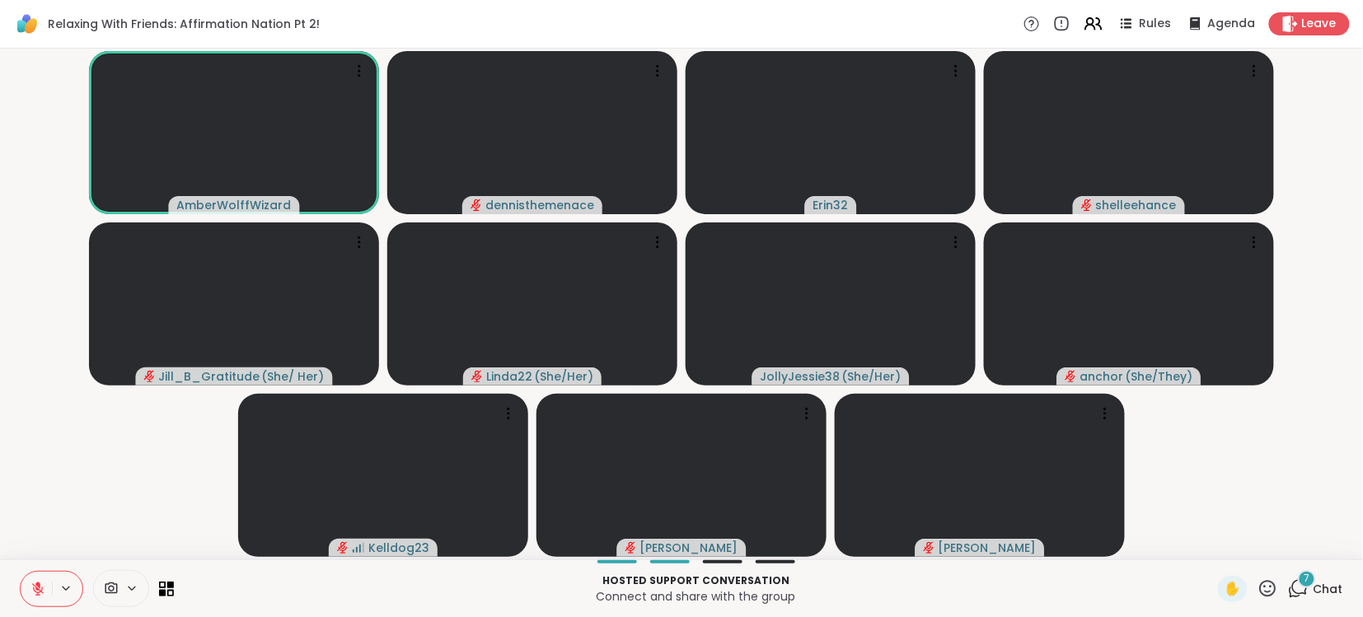
click at [41, 590] on icon at bounding box center [37, 589] width 15 height 15
click at [41, 590] on icon at bounding box center [38, 589] width 8 height 5
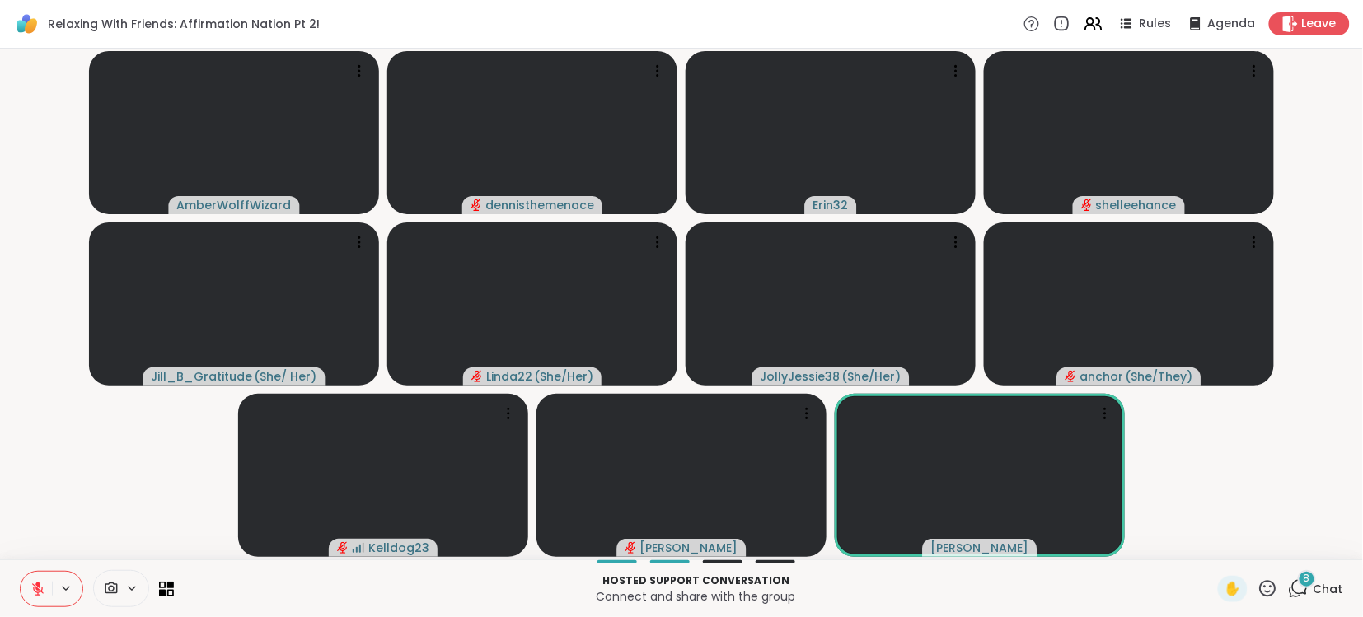
click at [38, 585] on icon at bounding box center [37, 585] width 5 height 7
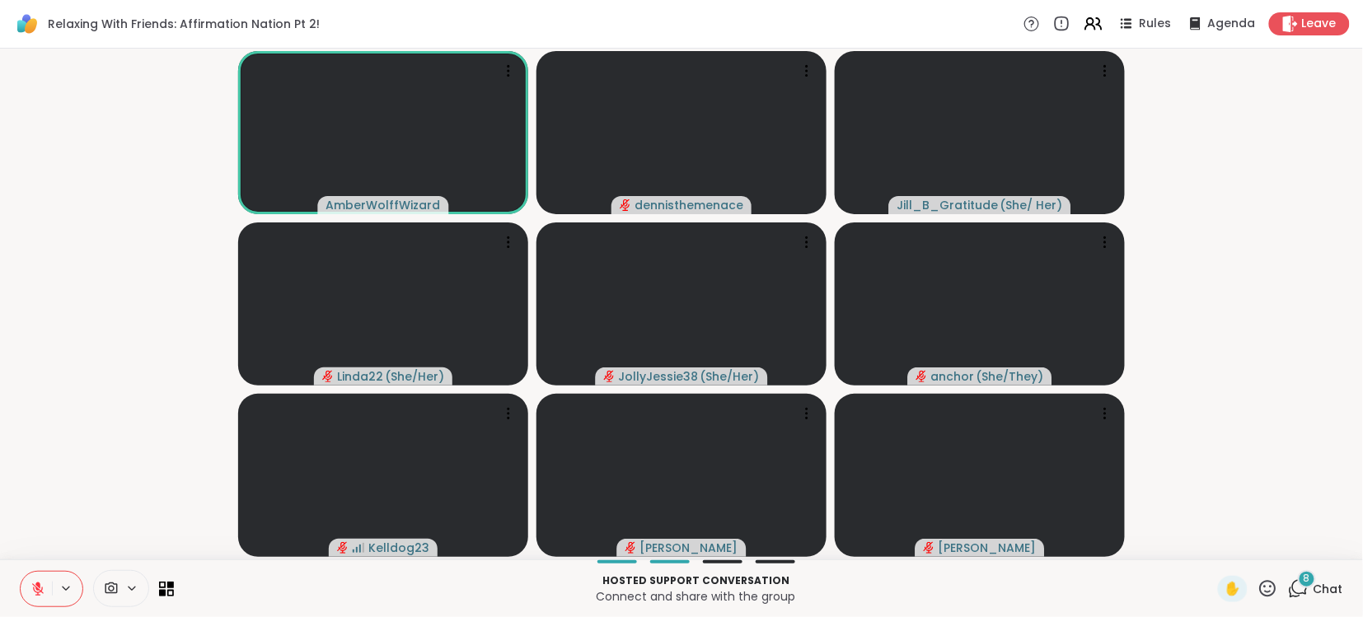
click at [32, 588] on icon at bounding box center [37, 589] width 15 height 15
click at [38, 591] on icon at bounding box center [37, 586] width 4 height 7
click at [39, 591] on icon at bounding box center [37, 589] width 15 height 15
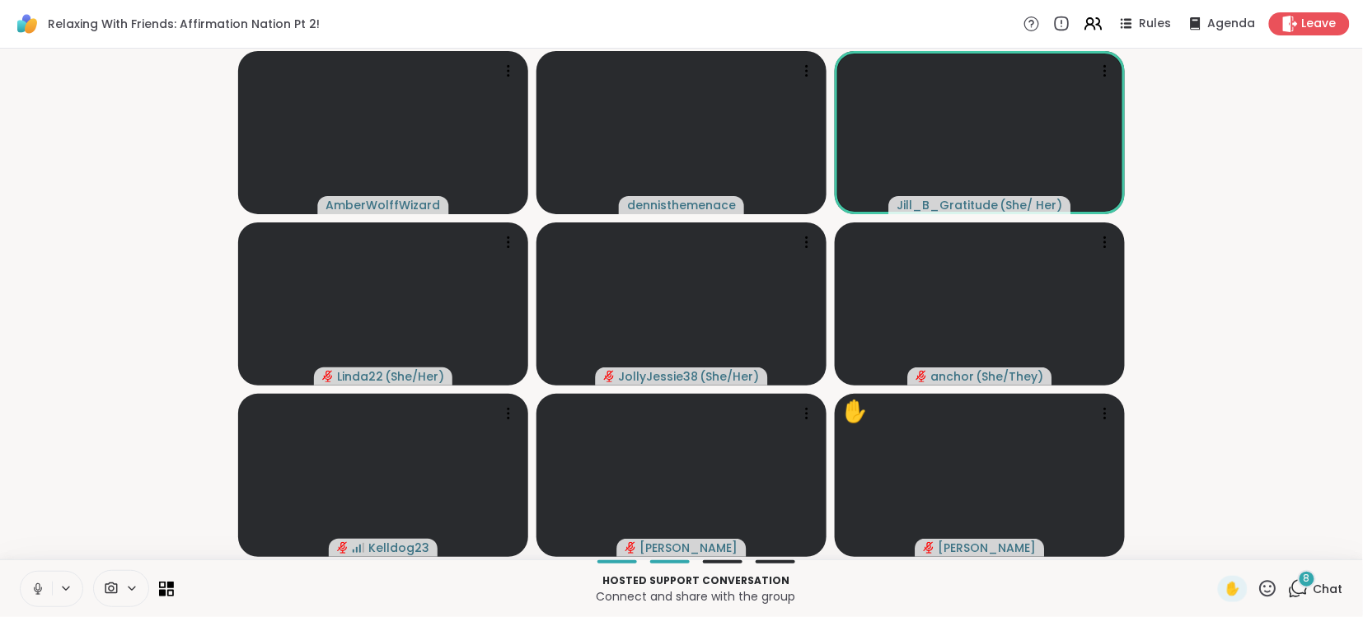
click at [33, 588] on icon at bounding box center [37, 589] width 15 height 15
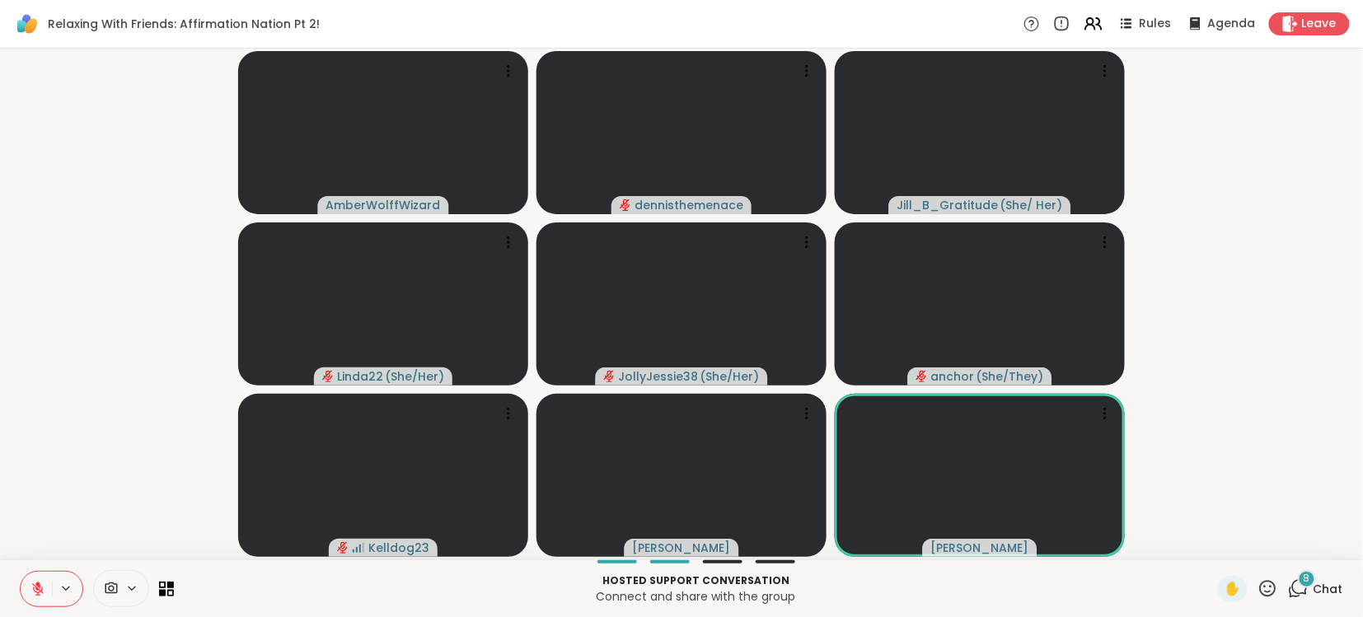
click at [33, 588] on icon at bounding box center [37, 589] width 15 height 15
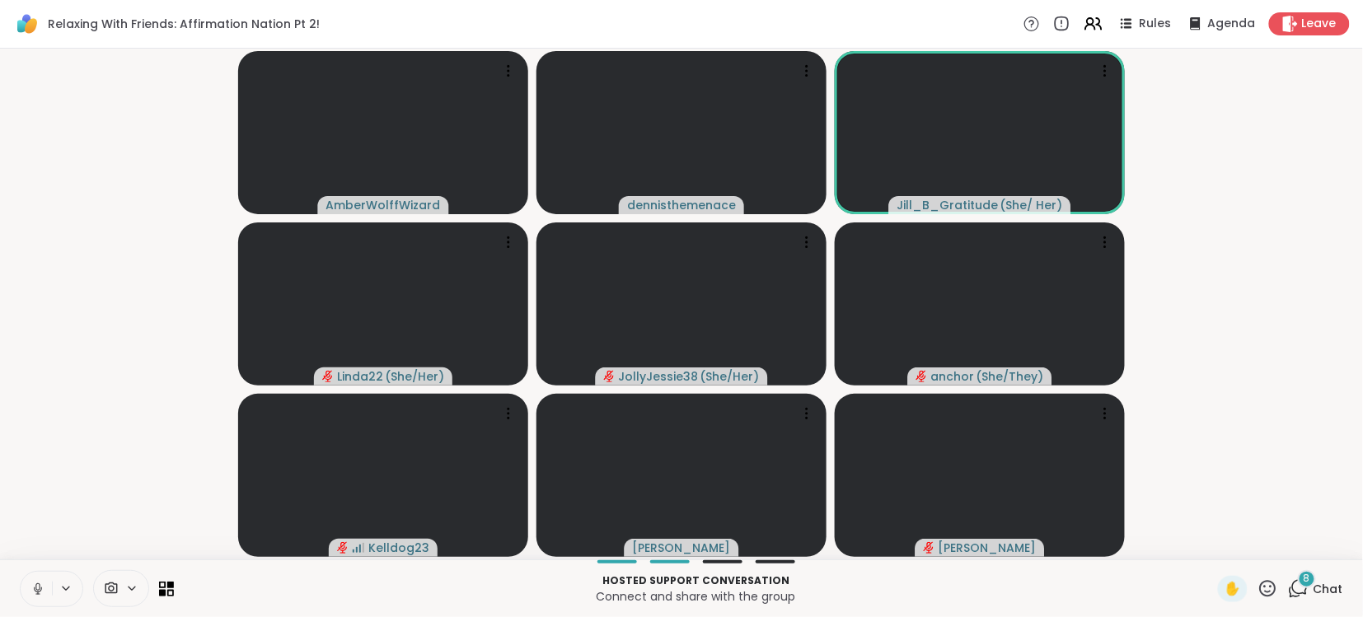
click at [33, 588] on icon at bounding box center [37, 589] width 15 height 15
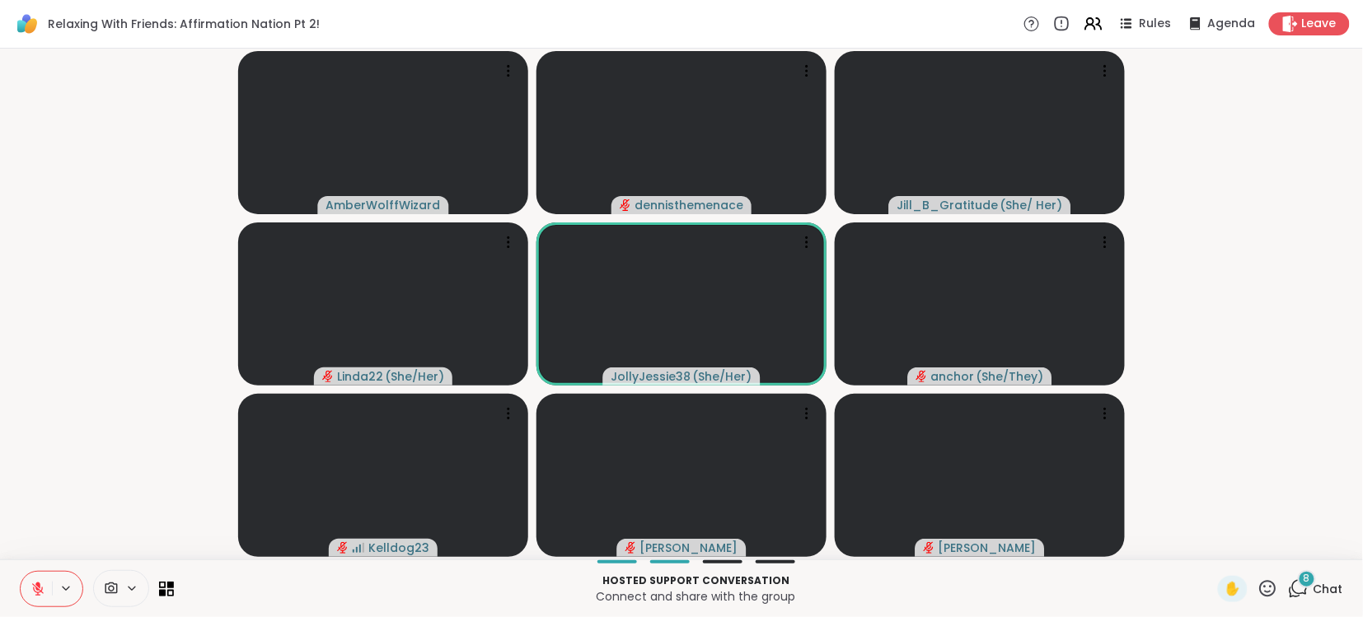
click at [45, 573] on button at bounding box center [36, 589] width 31 height 35
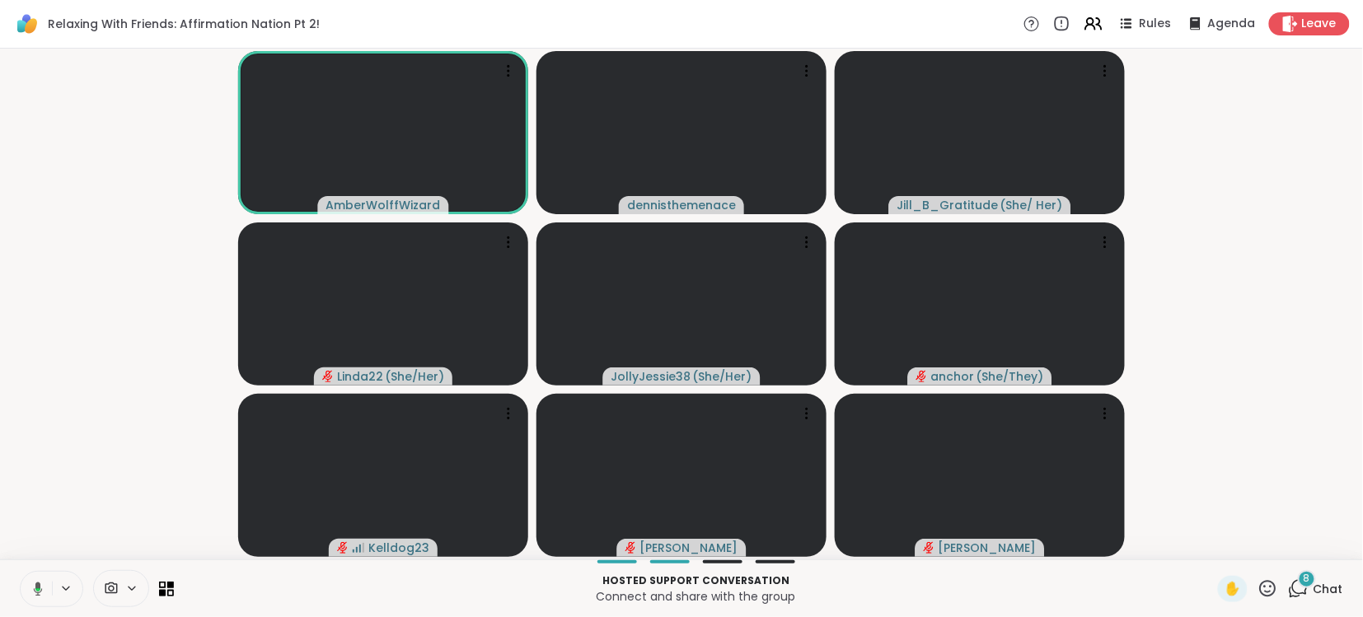
click at [45, 573] on button at bounding box center [35, 589] width 34 height 35
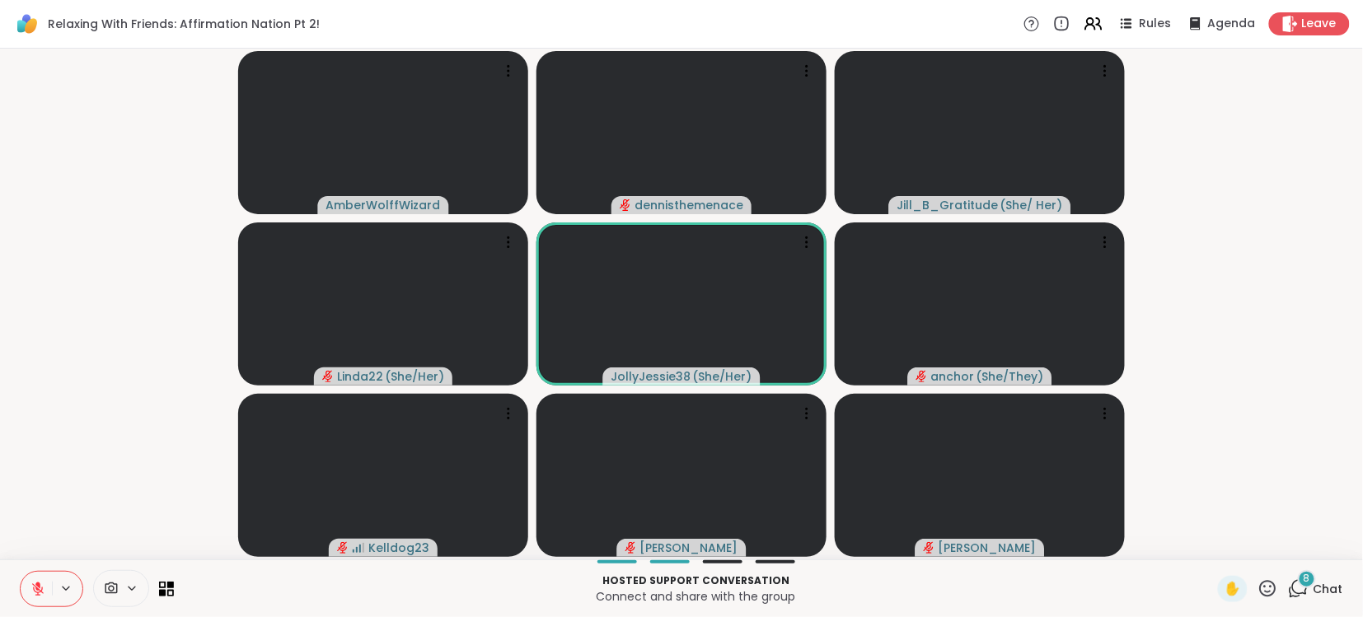
click at [46, 574] on button at bounding box center [36, 589] width 31 height 35
click at [40, 582] on icon at bounding box center [37, 589] width 15 height 15
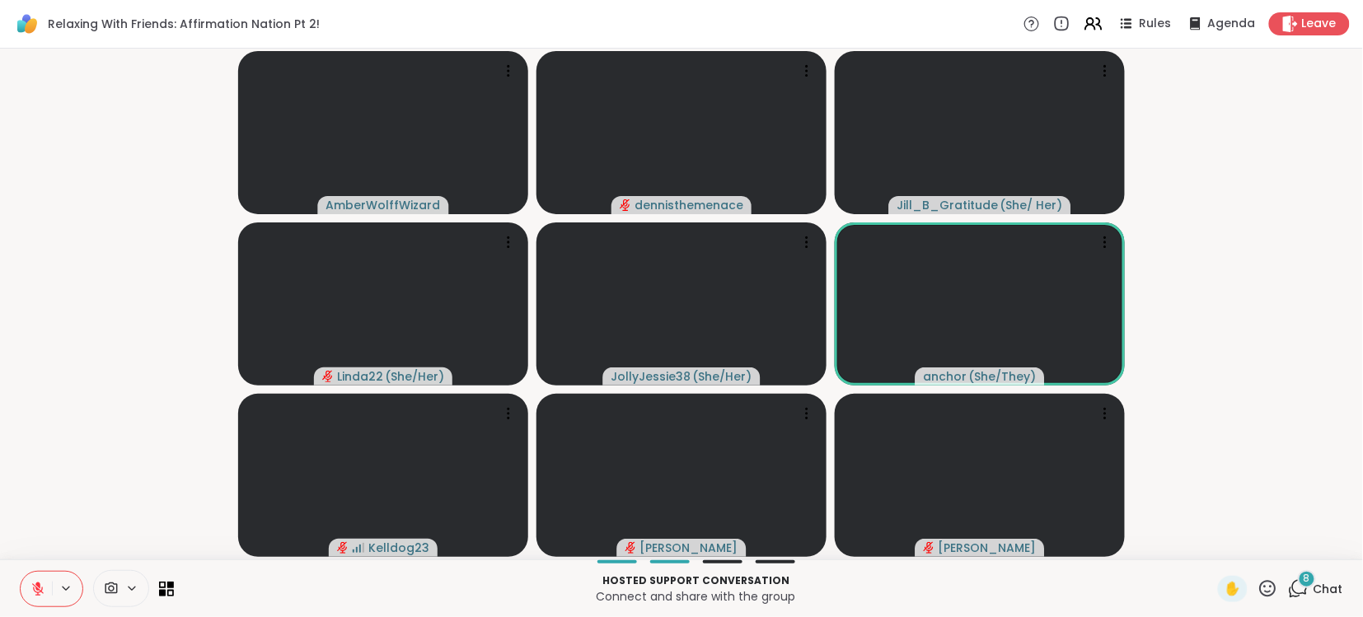
click at [30, 586] on icon at bounding box center [37, 589] width 15 height 15
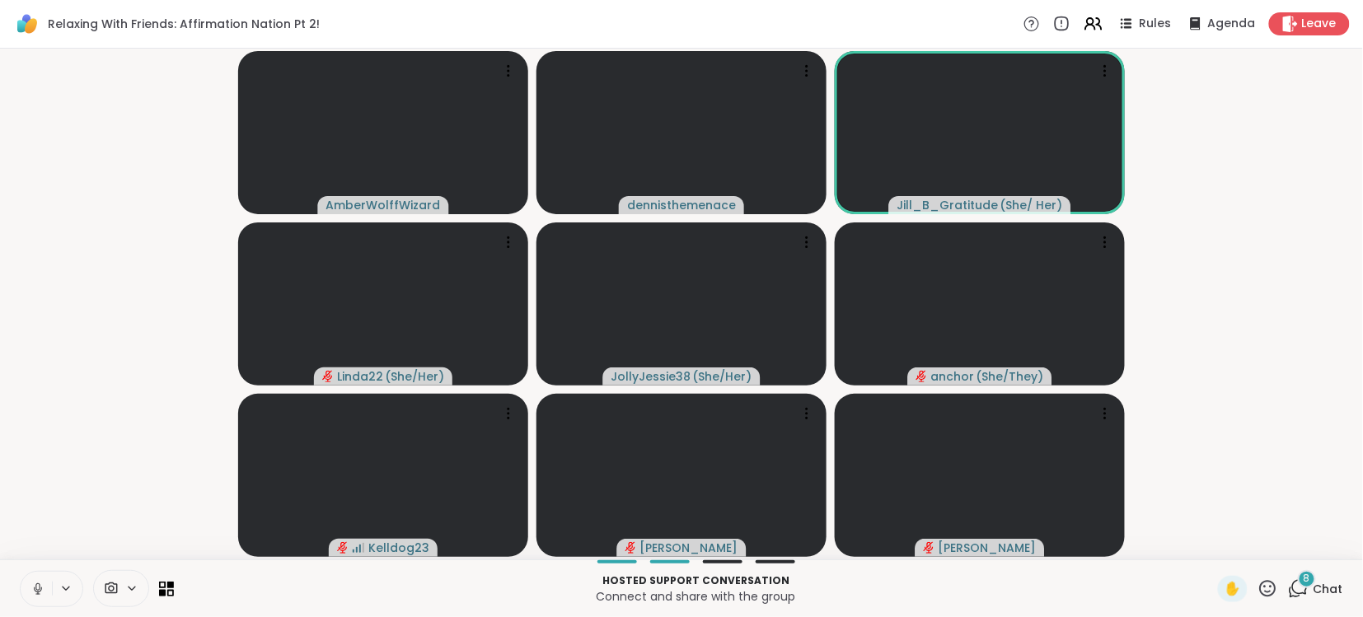
click at [30, 586] on icon at bounding box center [37, 589] width 15 height 15
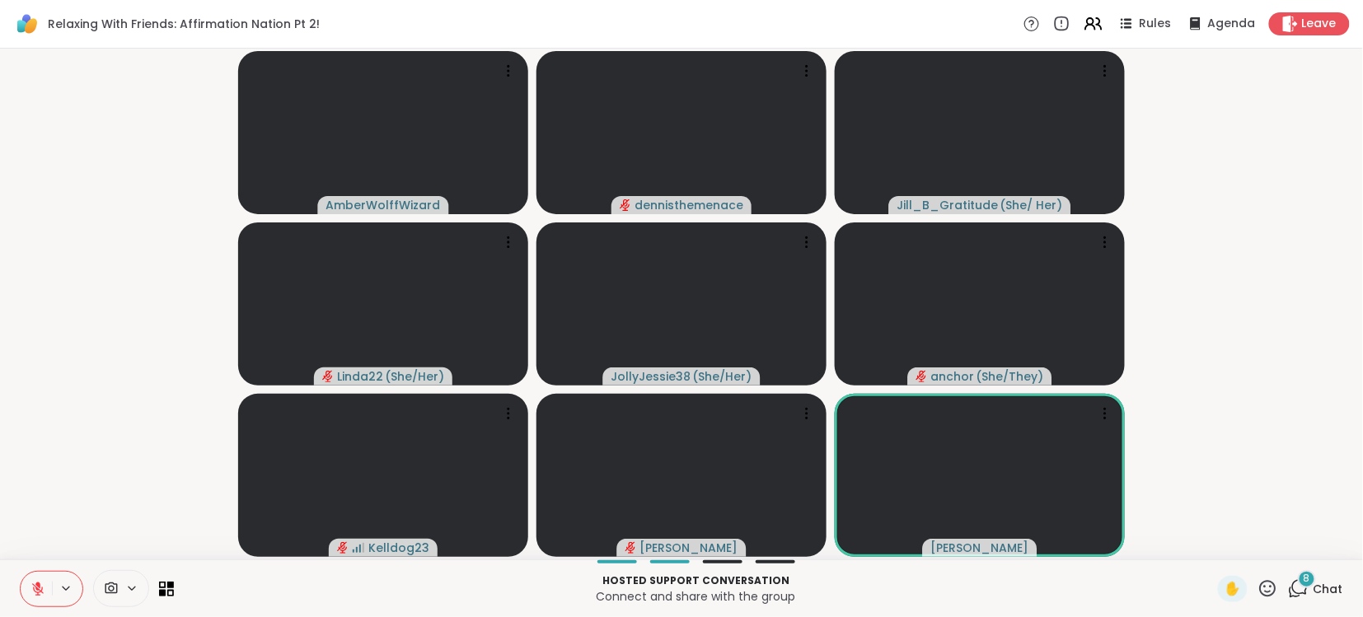
click at [30, 586] on icon at bounding box center [37, 589] width 15 height 15
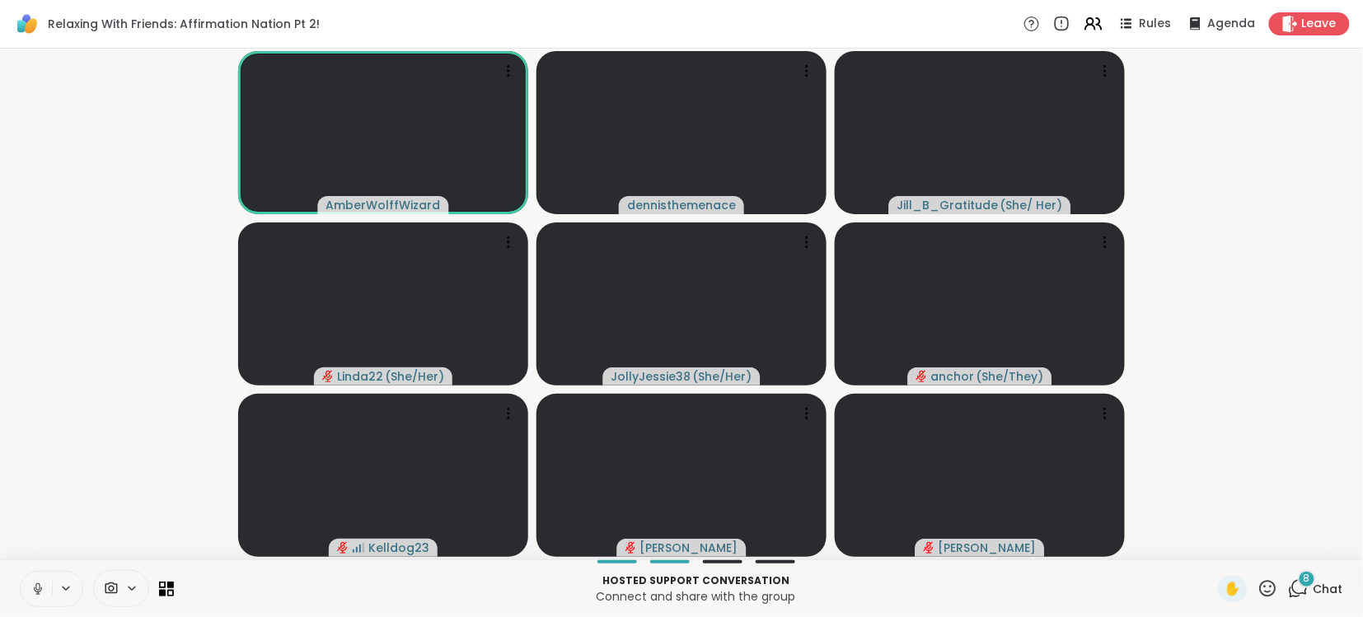
click at [30, 586] on icon at bounding box center [37, 589] width 15 height 15
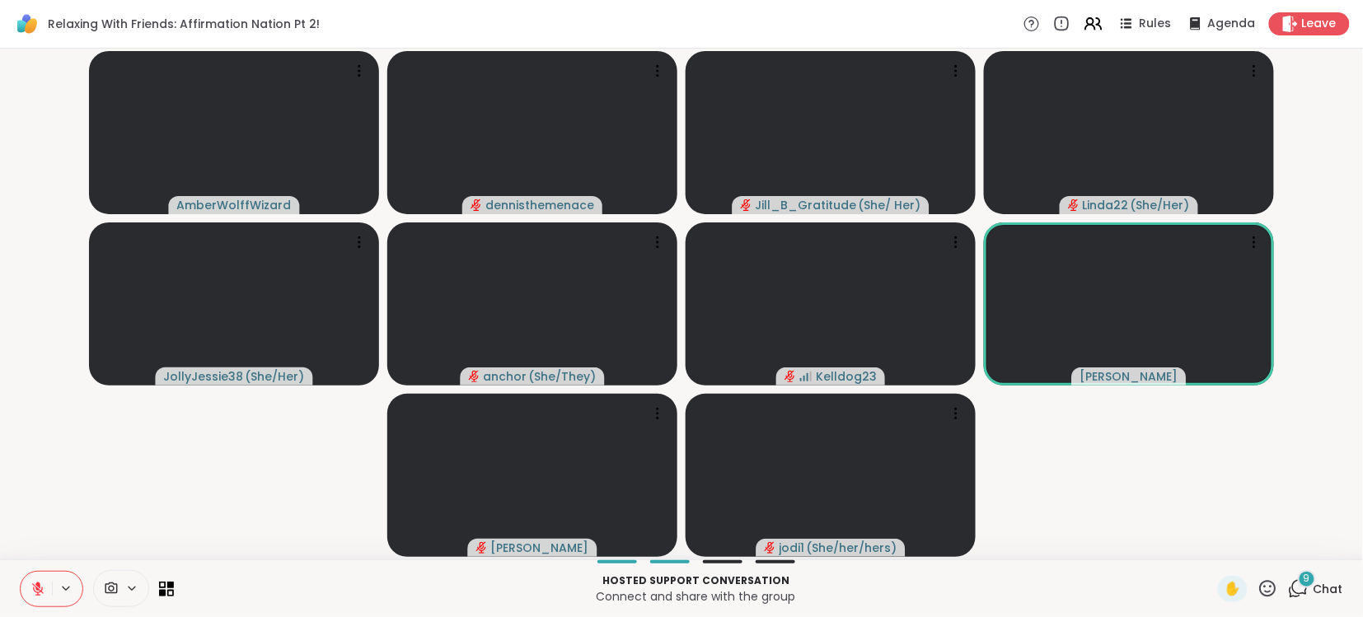
click at [30, 586] on icon at bounding box center [37, 589] width 15 height 15
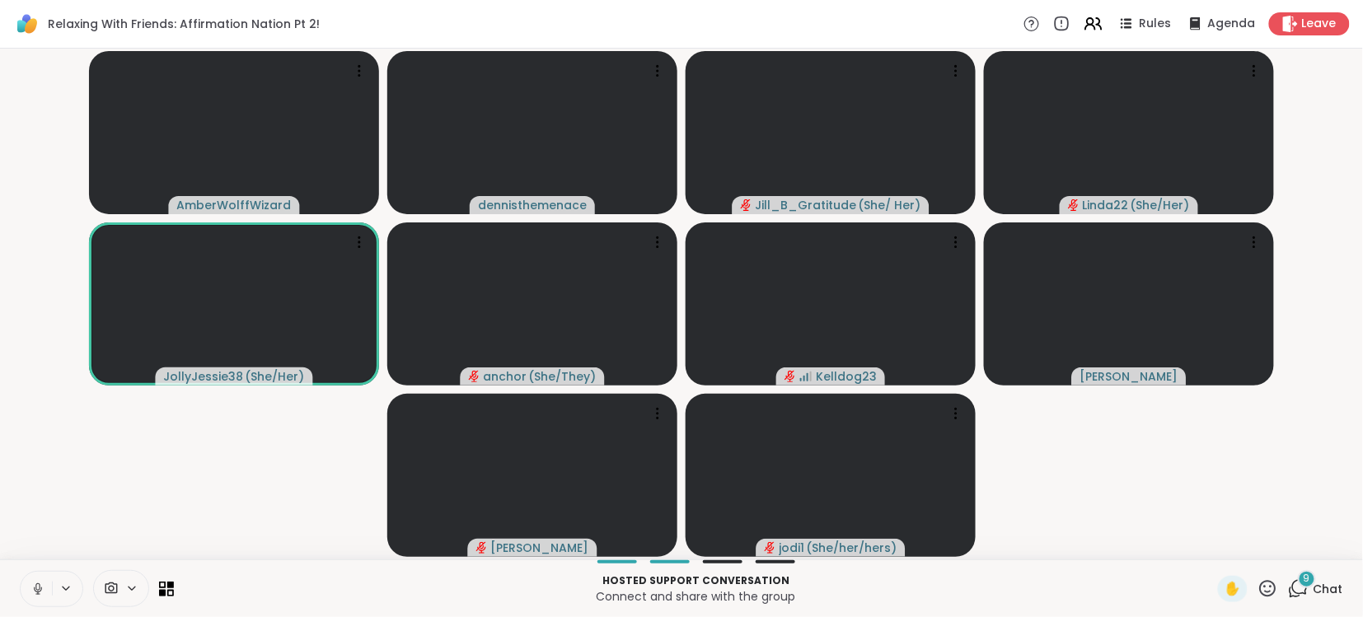
click at [35, 586] on icon at bounding box center [37, 586] width 4 height 7
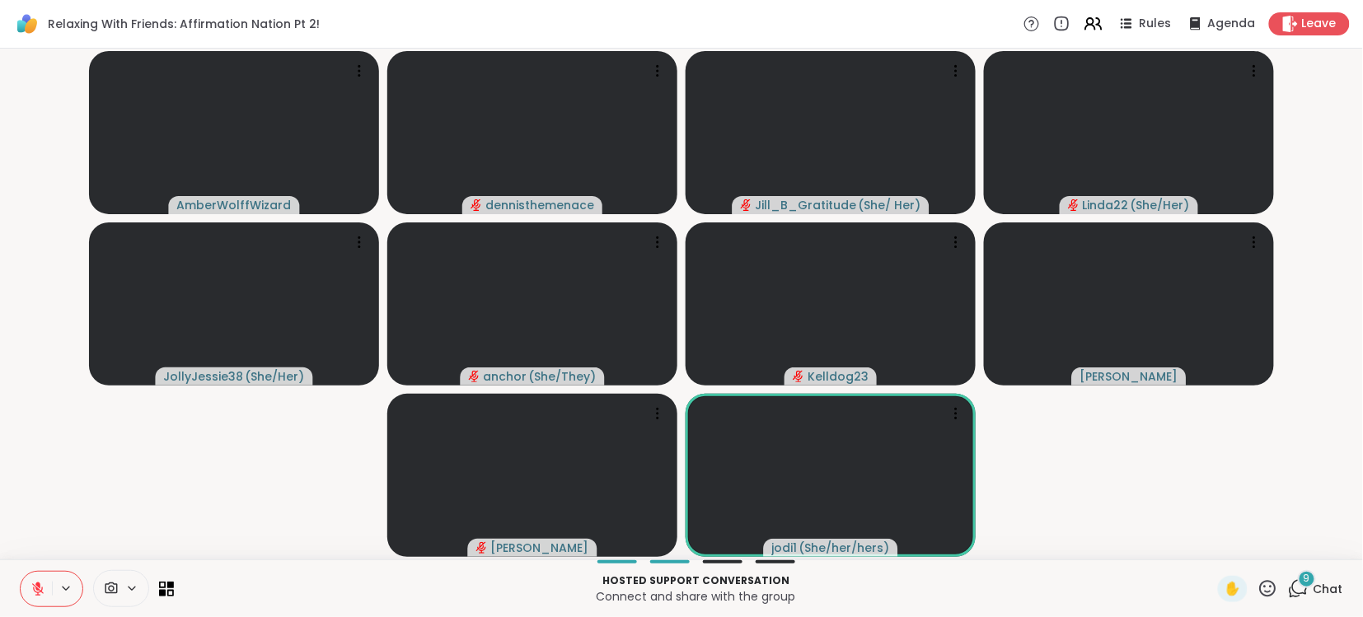
click at [36, 588] on icon at bounding box center [38, 589] width 12 height 12
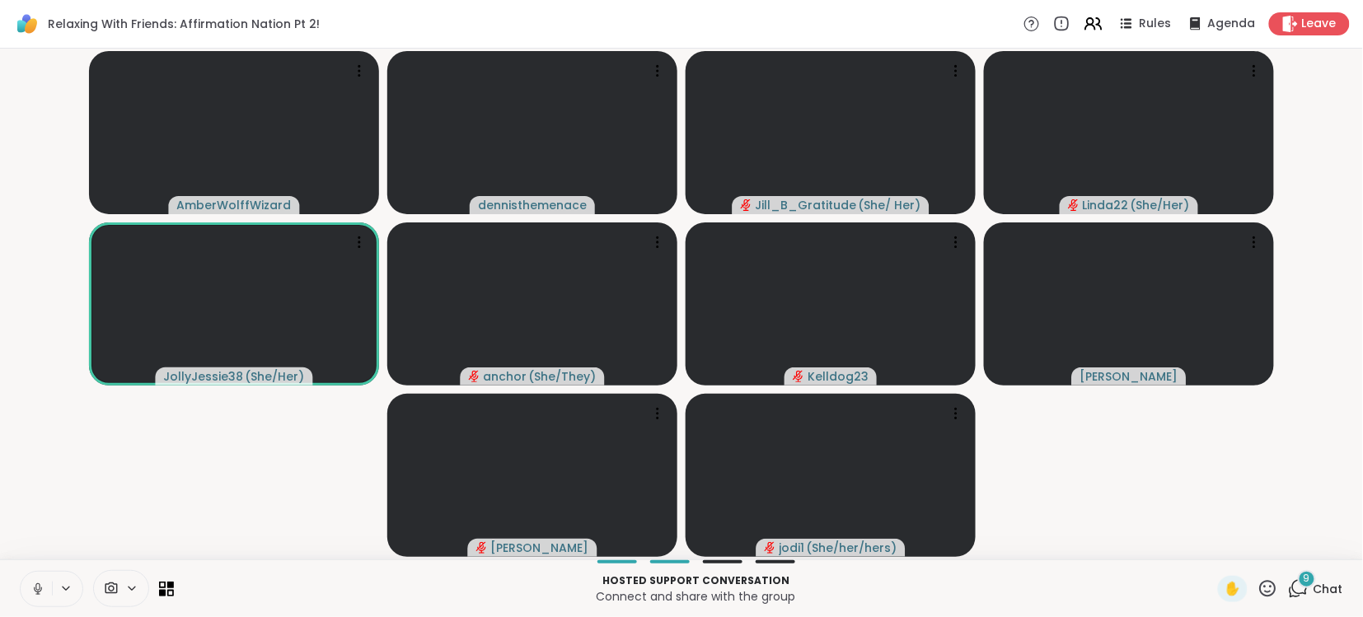
click at [37, 591] on icon at bounding box center [37, 586] width 4 height 7
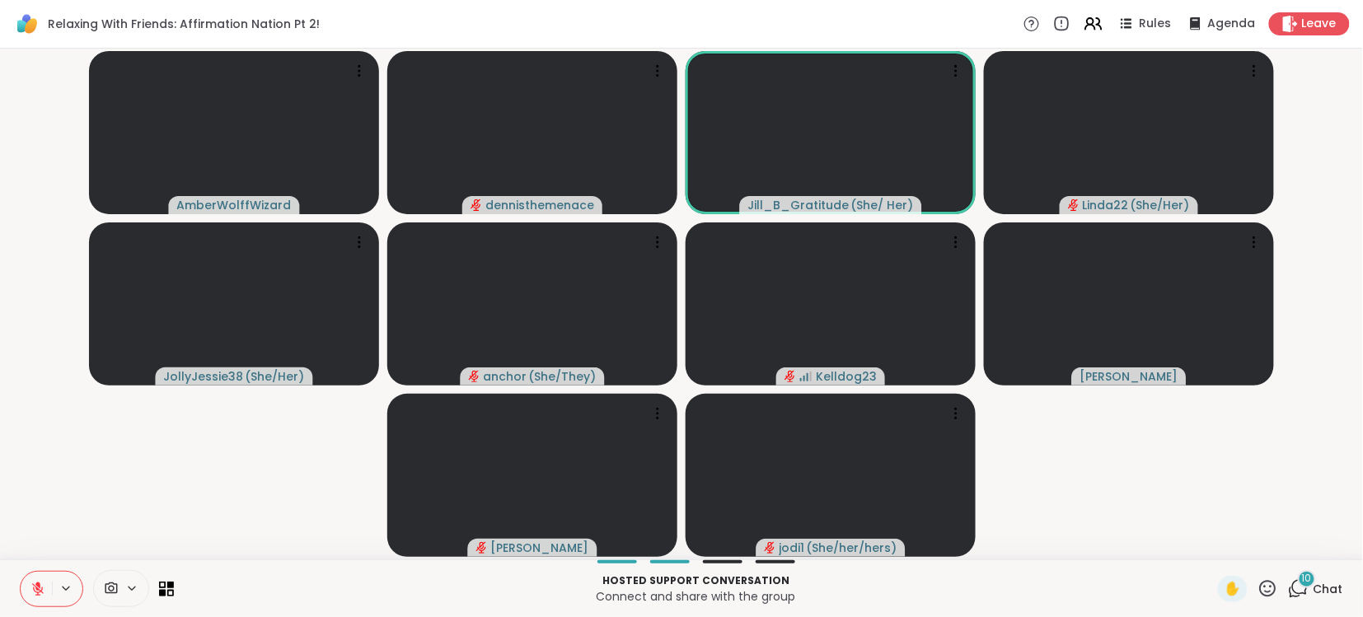
click at [37, 591] on icon at bounding box center [38, 589] width 12 height 12
click at [28, 588] on button at bounding box center [36, 589] width 31 height 35
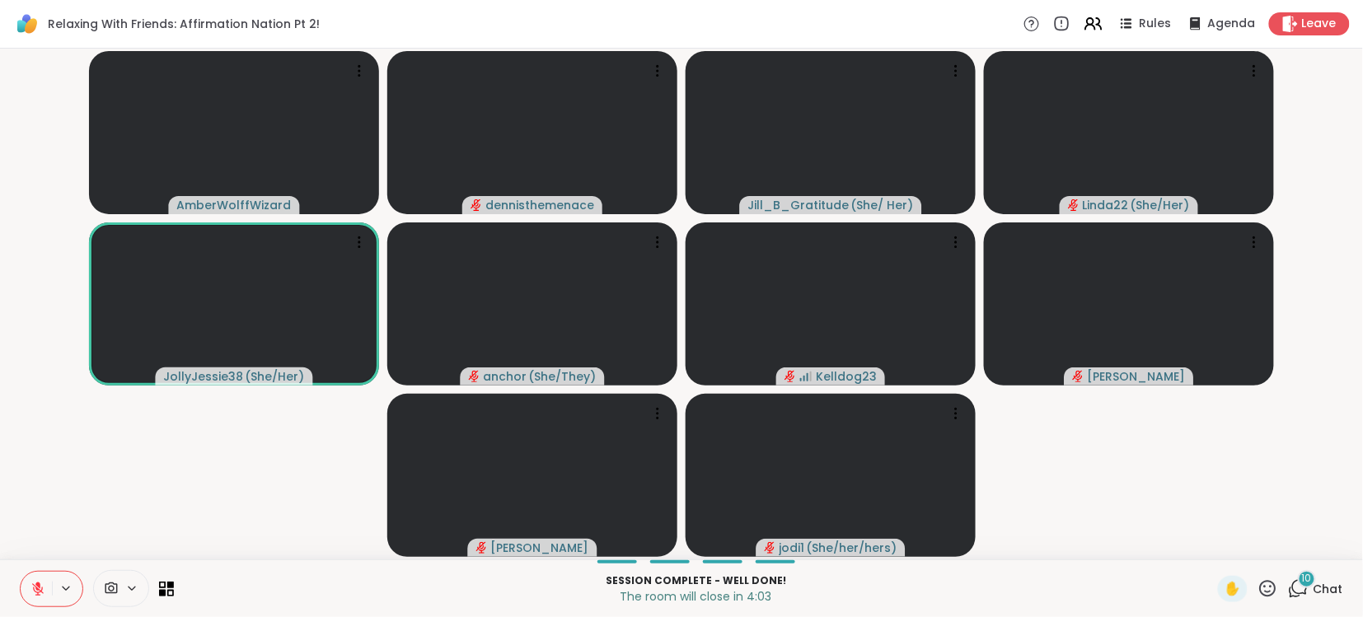
click at [37, 582] on icon at bounding box center [37, 589] width 15 height 15
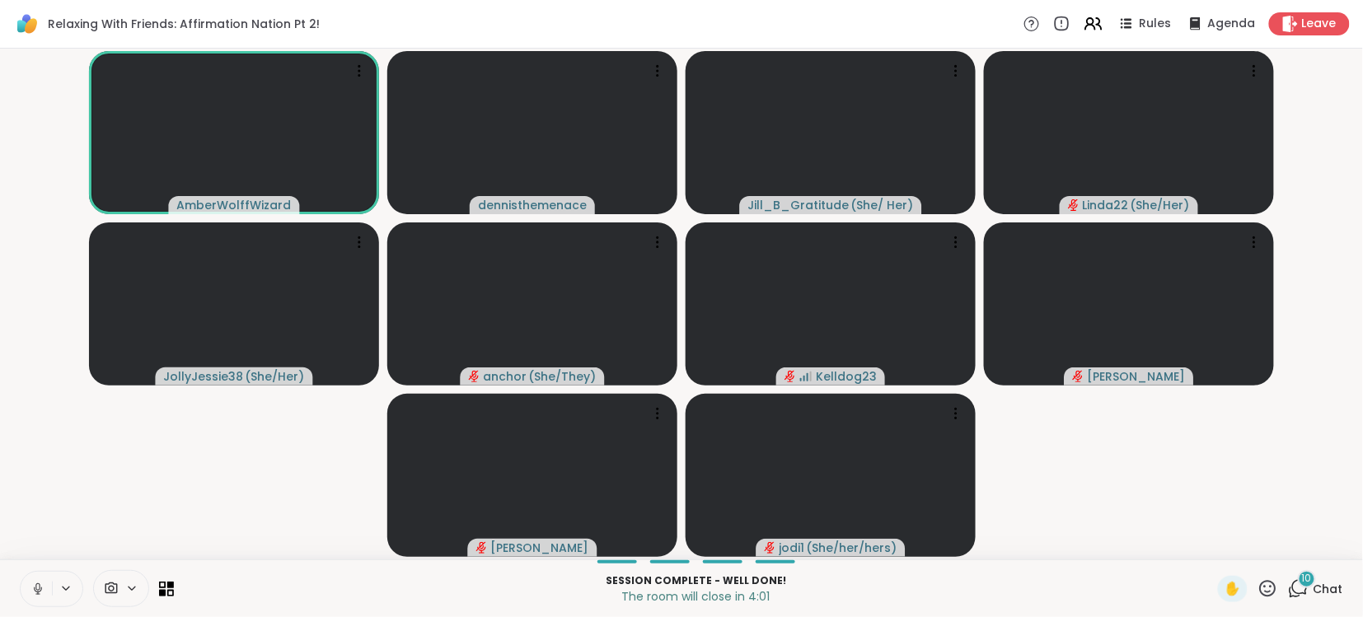
click at [37, 582] on icon at bounding box center [37, 589] width 15 height 15
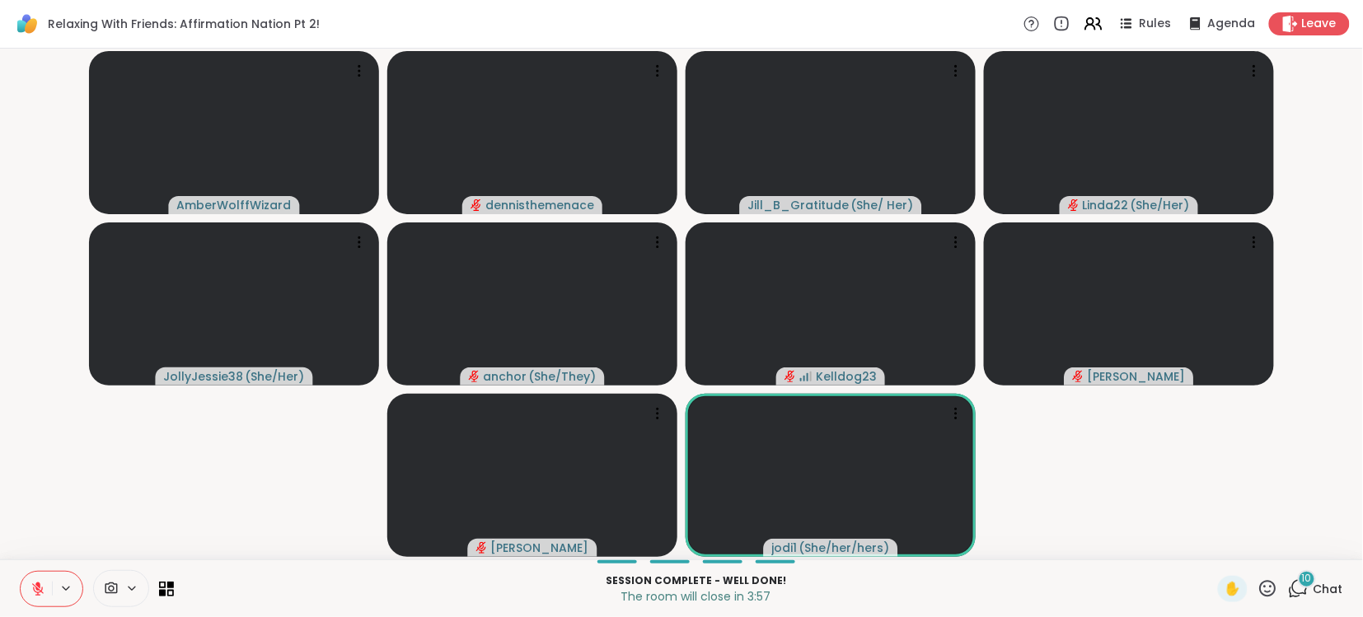
click at [37, 582] on icon at bounding box center [37, 589] width 15 height 15
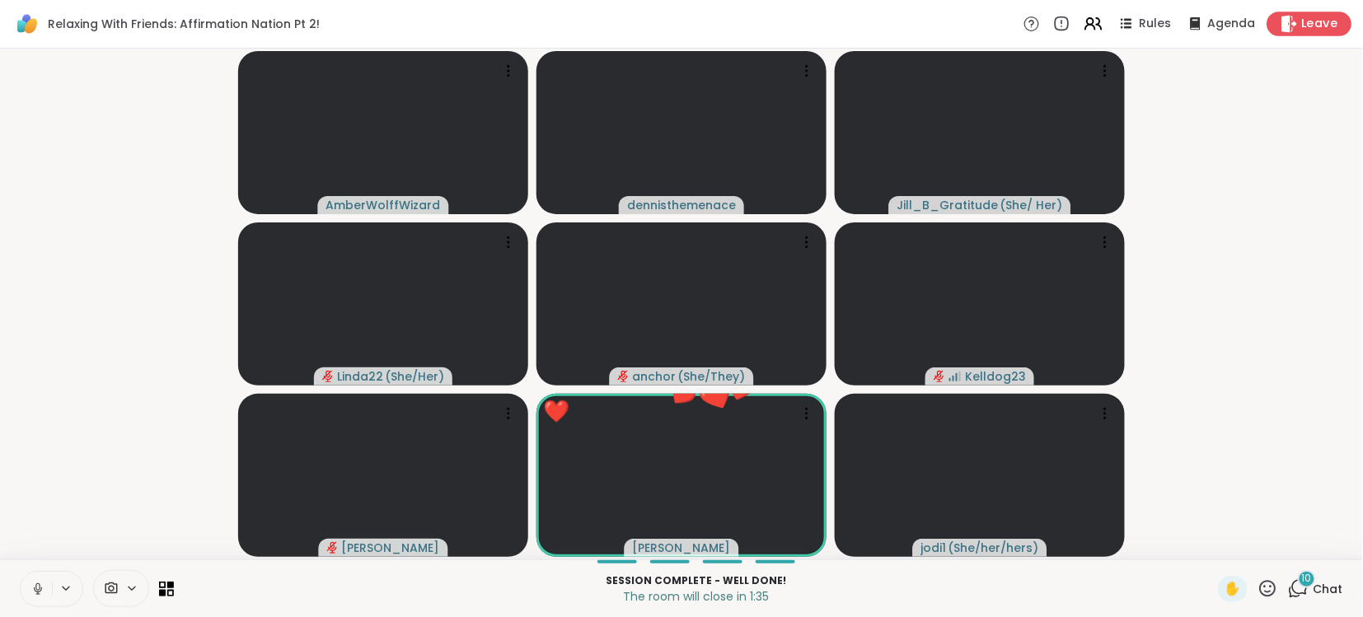
click at [1317, 16] on span "Leave" at bounding box center [1320, 24] width 36 height 17
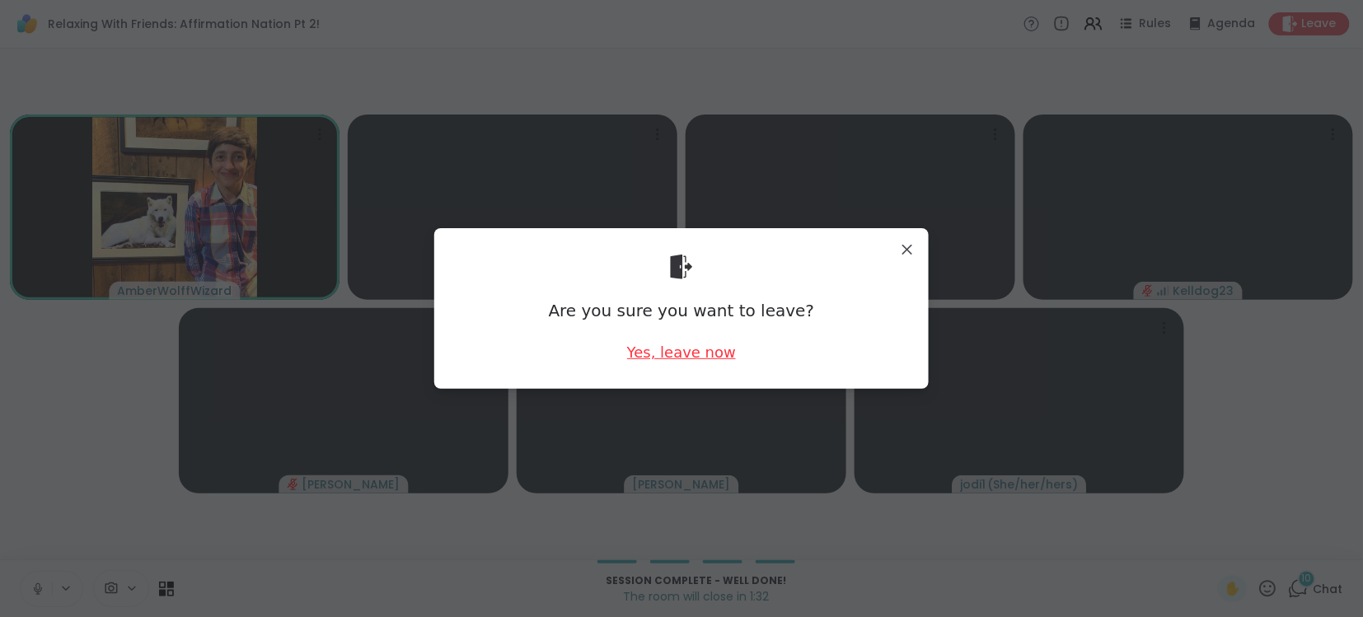
click at [694, 348] on div "Yes, leave now" at bounding box center [681, 352] width 109 height 21
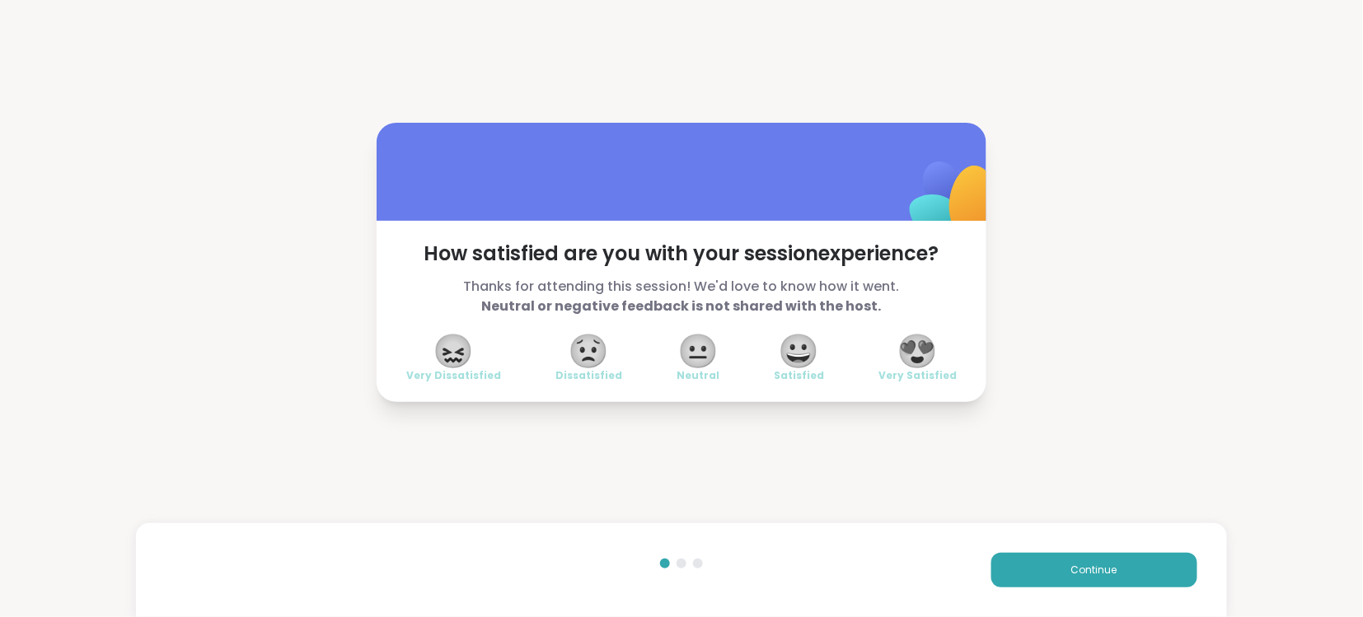
click at [926, 349] on span "😍" at bounding box center [917, 351] width 41 height 30
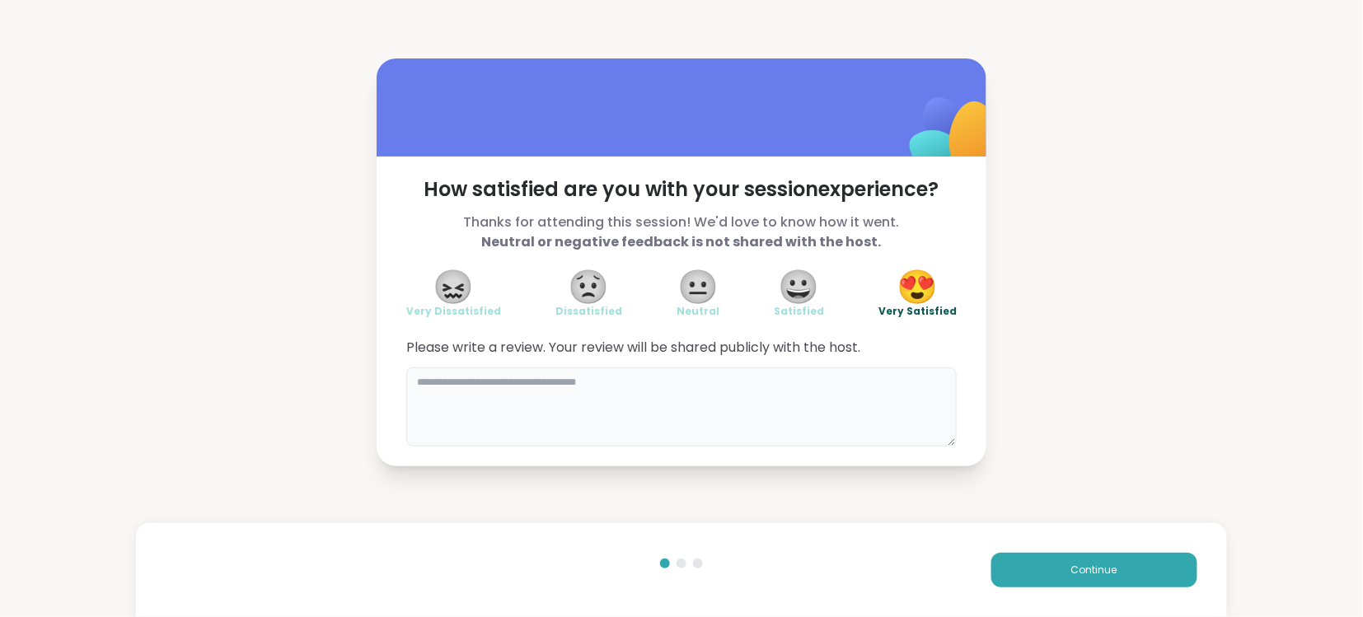
click at [723, 399] on textarea at bounding box center [681, 407] width 550 height 79
type textarea "**********"
click at [1104, 561] on button "Continue" at bounding box center [1094, 570] width 206 height 35
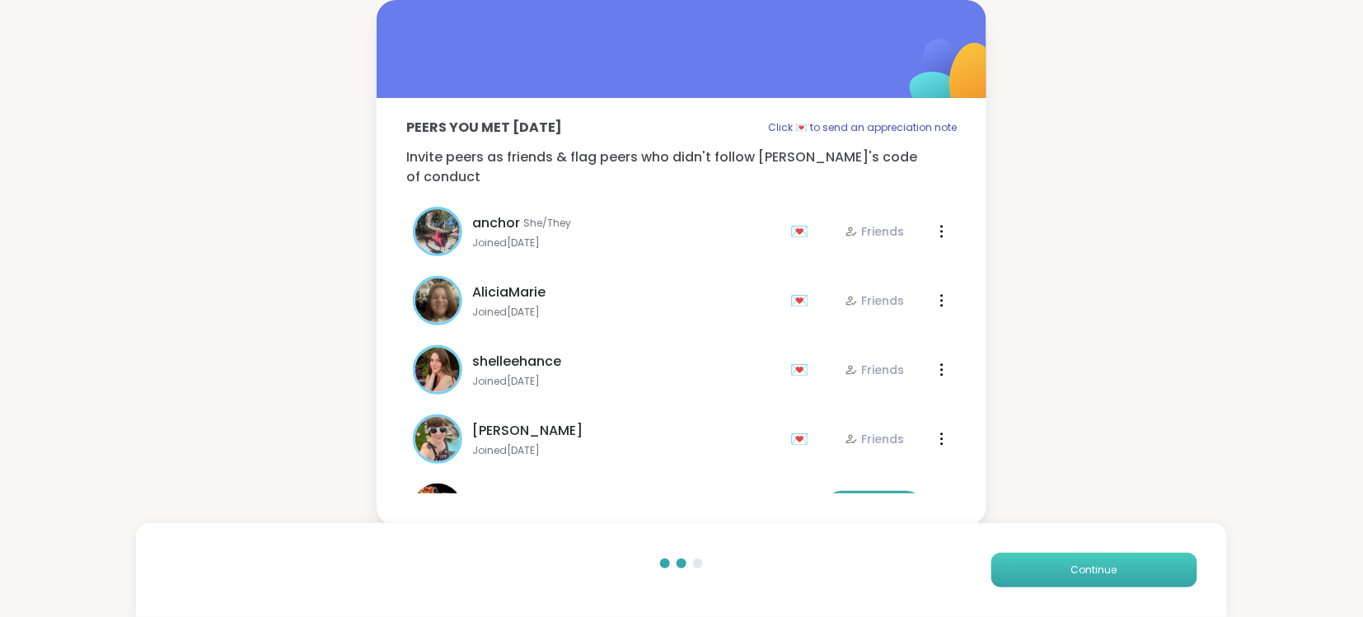
click at [1086, 572] on span "Continue" at bounding box center [1094, 570] width 46 height 15
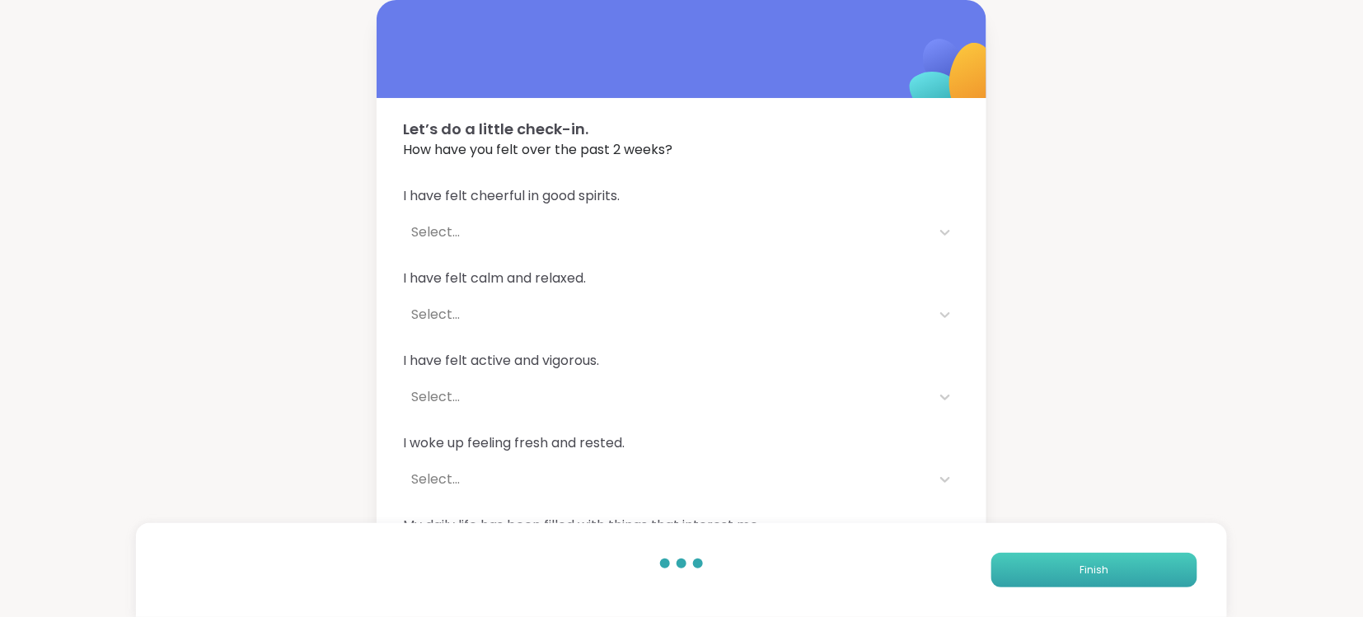
click at [1086, 572] on span "Finish" at bounding box center [1093, 570] width 29 height 15
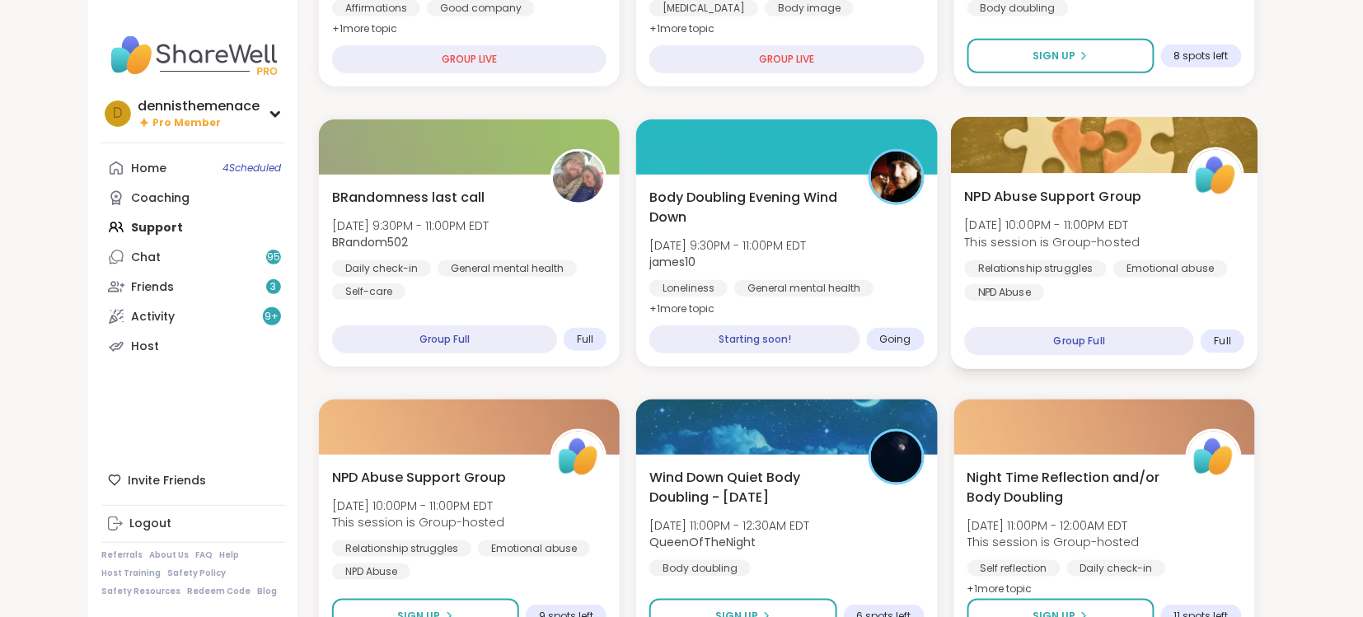
scroll to position [395, 0]
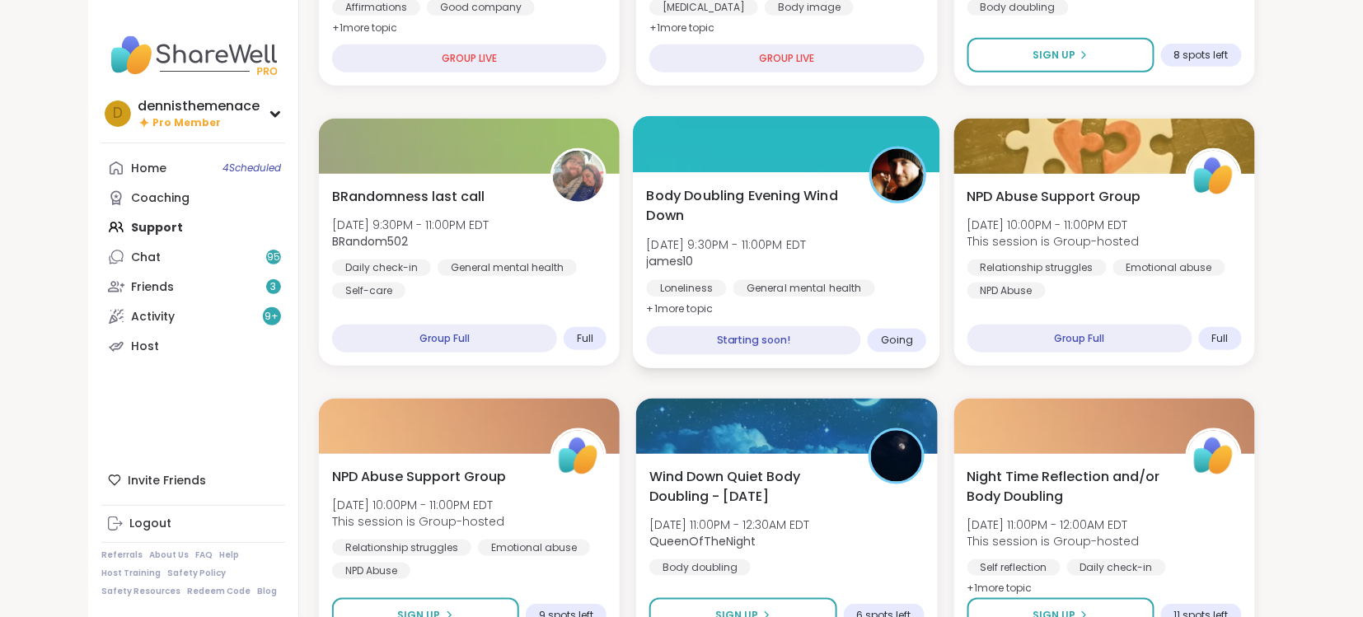
click at [764, 249] on span "[DATE] 9:30PM - 11:00PM EDT" at bounding box center [727, 244] width 160 height 16
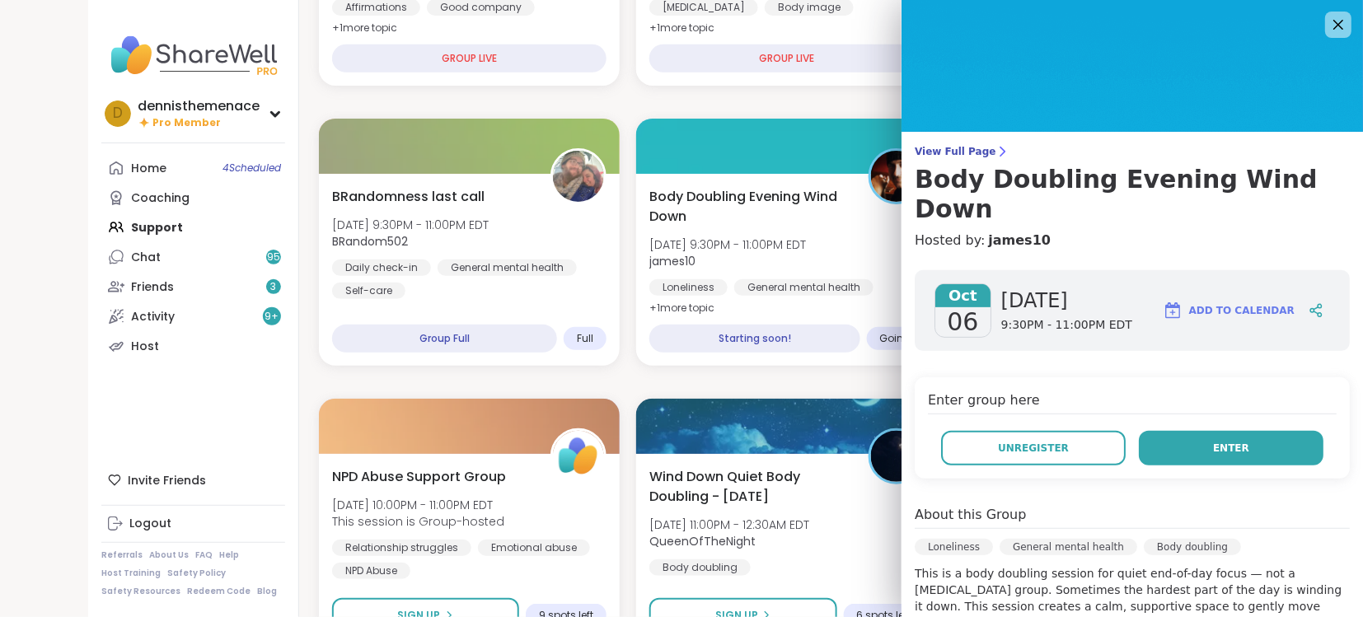
click at [1232, 441] on span "Enter" at bounding box center [1231, 448] width 36 height 15
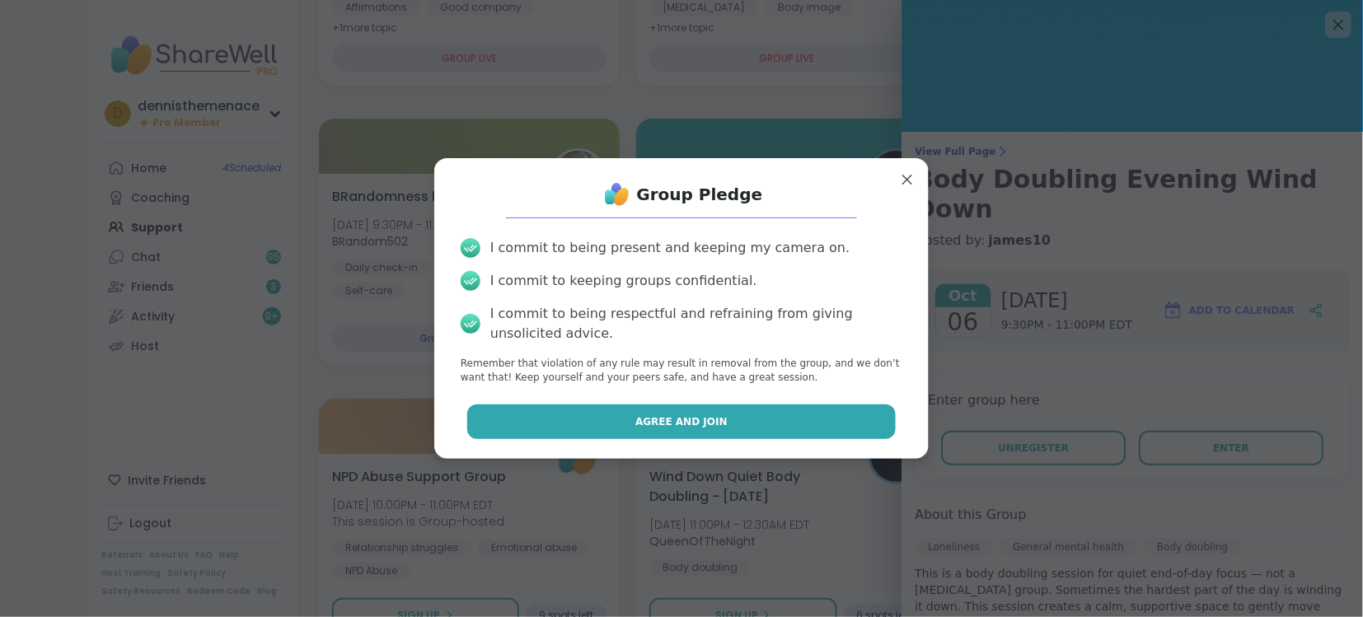
click at [667, 419] on span "Agree and Join" at bounding box center [681, 421] width 92 height 15
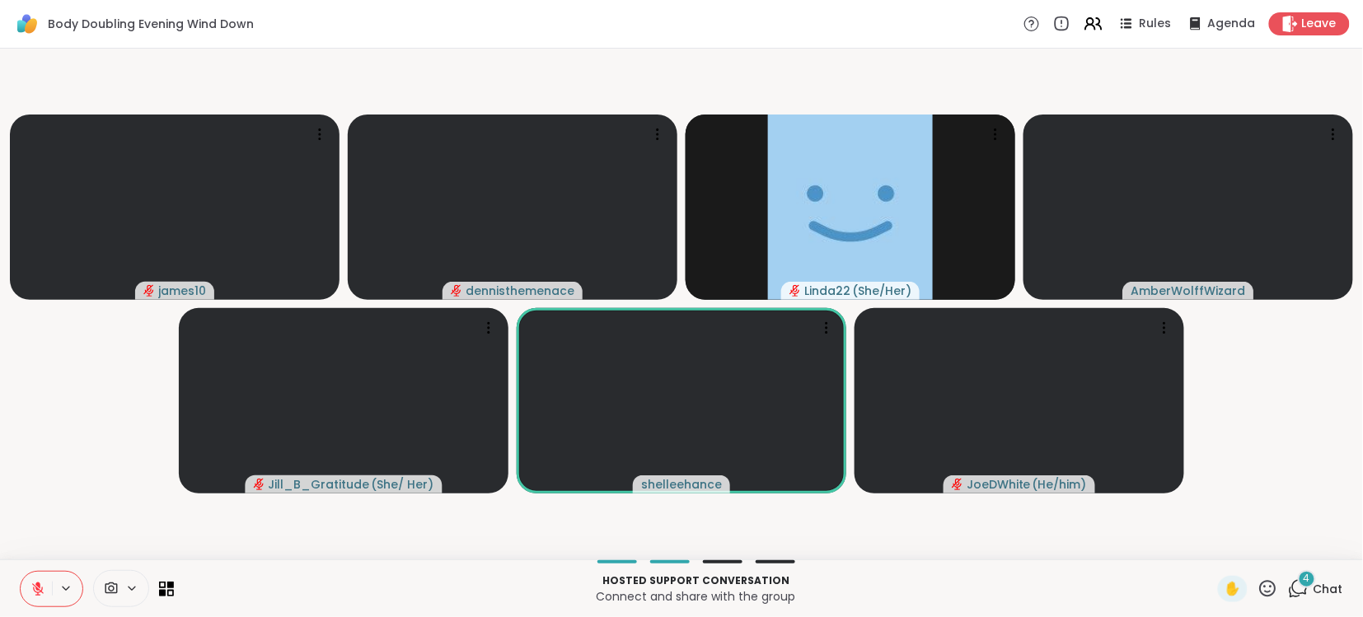
click at [1332, 587] on span "Chat" at bounding box center [1328, 589] width 30 height 16
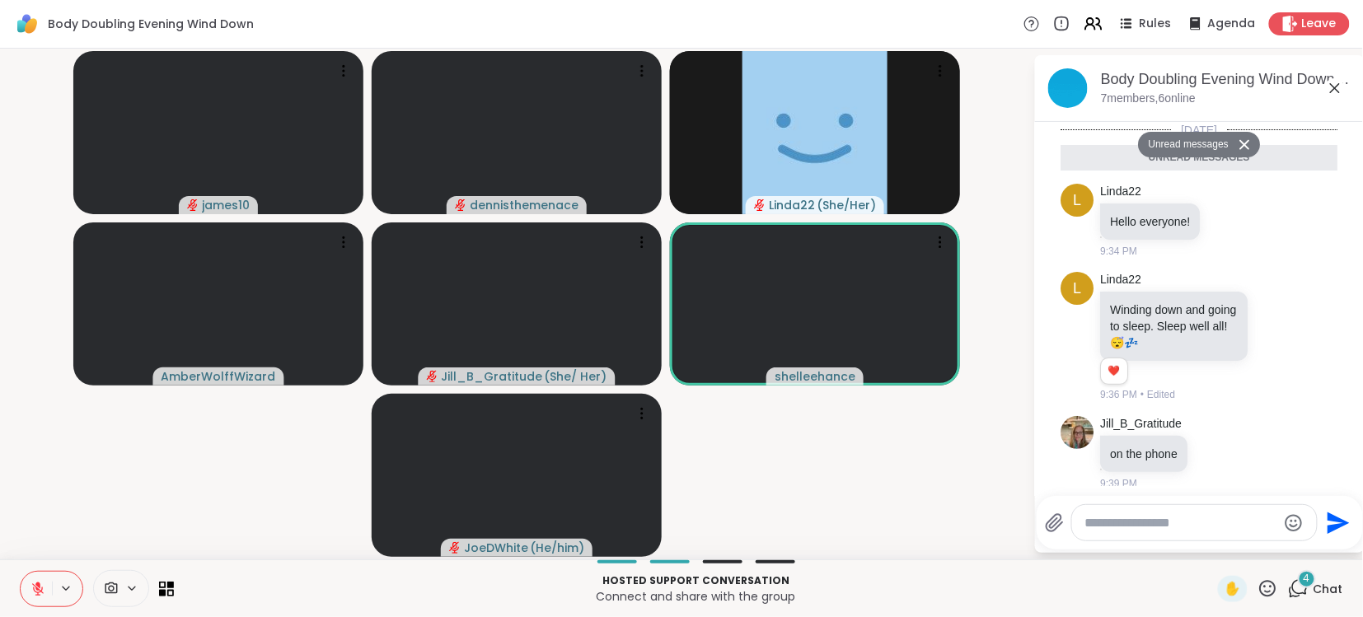
scroll to position [405, 0]
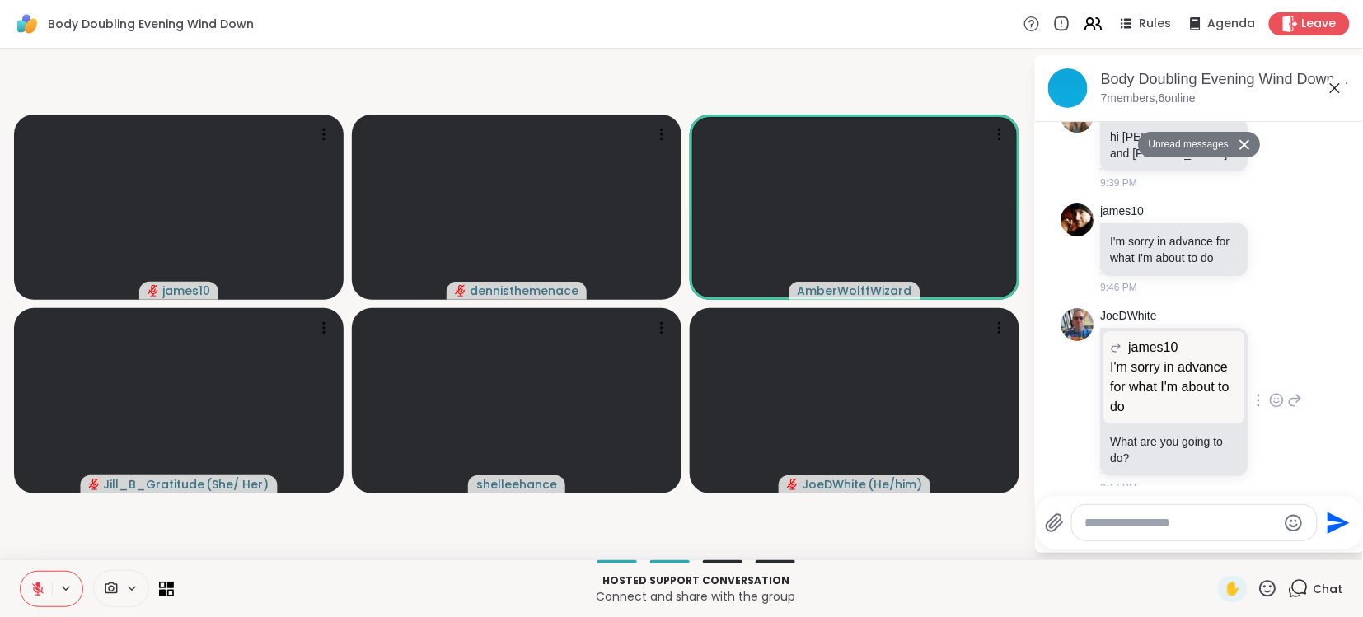
click at [1290, 419] on div "JoeDWhite james10 I'm sorry in advance for what I'm about to do I'm sorry in ad…" at bounding box center [1202, 401] width 202 height 187
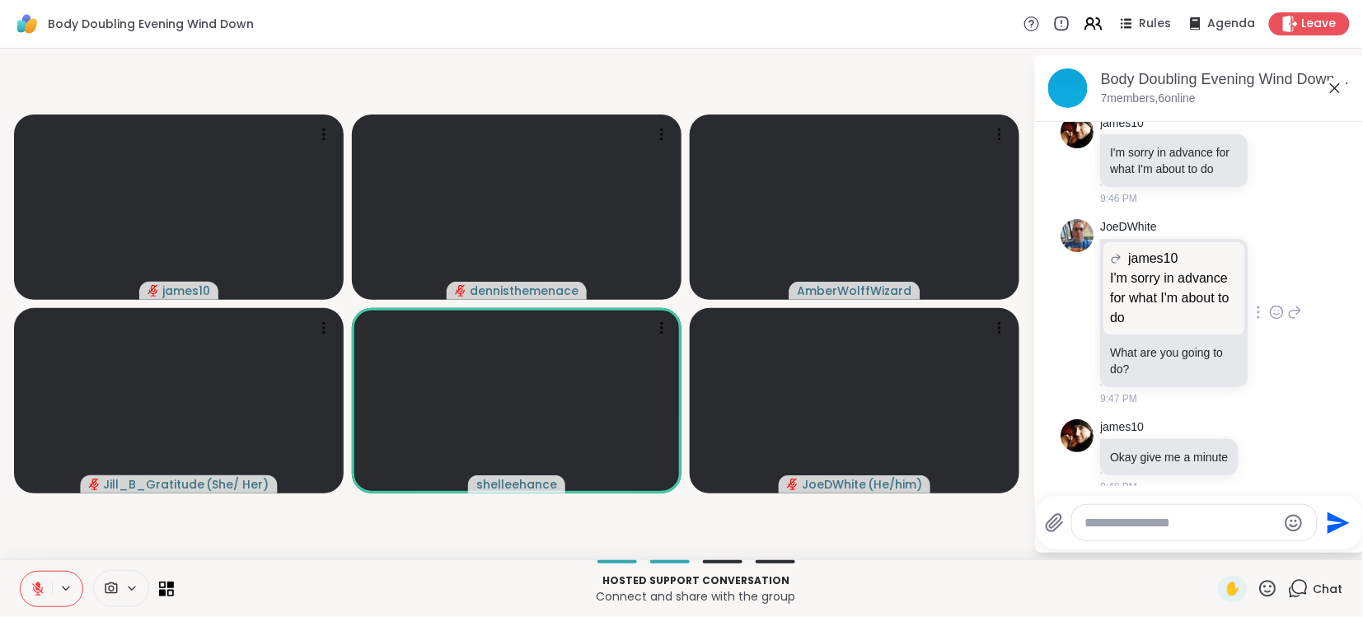
scroll to position [2, 0]
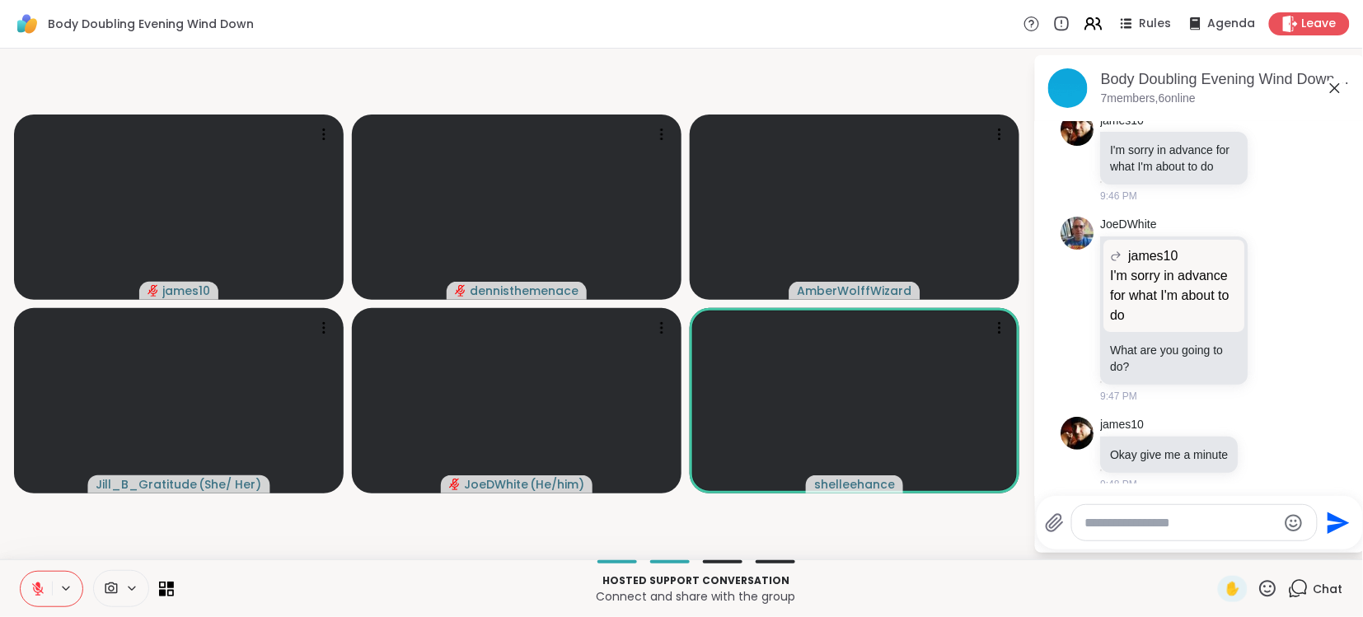
click at [34, 583] on icon at bounding box center [37, 589] width 15 height 15
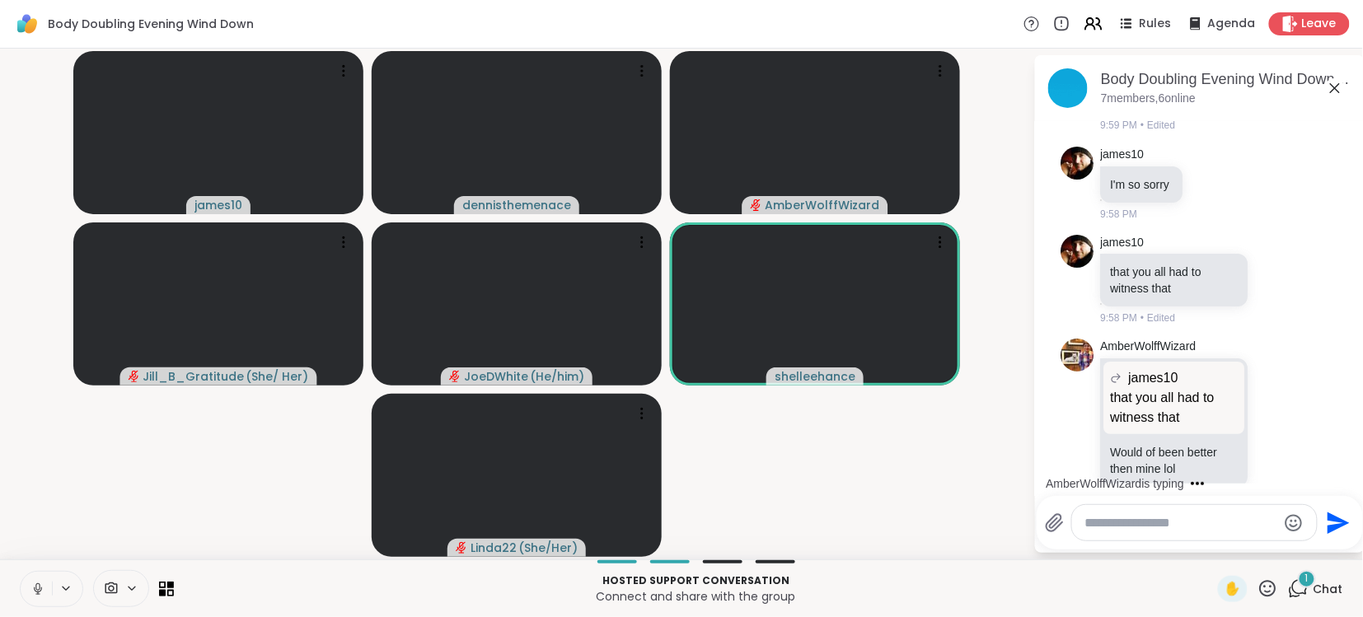
scroll to position [1252, 0]
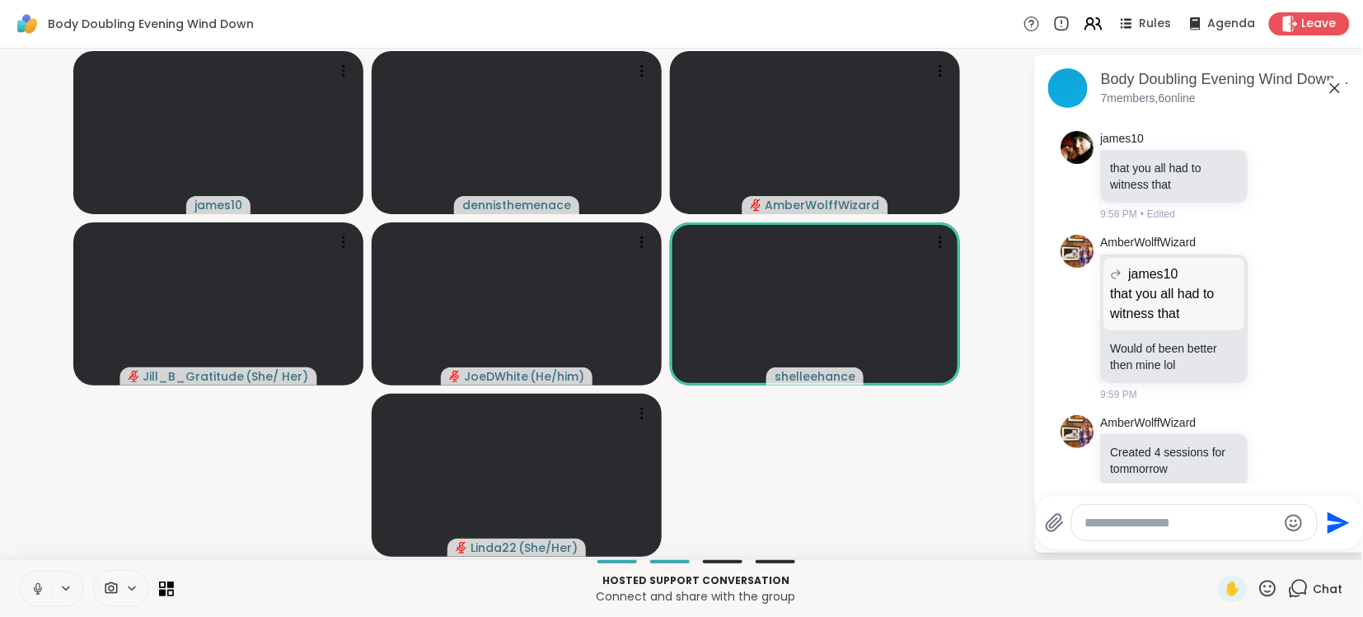
click at [956, 476] on video-player-container "james10 dennisthemenace AmberWolffWizard Jill_B_Gratitude ( She/ Her ) JoeDWhit…" at bounding box center [517, 304] width 1014 height 498
click at [39, 590] on icon at bounding box center [37, 586] width 4 height 7
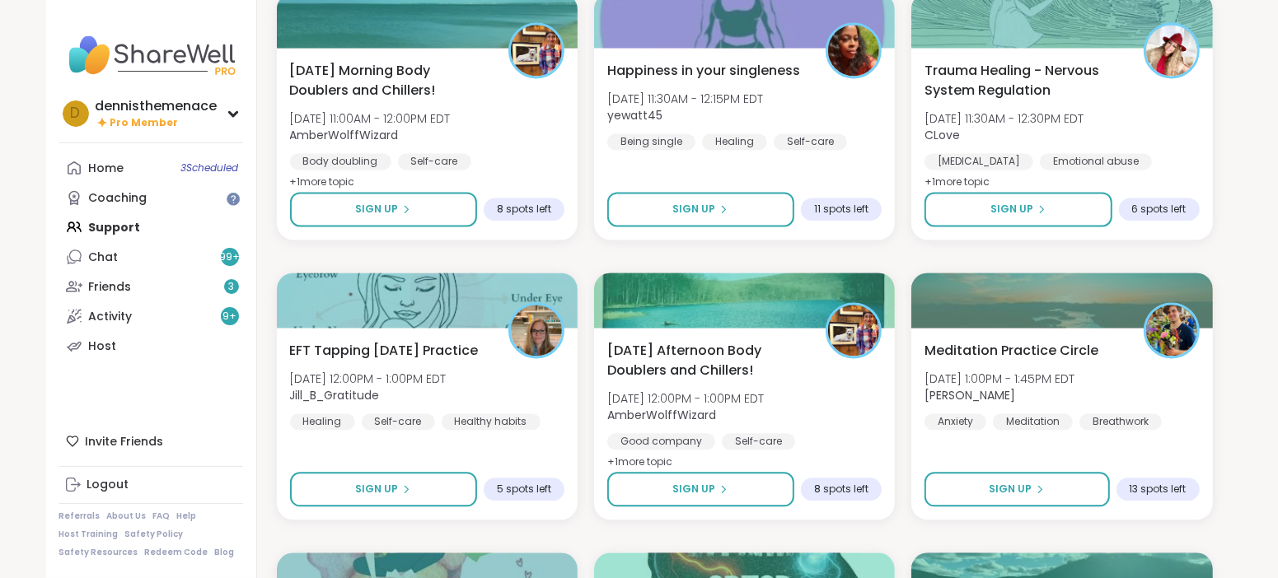
scroll to position [2792, 0]
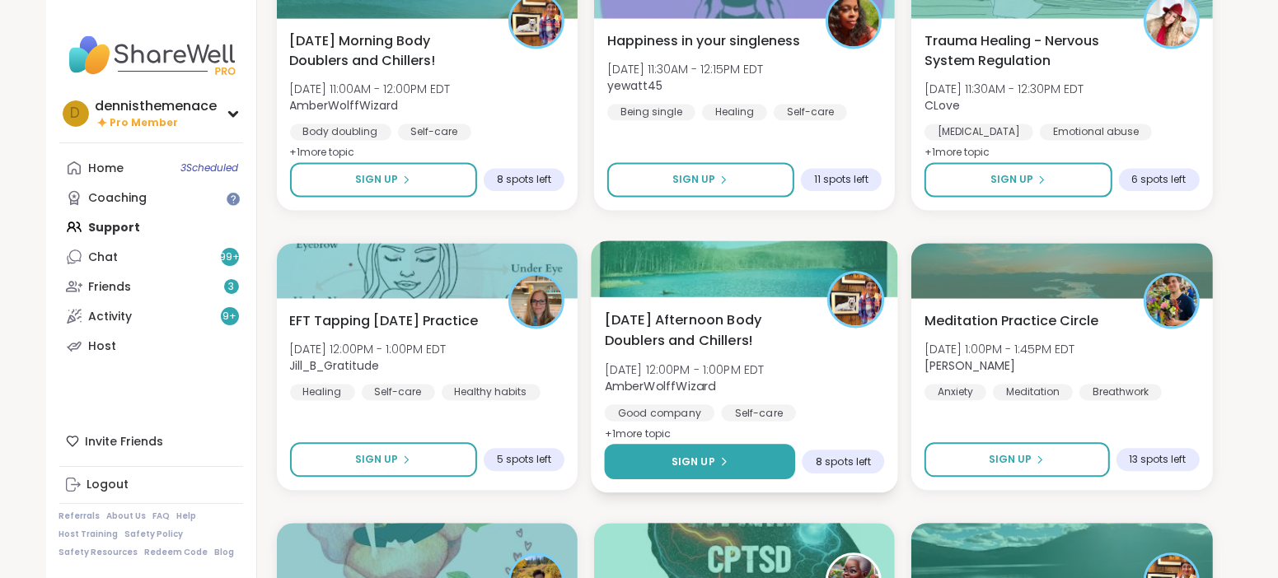
click at [708, 460] on span "Sign Up" at bounding box center [694, 461] width 44 height 15
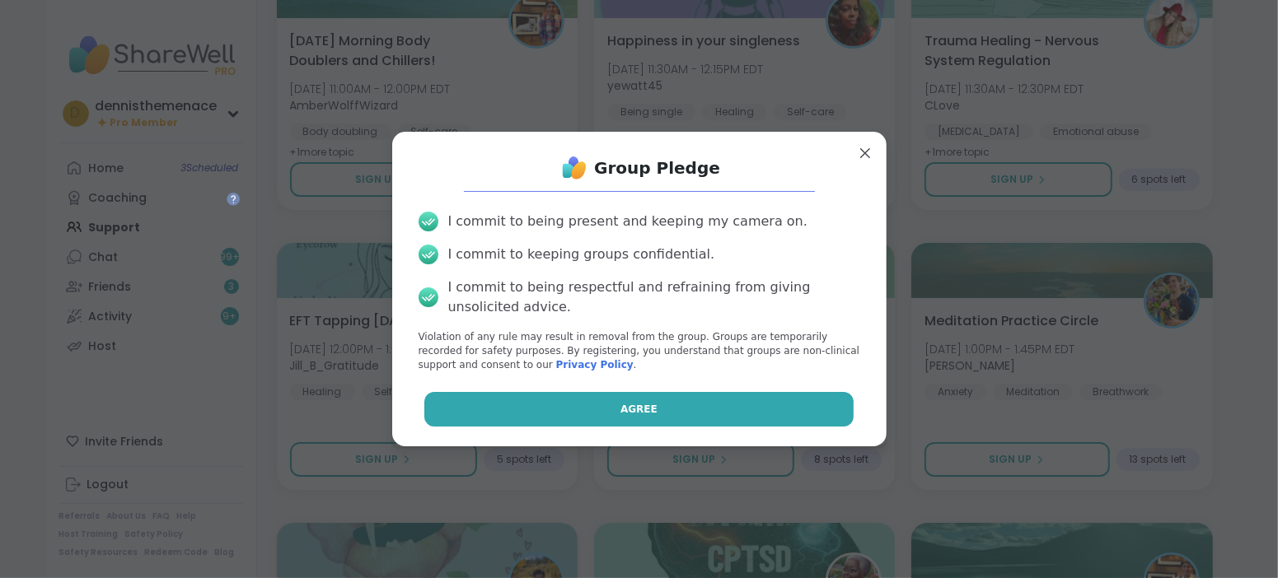
click at [650, 402] on span "Agree" at bounding box center [638, 409] width 37 height 15
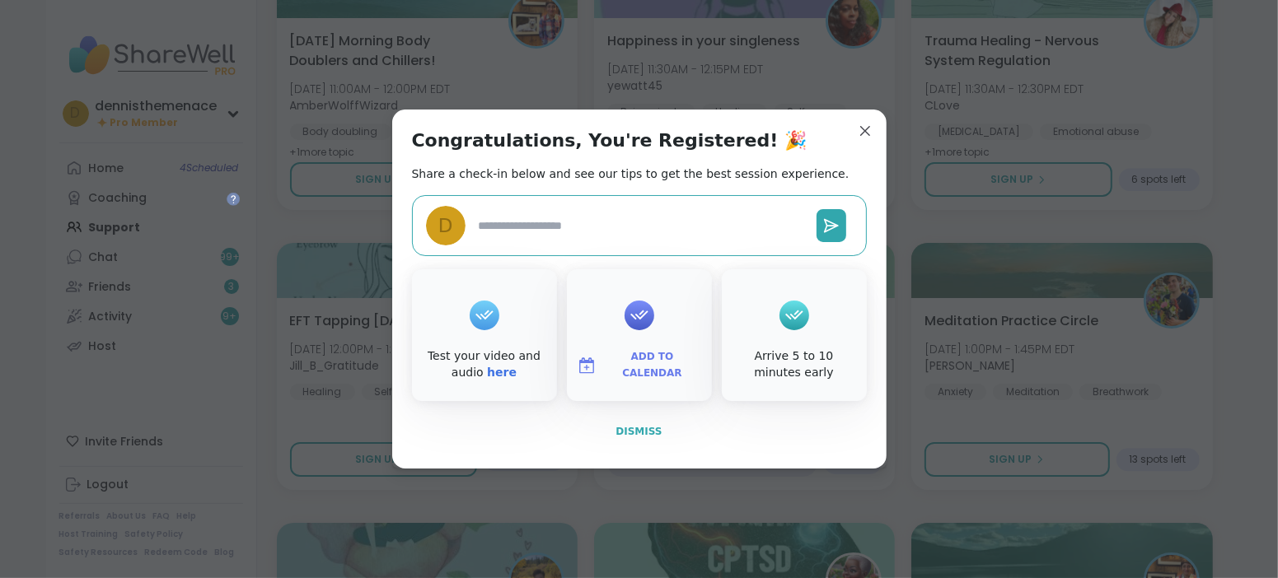
click at [638, 428] on span "Dismiss" at bounding box center [639, 432] width 46 height 12
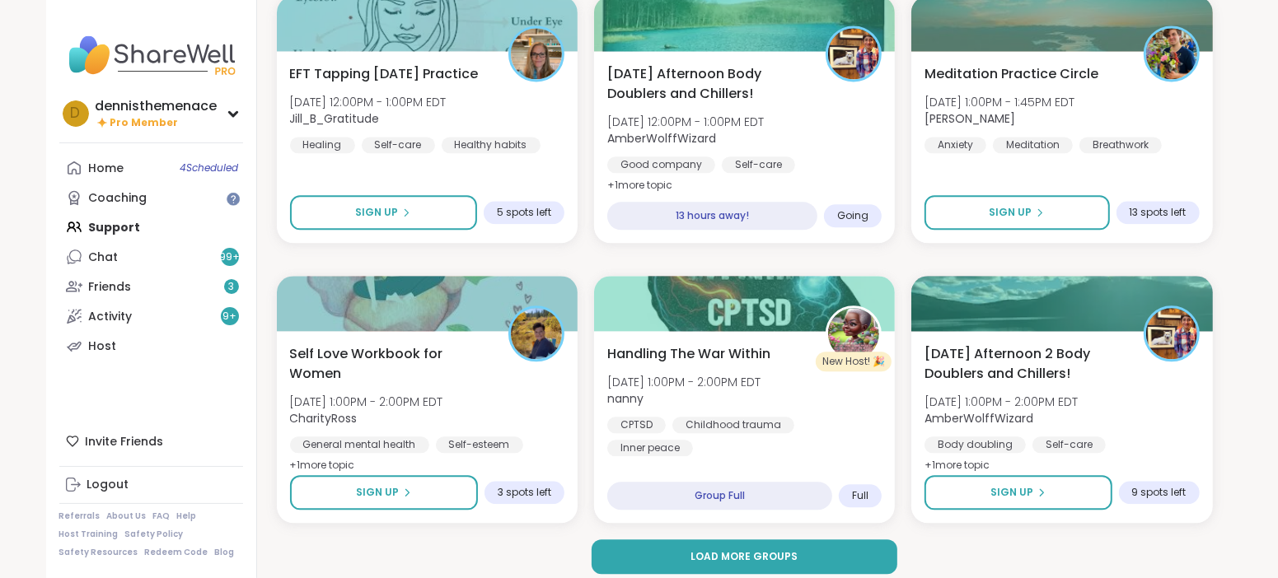
scroll to position [3050, 0]
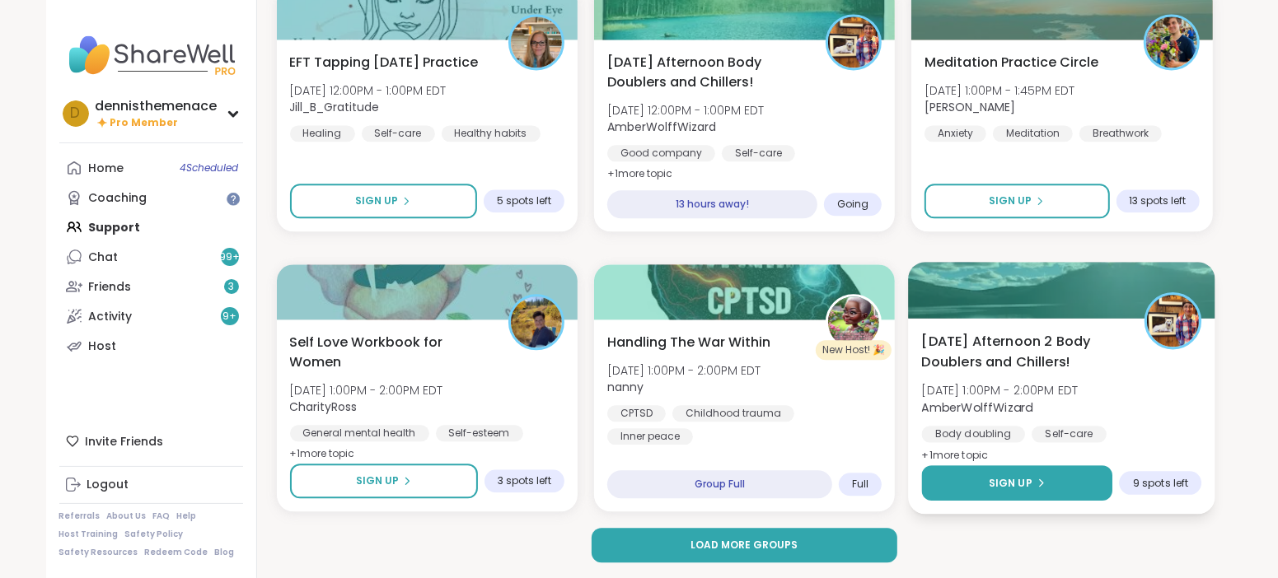
click at [1016, 475] on span "Sign Up" at bounding box center [1011, 482] width 44 height 15
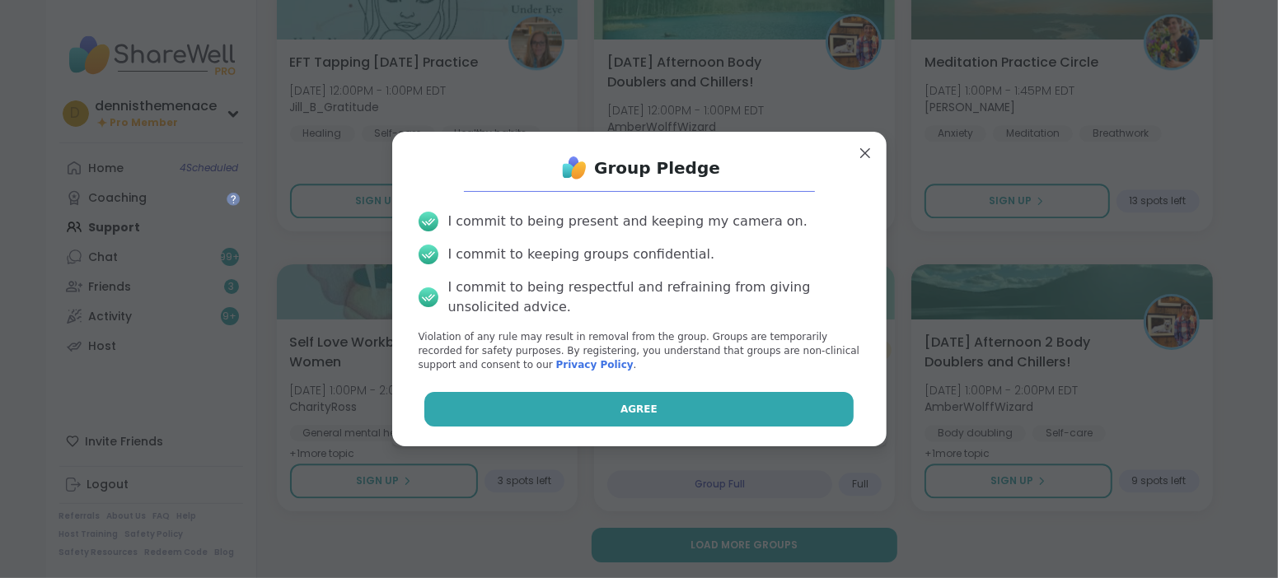
click at [699, 400] on button "Agree" at bounding box center [638, 409] width 429 height 35
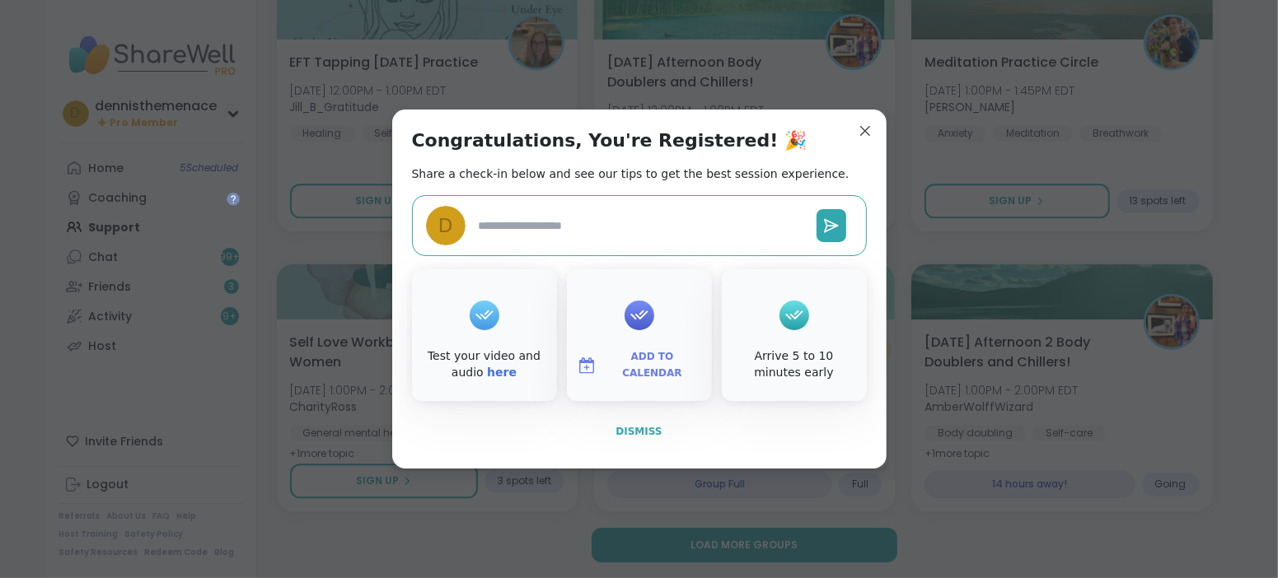
click at [643, 433] on span "Dismiss" at bounding box center [639, 432] width 46 height 12
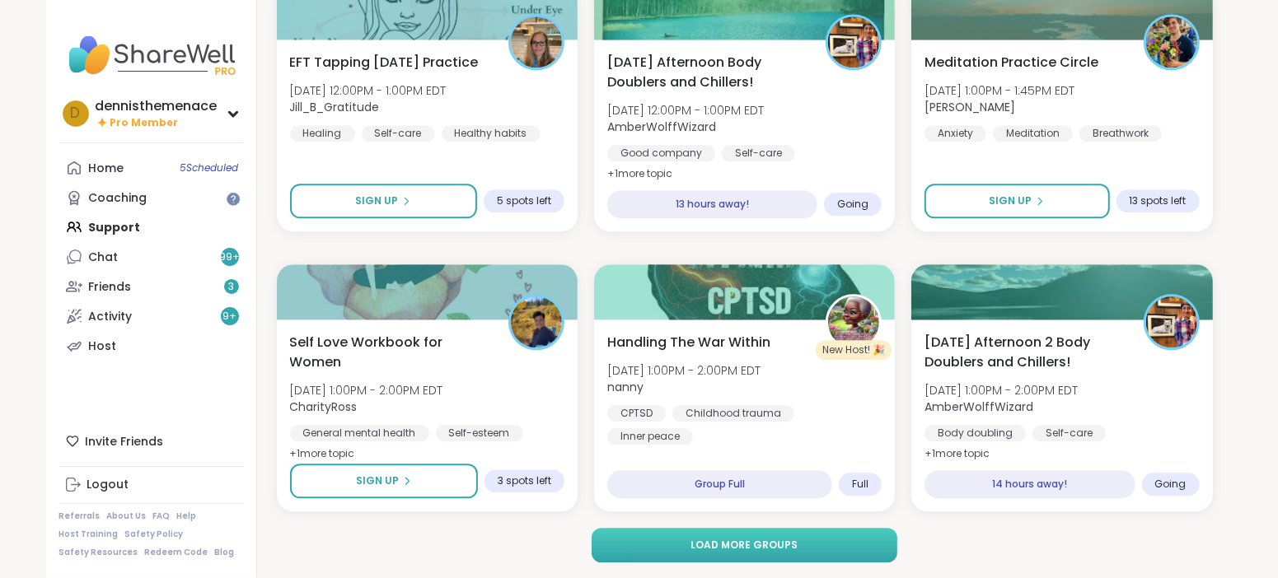
click at [736, 545] on span "Load more groups" at bounding box center [744, 545] width 107 height 15
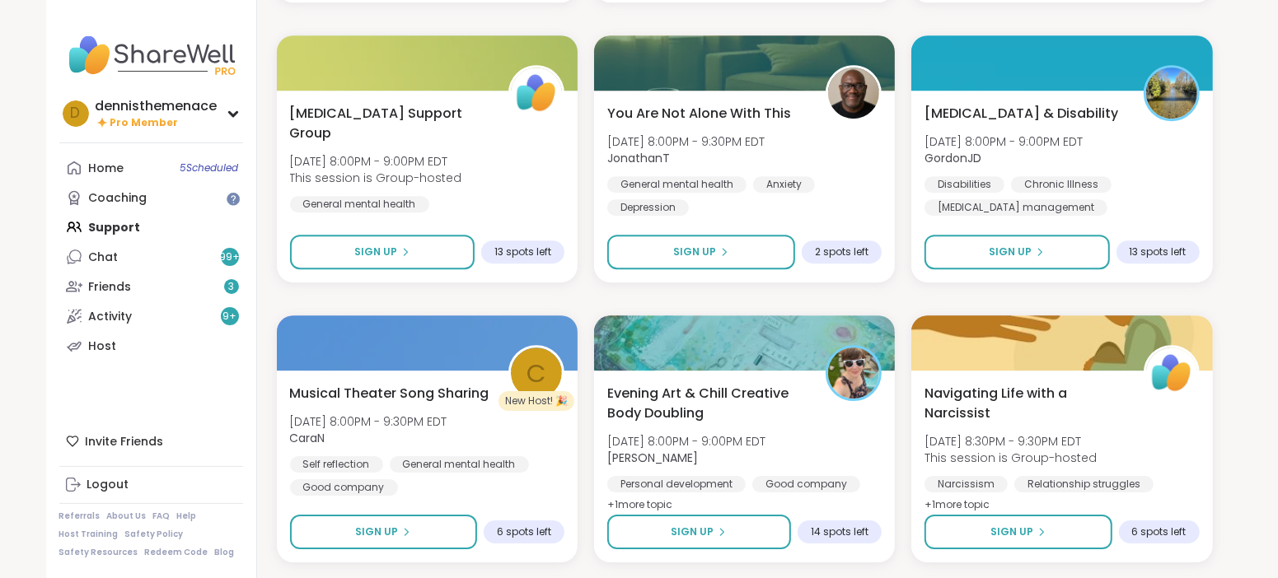
scroll to position [4121, 0]
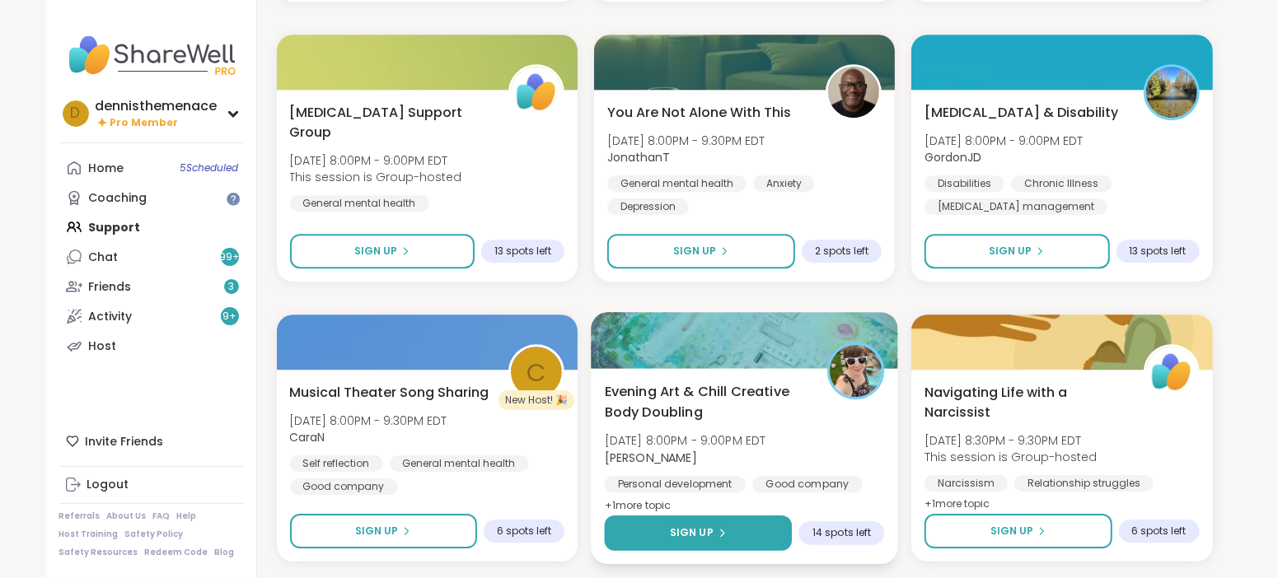
click at [713, 531] on div "Sign Up" at bounding box center [698, 533] width 57 height 15
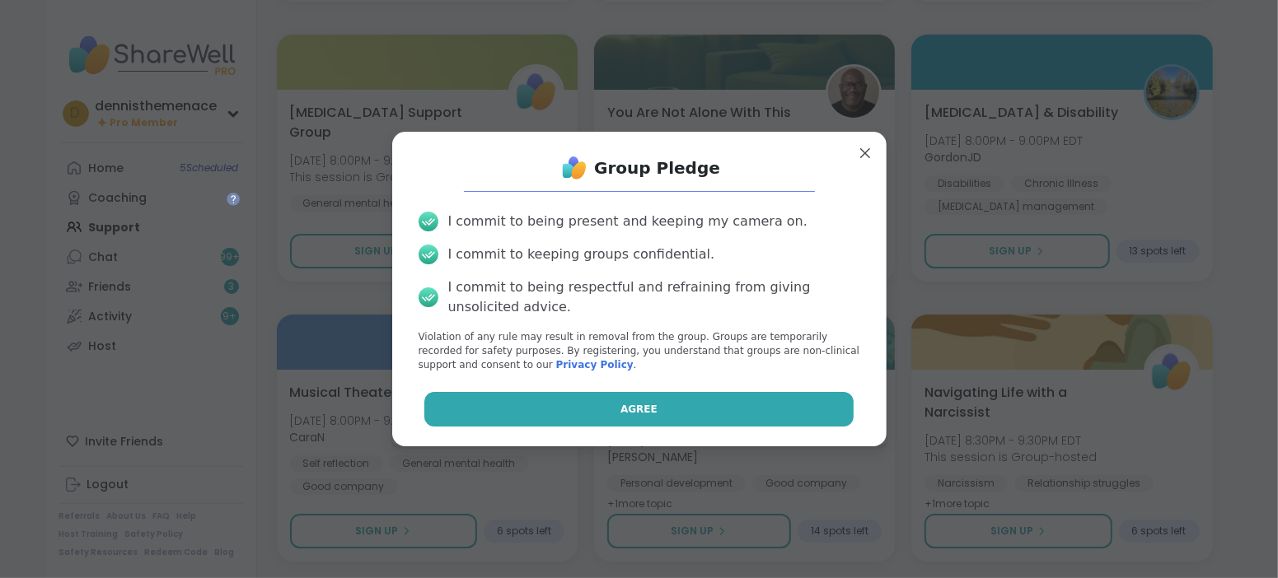
click at [670, 405] on button "Agree" at bounding box center [638, 409] width 429 height 35
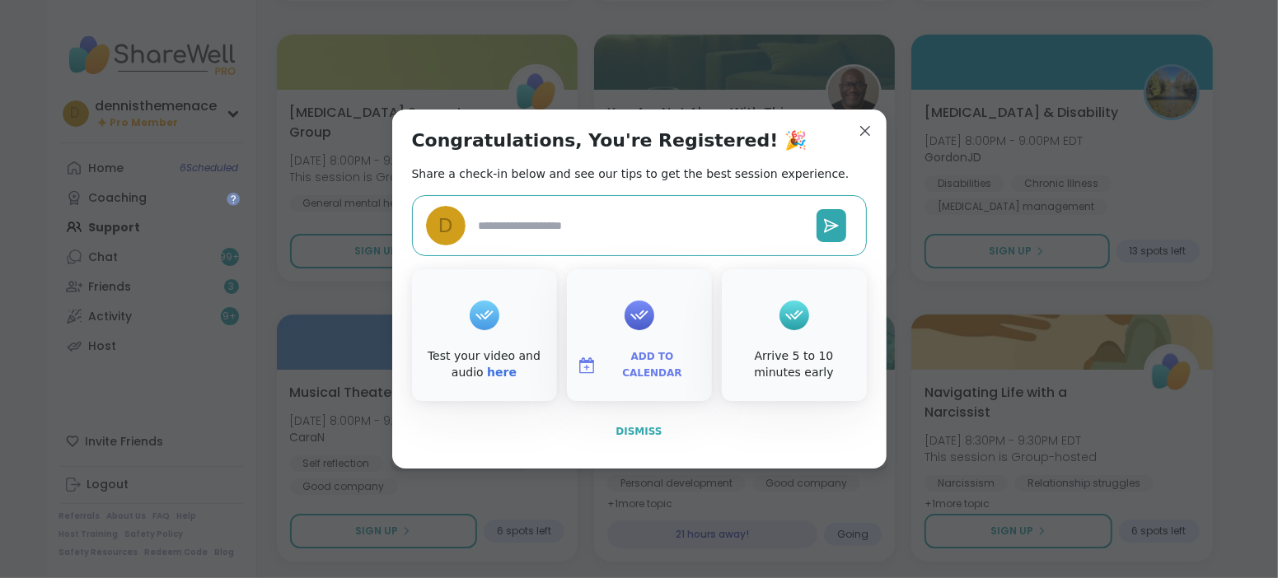
click at [639, 431] on span "Dismiss" at bounding box center [639, 432] width 46 height 12
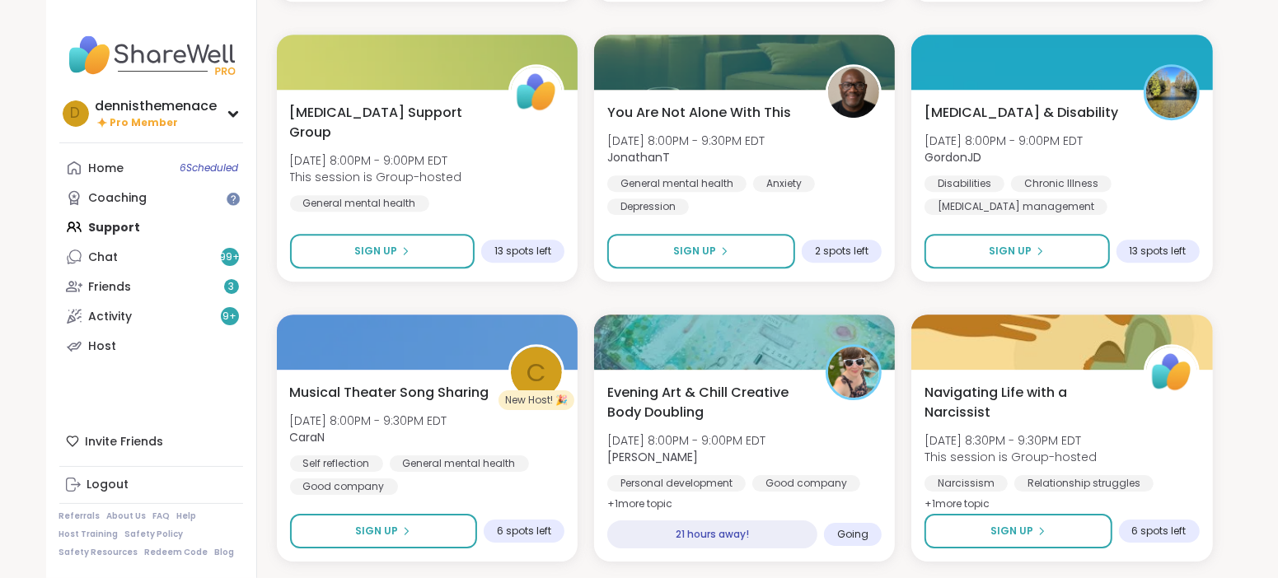
click at [639, 433] on span "Tue, Oct 07 | 8:00PM - 9:00PM EDT" at bounding box center [686, 441] width 158 height 16
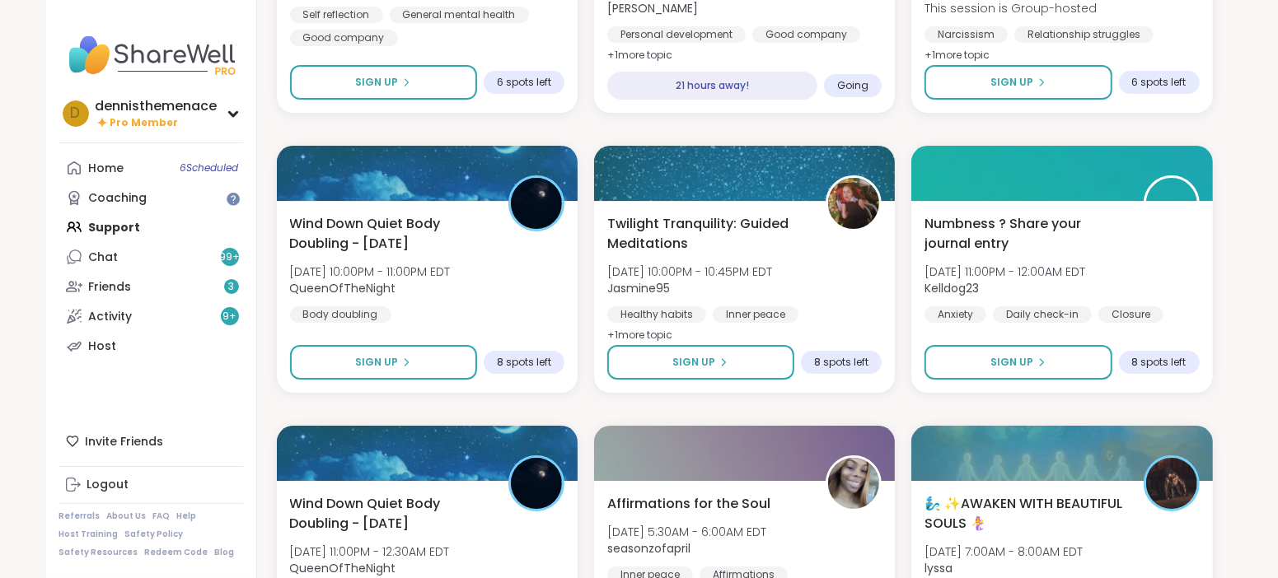
scroll to position [4573, 0]
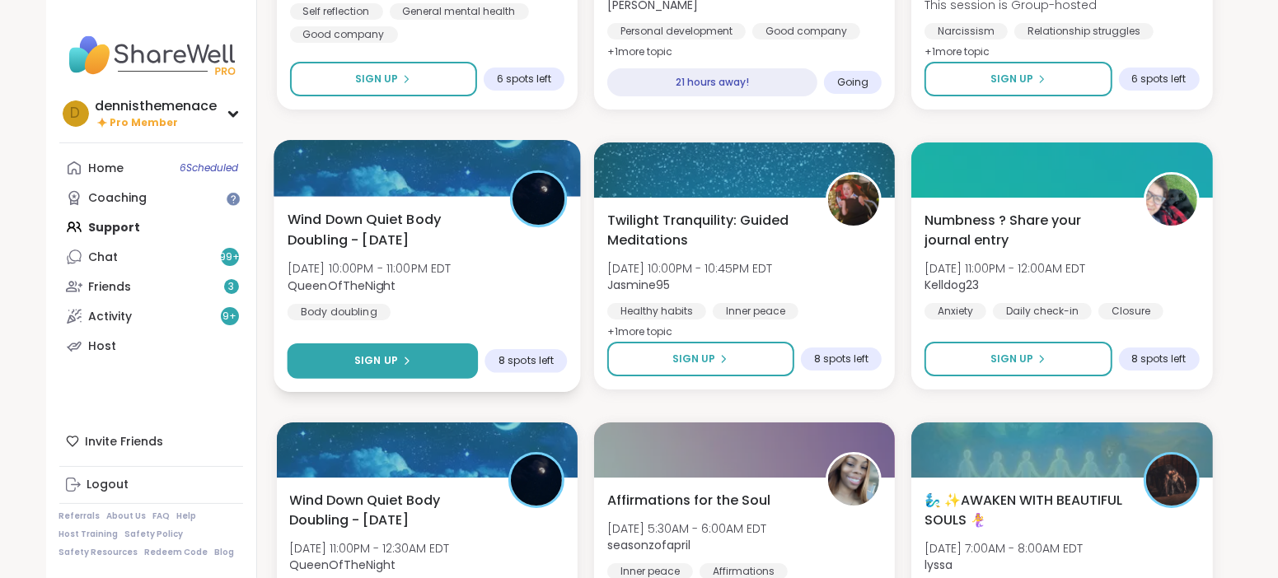
click at [401, 353] on div "Sign Up" at bounding box center [381, 360] width 57 height 15
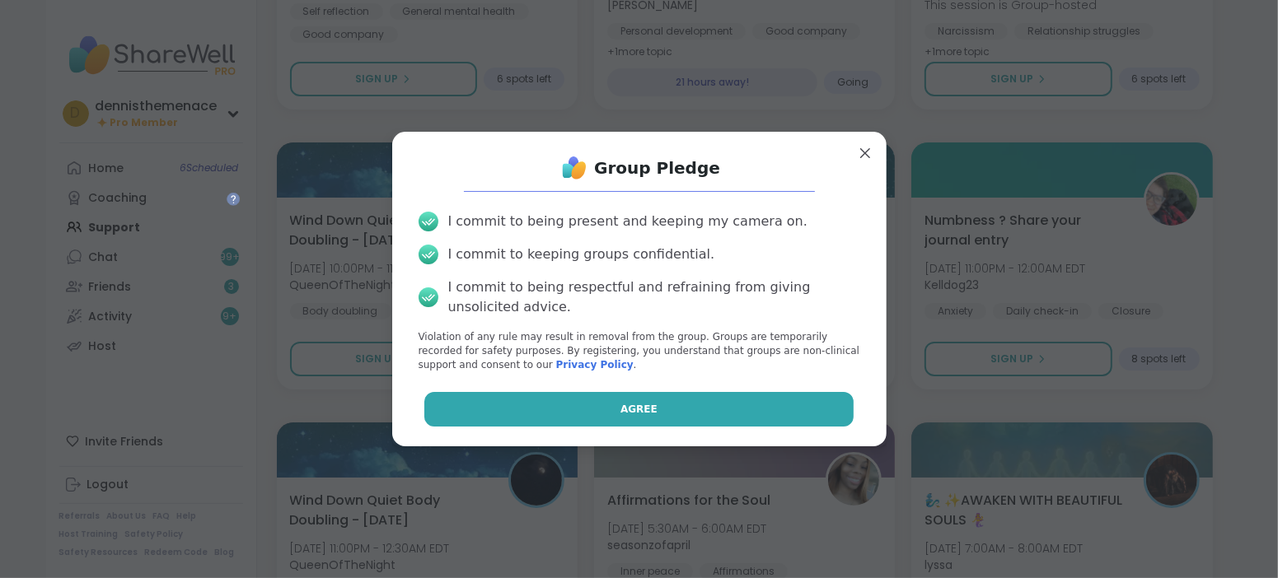
click at [648, 400] on button "Agree" at bounding box center [638, 409] width 429 height 35
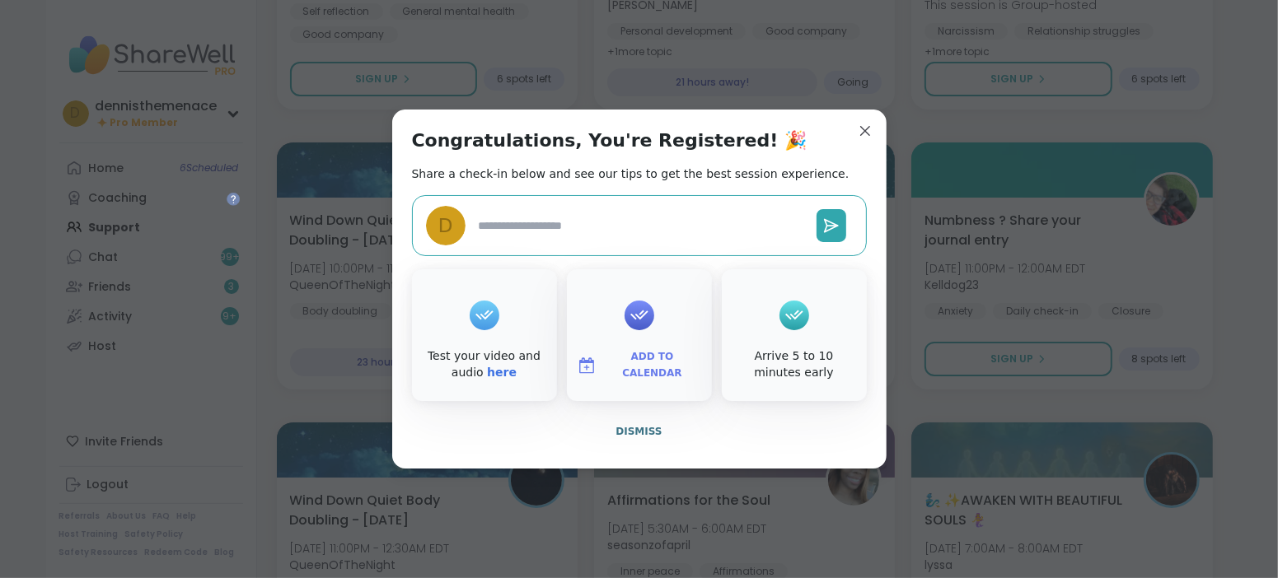
type textarea "*"
click at [642, 429] on span "Dismiss" at bounding box center [639, 432] width 46 height 12
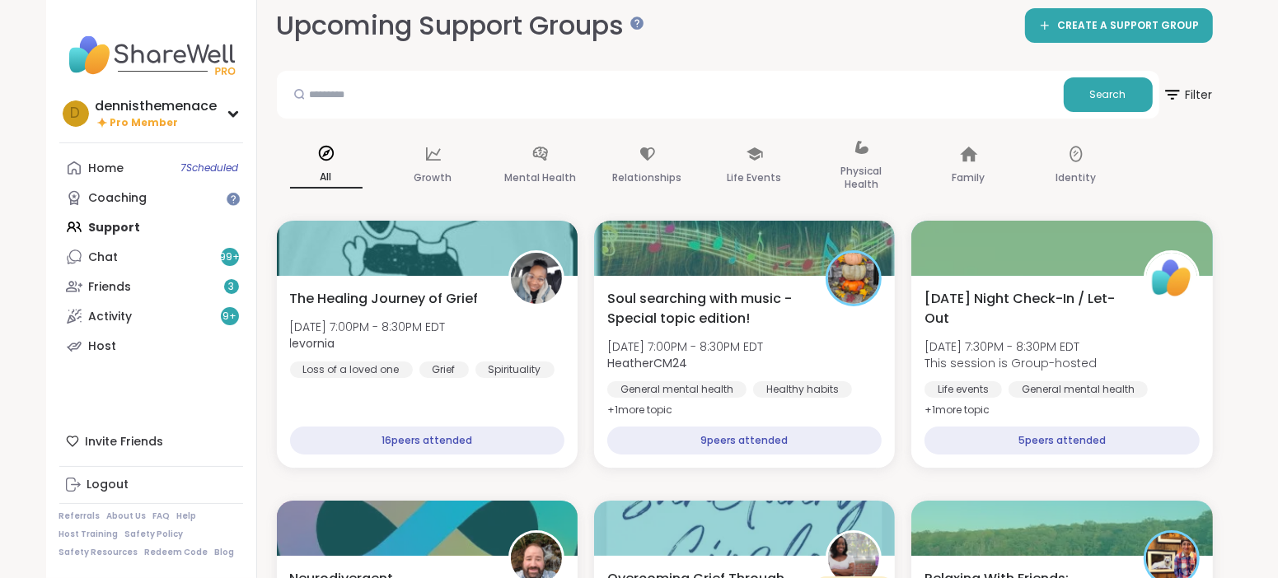
scroll to position [0, 0]
